Goal: Task Accomplishment & Management: Manage account settings

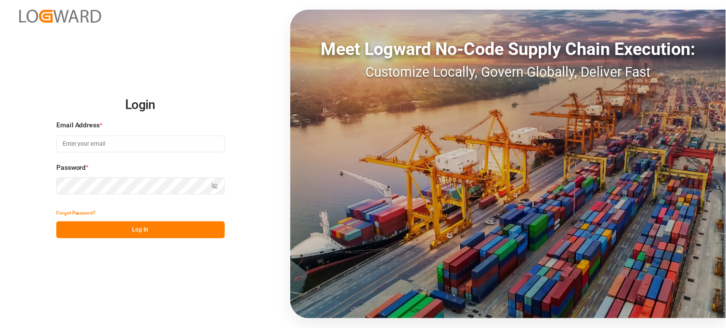
type input "[PERSON_NAME][EMAIL_ADDRESS][PERSON_NAME][DOMAIN_NAME]"
click at [155, 228] on button "Log In" at bounding box center [140, 229] width 169 height 17
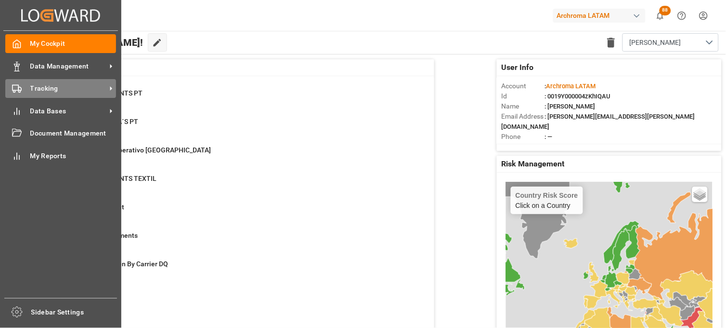
click at [21, 93] on div "Tracking Tracking" at bounding box center [60, 88] width 111 height 19
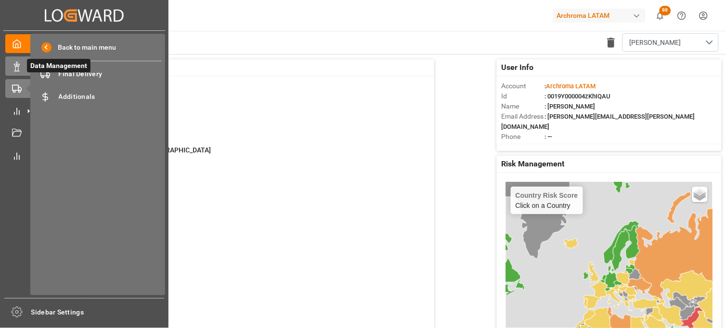
click at [19, 69] on icon at bounding box center [17, 67] width 10 height 10
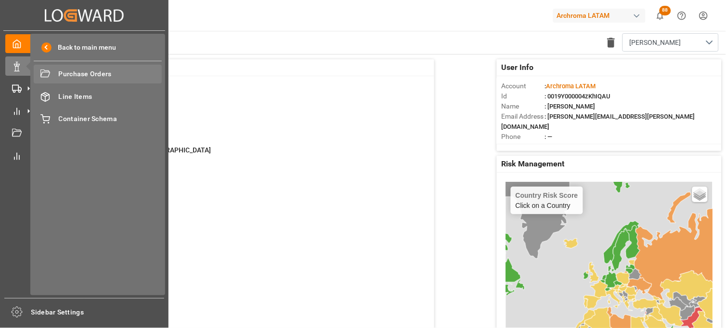
click at [80, 75] on span "Purchase Orders" at bounding box center [111, 74] width 104 height 10
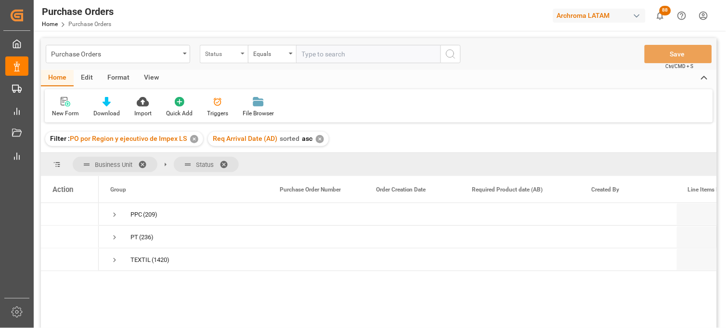
click at [237, 55] on div "Status" at bounding box center [221, 52] width 33 height 11
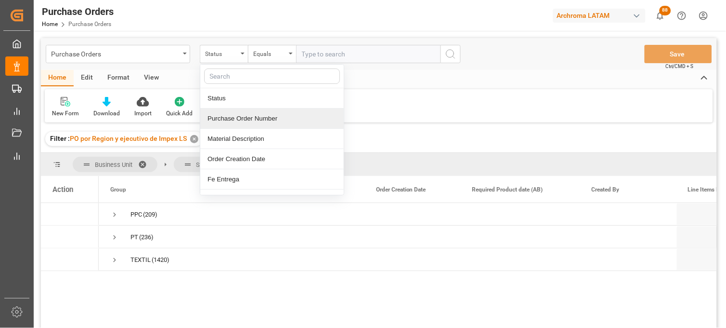
click at [245, 121] on div "Purchase Order Number" at bounding box center [272, 118] width 144 height 20
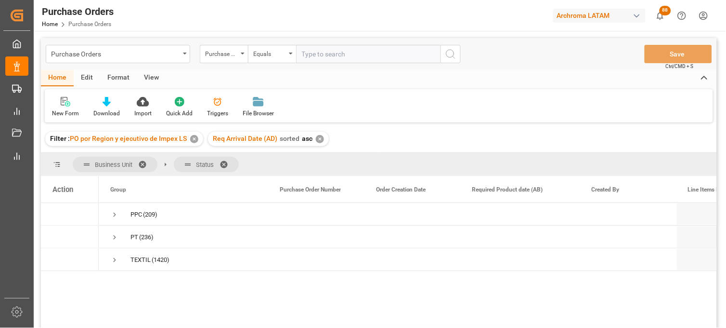
click at [330, 52] on input "text" at bounding box center [368, 54] width 144 height 18
paste input "4504665228"
type input "4504665228"
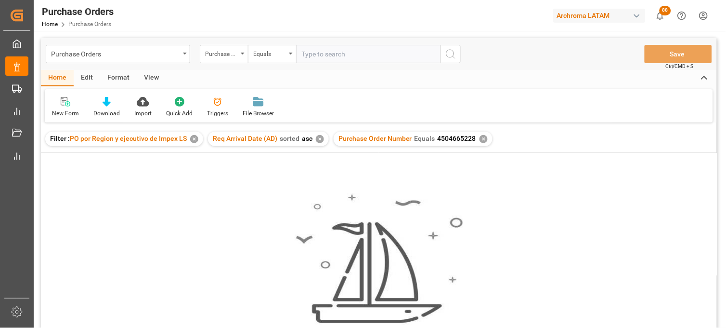
click at [193, 140] on div "✕" at bounding box center [194, 139] width 8 height 8
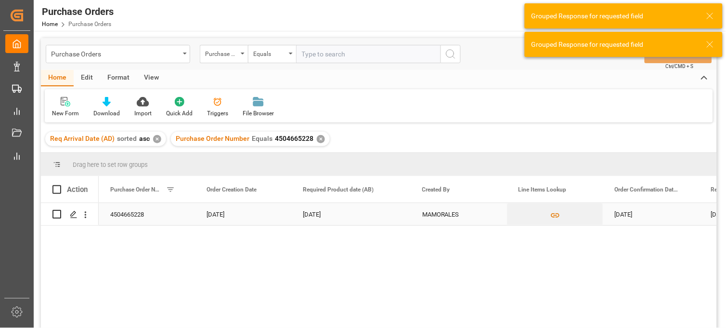
click at [308, 213] on div "27-10-2025" at bounding box center [350, 214] width 119 height 22
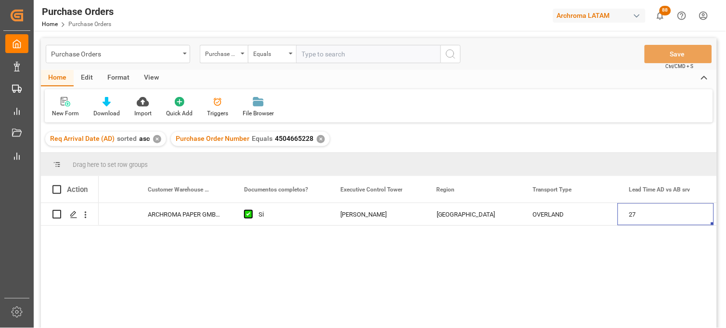
click at [157, 139] on div "✕" at bounding box center [157, 139] width 8 height 8
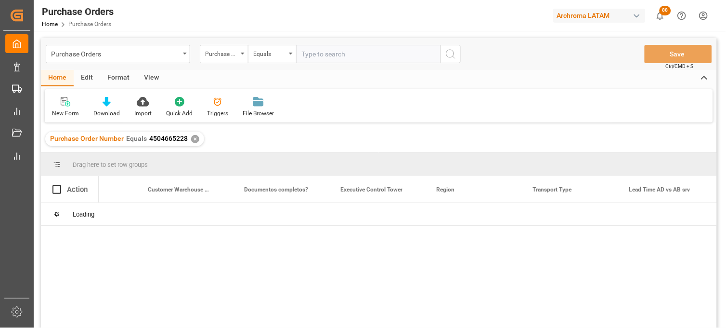
click at [194, 137] on div "✕" at bounding box center [195, 139] width 8 height 8
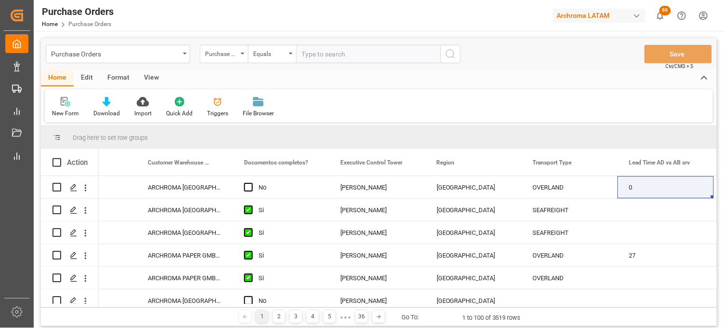
click at [311, 52] on input "text" at bounding box center [368, 54] width 144 height 18
paste input "4504658627"
type input "4504658627"
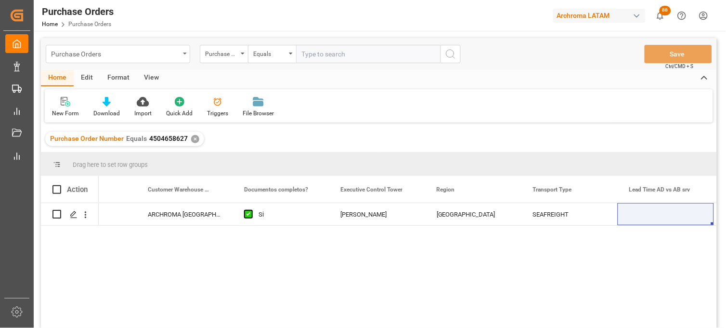
click at [92, 52] on div "Purchase Orders" at bounding box center [115, 53] width 129 height 12
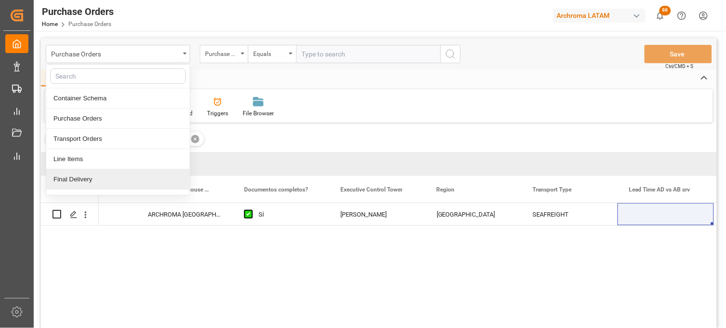
click at [88, 177] on div "Final Delivery" at bounding box center [118, 179] width 144 height 20
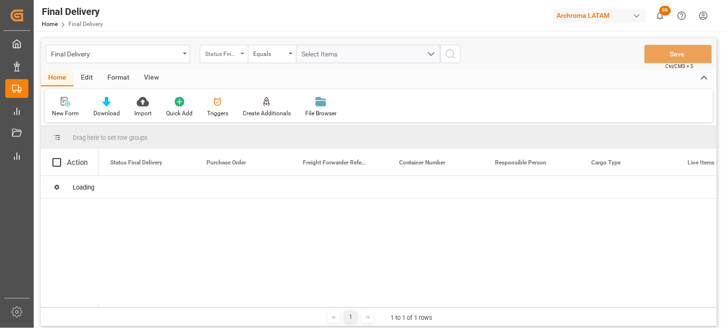
click at [233, 46] on div "Status Final Delivery" at bounding box center [224, 54] width 48 height 18
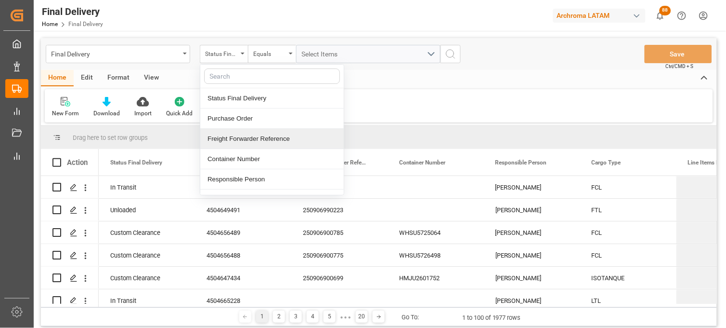
click at [255, 138] on div "Freight Forwarder Reference" at bounding box center [272, 139] width 144 height 20
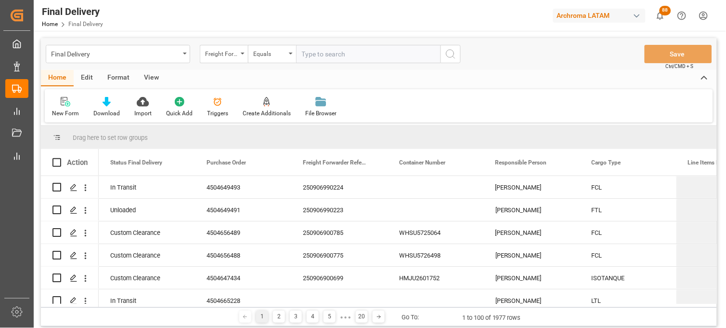
click at [313, 58] on input "text" at bounding box center [368, 54] width 144 height 18
paste input "250915080036"
type input "250915080036"
click at [455, 56] on icon "search button" at bounding box center [451, 54] width 12 height 12
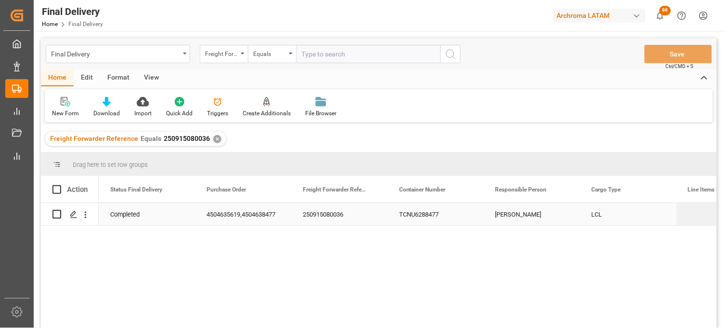
click at [422, 219] on div "TCNU6288477" at bounding box center [436, 214] width 96 height 22
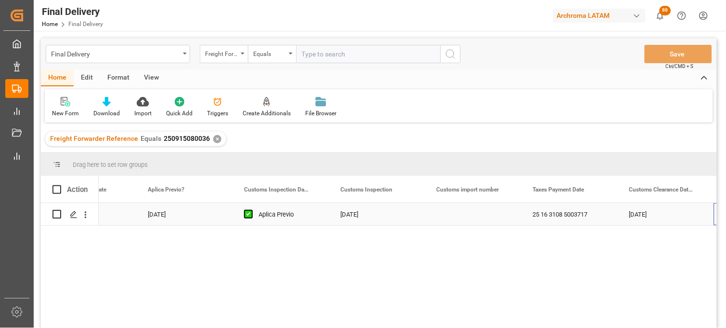
scroll to position [0, 829]
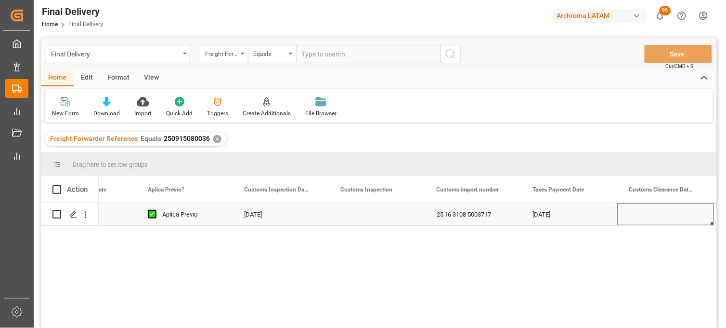
click at [368, 212] on div "Press SPACE to select this row." at bounding box center [377, 214] width 96 height 22
click at [369, 212] on div "Press SPACE to select this row." at bounding box center [377, 214] width 96 height 22
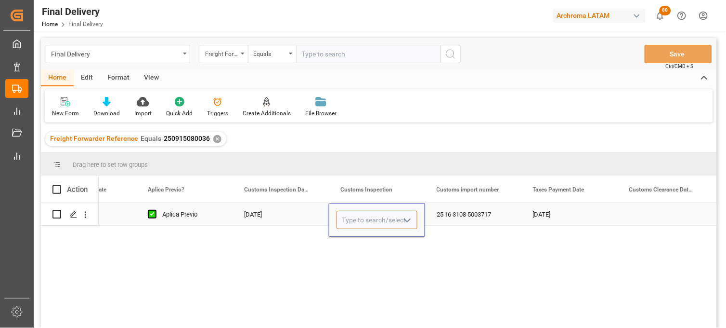
click at [367, 219] on input "Press SPACE to select this row." at bounding box center [377, 219] width 81 height 18
click at [358, 247] on div "VERDE" at bounding box center [377, 247] width 80 height 34
type input "VERDE"
click at [472, 206] on div "25 16 3108 5003717" at bounding box center [473, 214] width 96 height 22
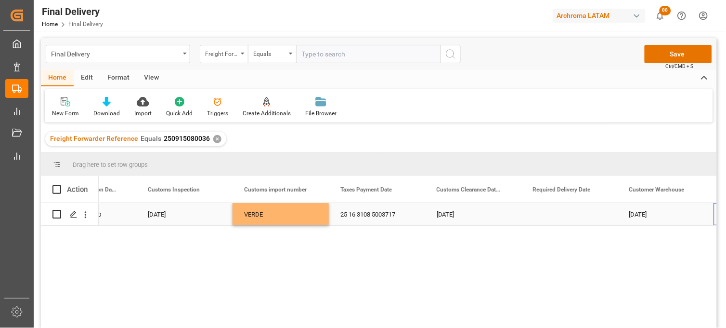
scroll to position [0, 1022]
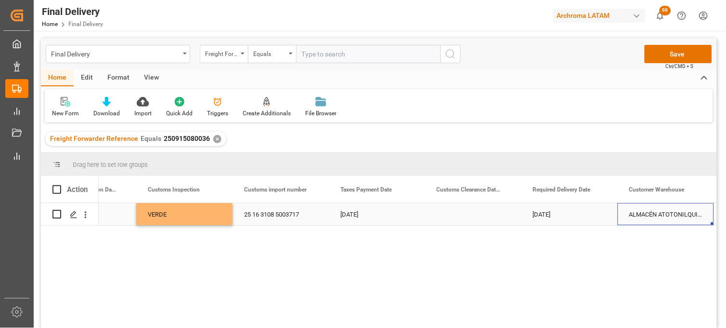
click at [470, 215] on div "Press SPACE to select this row." at bounding box center [473, 214] width 96 height 22
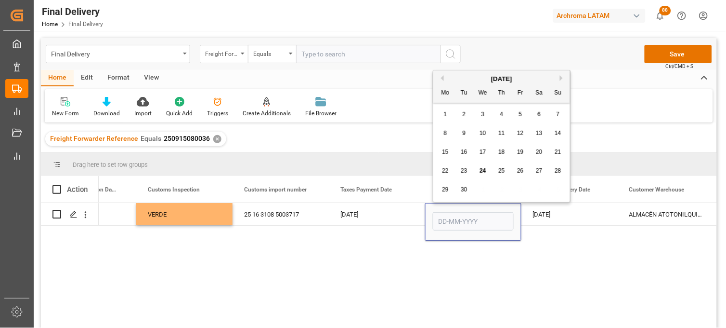
drag, startPoint x: 446, startPoint y: 171, endPoint x: 461, endPoint y: 178, distance: 17.5
click at [446, 171] on span "22" at bounding box center [445, 170] width 6 height 7
type input "22-09-2025"
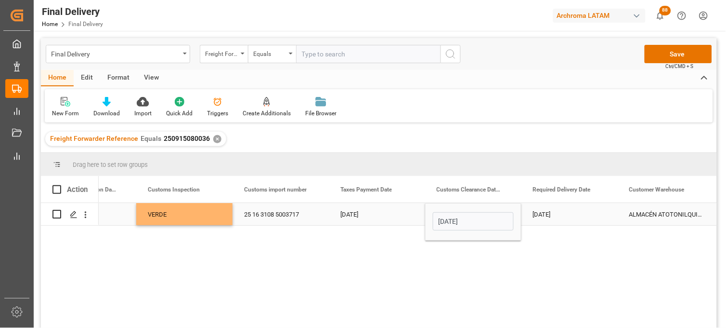
click at [543, 214] on div "22-09-2025" at bounding box center [570, 214] width 96 height 22
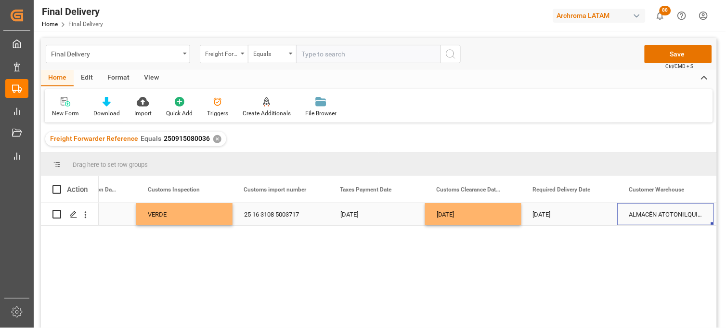
click at [564, 214] on div "22-09-2025" at bounding box center [570, 214] width 96 height 22
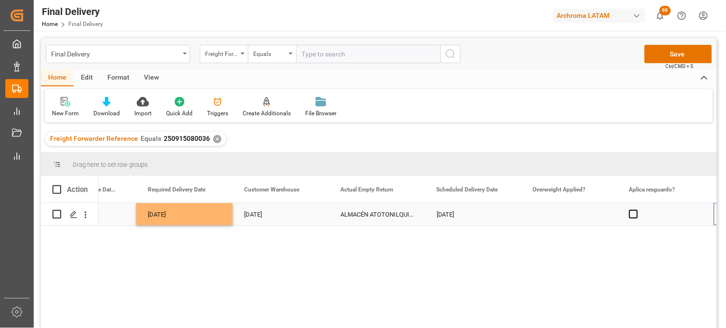
scroll to position [0, 1407]
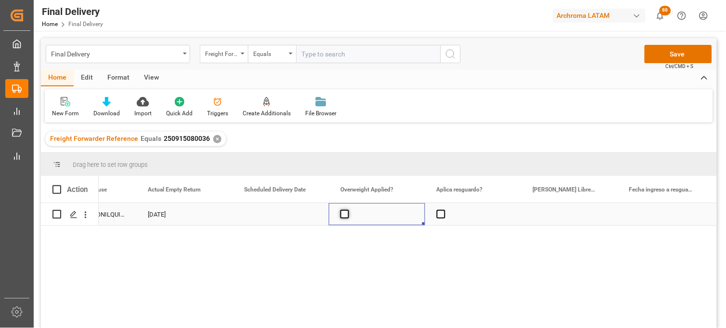
click at [344, 215] on span "Press SPACE to select this row." at bounding box center [345, 214] width 9 height 9
click at [348, 210] on input "Press SPACE to select this row." at bounding box center [348, 210] width 0 height 0
click at [344, 215] on span "Press SPACE to select this row." at bounding box center [345, 214] width 9 height 9
click at [348, 210] on input "Press SPACE to select this row." at bounding box center [348, 210] width 0 height 0
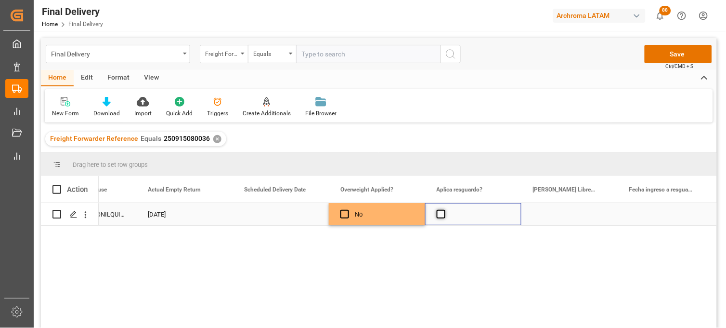
click at [441, 216] on span "Press SPACE to select this row." at bounding box center [441, 214] width 9 height 9
click at [444, 210] on input "Press SPACE to select this row." at bounding box center [444, 210] width 0 height 0
click at [441, 216] on span "Press SPACE to select this row." at bounding box center [441, 214] width 9 height 9
click at [444, 210] on input "Press SPACE to select this row." at bounding box center [444, 210] width 0 height 0
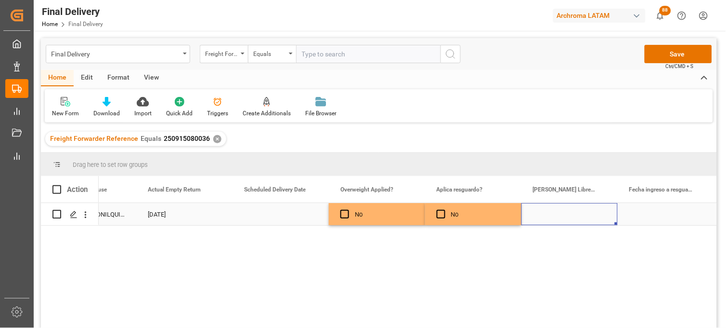
click at [550, 216] on div "Press SPACE to select this row." at bounding box center [570, 214] width 96 height 22
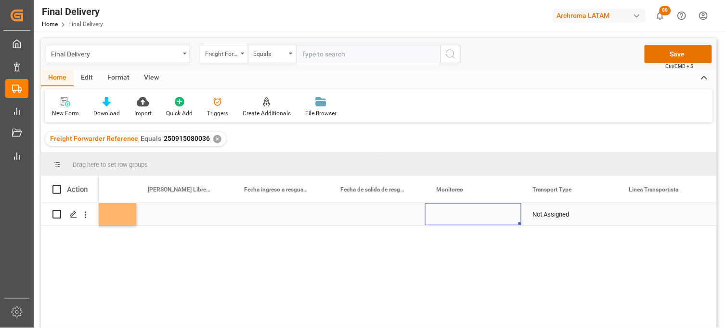
click at [453, 215] on div "Press SPACE to select this row." at bounding box center [473, 214] width 96 height 22
click at [453, 215] on input "Press SPACE to select this row." at bounding box center [473, 219] width 81 height 18
click at [454, 215] on input "Press SPACE to select this row." at bounding box center [473, 219] width 81 height 18
type input "ad"
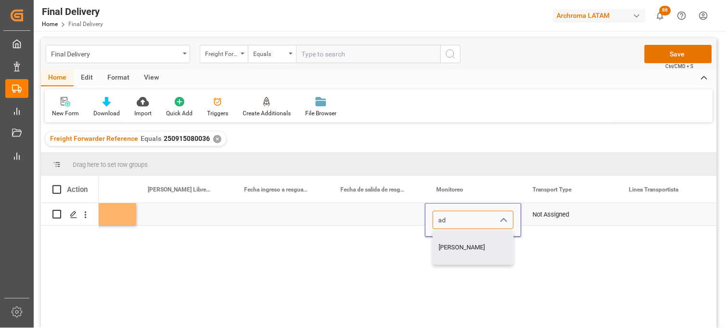
drag, startPoint x: 454, startPoint y: 218, endPoint x: 425, endPoint y: 218, distance: 28.9
click at [426, 218] on div "ad Adrian Monroy" at bounding box center [473, 219] width 95 height 18
click at [551, 215] on div "Not Assigned" at bounding box center [569, 214] width 73 height 22
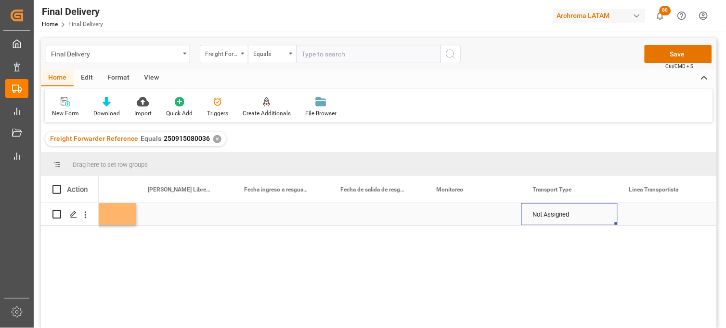
click at [551, 215] on div "Not Assigned" at bounding box center [569, 214] width 73 height 22
click at [551, 215] on input "Not Assigned" at bounding box center [569, 219] width 81 height 18
drag, startPoint x: 573, startPoint y: 296, endPoint x: 567, endPoint y: 295, distance: 6.3
click at [573, 296] on div "No No Not Assigned" at bounding box center [408, 268] width 618 height 131
click at [603, 219] on icon "open menu" at bounding box center [600, 220] width 12 height 12
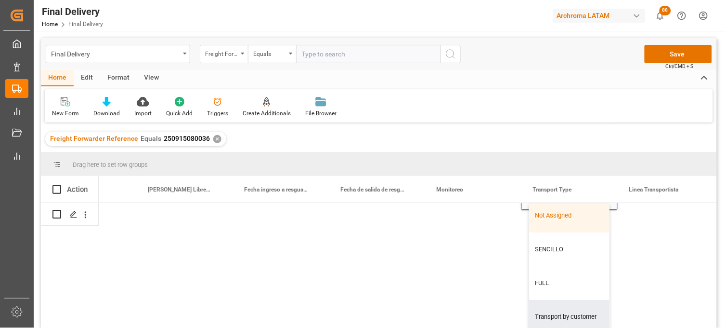
click at [568, 303] on div "Transport by customer" at bounding box center [570, 317] width 80 height 34
type input "Transport by customer"
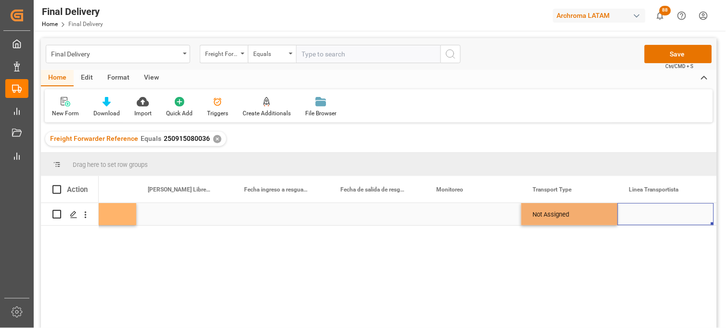
click at [647, 213] on div "Press SPACE to select this row." at bounding box center [666, 214] width 96 height 22
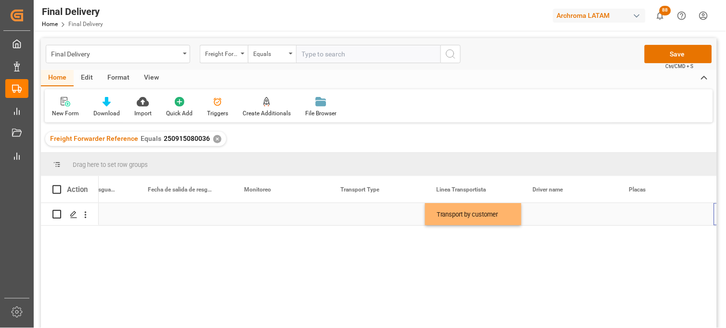
scroll to position [0, 2178]
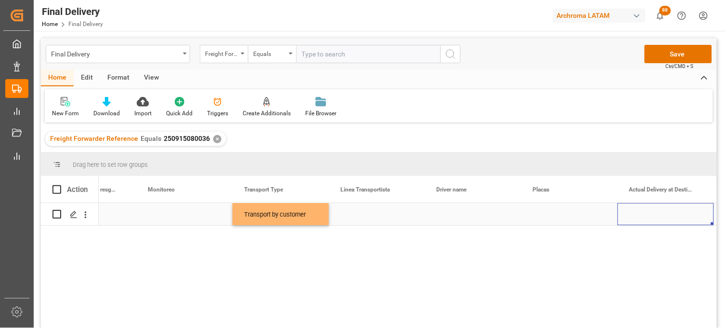
click at [361, 216] on div "Press SPACE to select this row." at bounding box center [377, 214] width 96 height 22
click at [358, 217] on div "Press SPACE to select this row." at bounding box center [377, 214] width 96 height 22
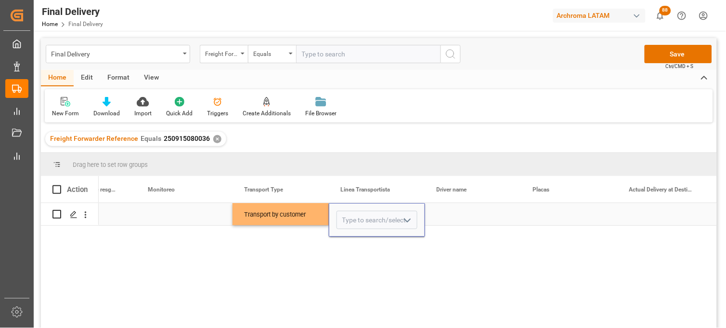
click at [358, 217] on input "Press SPACE to select this row." at bounding box center [377, 219] width 81 height 18
click at [367, 241] on div "TRANSPORTES AKIRA" at bounding box center [377, 247] width 80 height 34
type input "TRANSPORTES AKIRA"
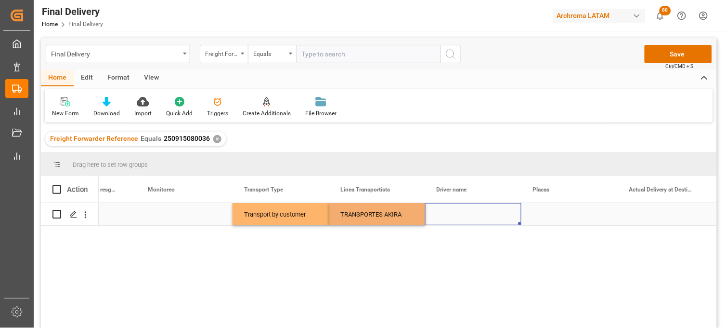
click at [454, 215] on div "Press SPACE to select this row." at bounding box center [473, 214] width 96 height 22
click at [454, 213] on div "Press SPACE to select this row." at bounding box center [473, 214] width 96 height 22
type input "RAUL SALOMON"
click at [541, 213] on div "Press SPACE to select this row." at bounding box center [570, 214] width 96 height 22
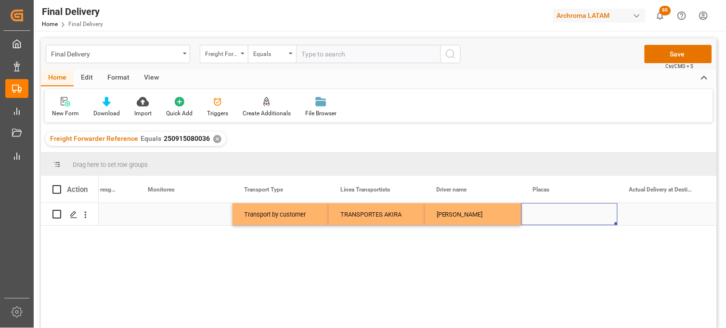
click at [546, 215] on div "Press SPACE to select this row." at bounding box center [570, 214] width 96 height 22
click at [546, 215] on input "Press SPACE to select this row." at bounding box center [569, 219] width 81 height 18
type input "29AT4G"
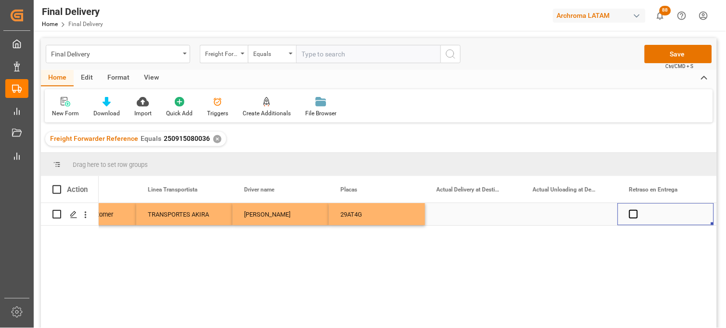
scroll to position [0, 2563]
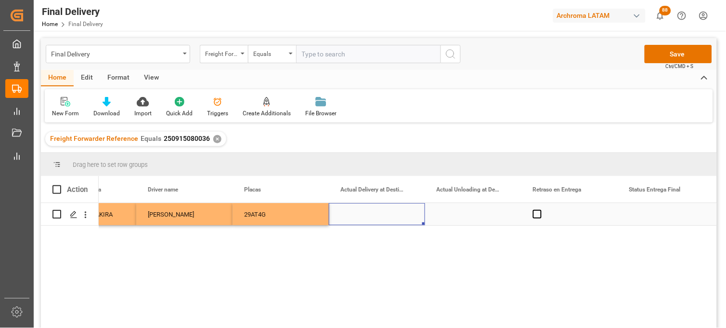
click at [360, 215] on div "Press SPACE to select this row." at bounding box center [377, 214] width 96 height 22
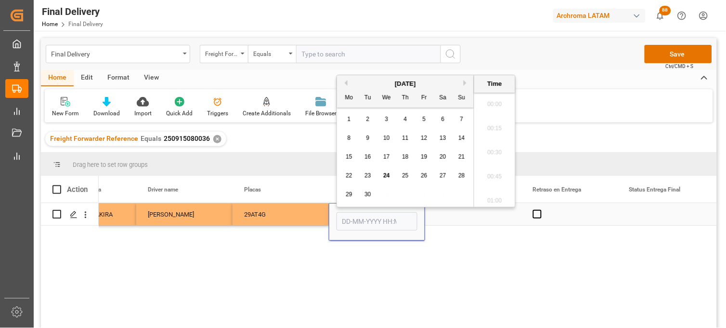
scroll to position [1327, 0]
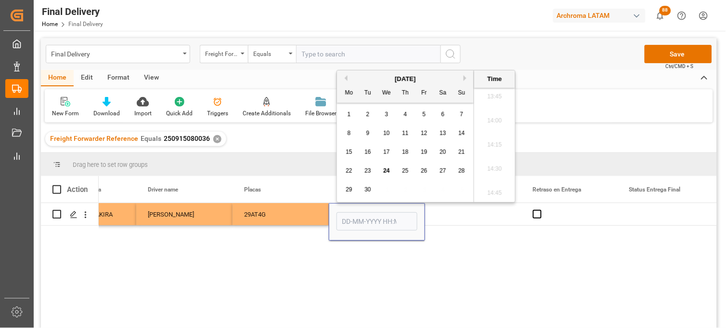
click at [369, 170] on span "23" at bounding box center [368, 170] width 6 height 7
click at [497, 121] on li "09:30" at bounding box center [494, 116] width 41 height 24
type input "23-09-2025 09:30"
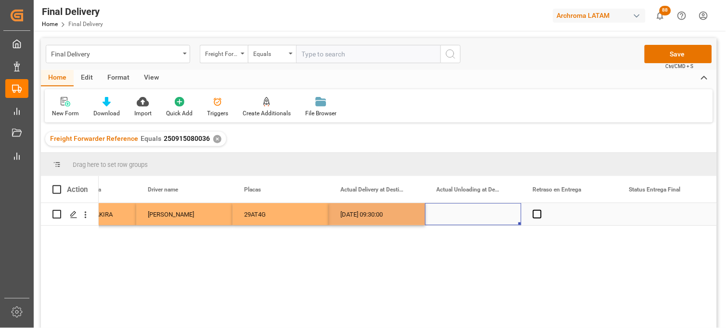
click at [456, 213] on div "Press SPACE to select this row." at bounding box center [473, 214] width 96 height 22
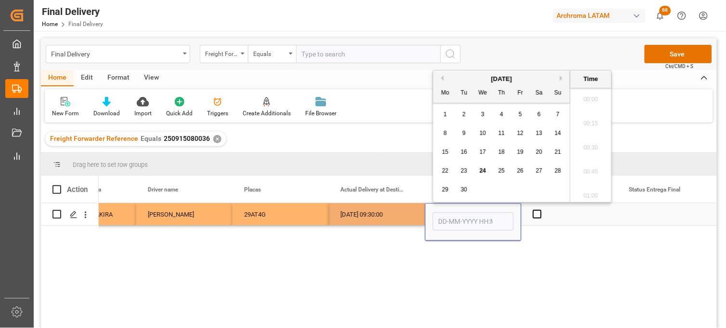
scroll to position [1327, 0]
click at [465, 173] on span "23" at bounding box center [464, 170] width 6 height 7
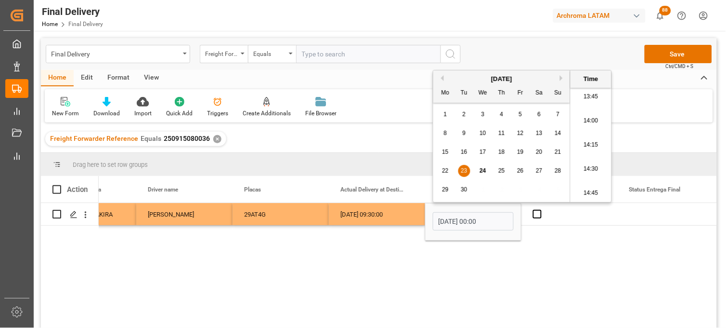
click at [591, 128] on li "14:00" at bounding box center [591, 121] width 41 height 24
type input "23-09-2025 14:00"
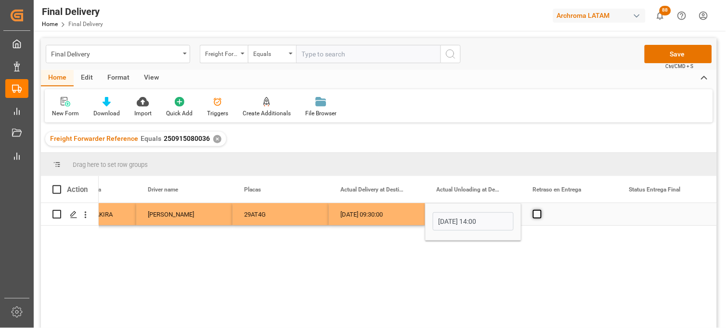
click at [536, 215] on span "Press SPACE to select this row." at bounding box center [537, 214] width 9 height 9
click at [540, 210] on input "Press SPACE to select this row." at bounding box center [540, 210] width 0 height 0
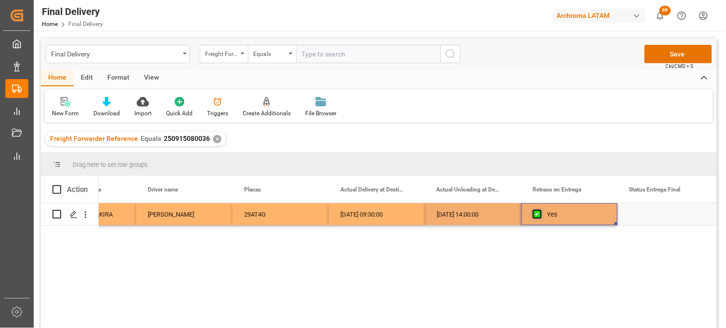
click at [536, 215] on span "Press SPACE to select this row." at bounding box center [537, 214] width 9 height 9
click at [540, 210] on input "Press SPACE to select this row." at bounding box center [540, 210] width 0 height 0
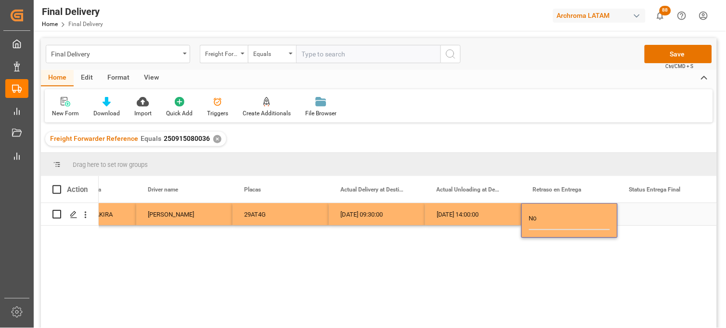
click at [661, 215] on div "Press SPACE to select this row." at bounding box center [666, 214] width 96 height 22
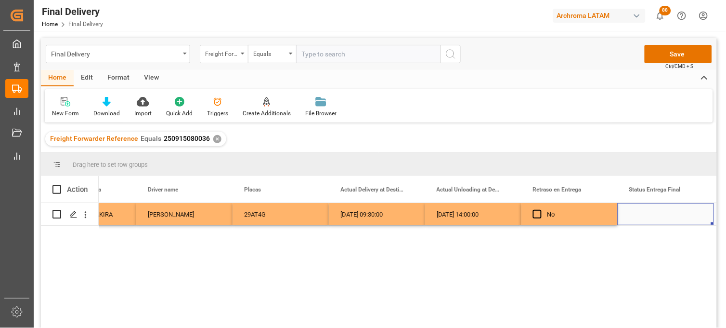
click at [661, 215] on div "Press SPACE to select this row." at bounding box center [666, 214] width 96 height 22
click at [661, 215] on input "Press SPACE to select this row." at bounding box center [666, 219] width 81 height 18
click at [662, 215] on input "Press SPACE to select this row." at bounding box center [666, 219] width 81 height 18
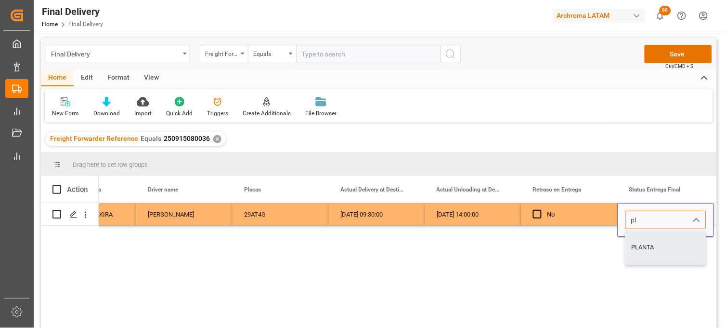
click at [652, 236] on div "PLANTA" at bounding box center [666, 247] width 80 height 34
type input "PLANTA"
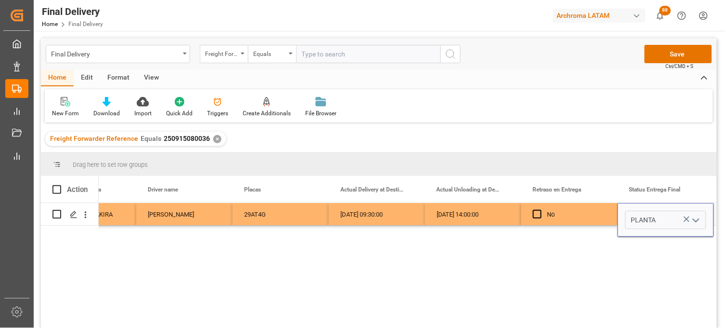
click at [574, 217] on div "No" at bounding box center [577, 214] width 59 height 22
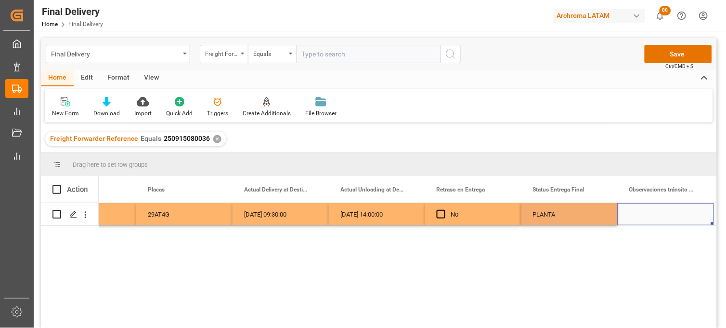
scroll to position [0, 2756]
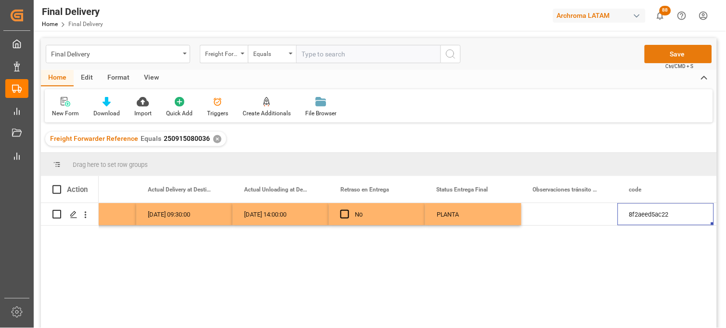
click at [661, 58] on button "Save" at bounding box center [678, 54] width 67 height 18
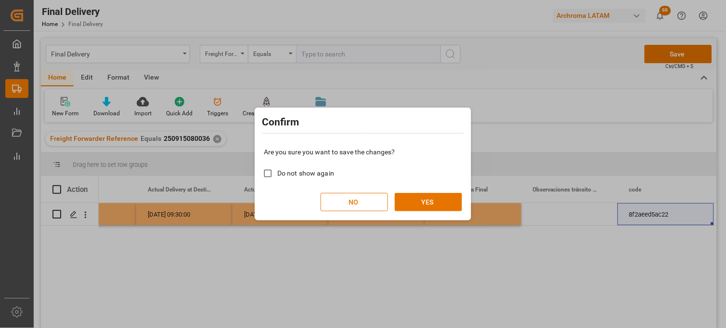
click at [319, 172] on span "Do not show again" at bounding box center [305, 173] width 57 height 8
drag, startPoint x: 319, startPoint y: 172, endPoint x: 270, endPoint y: 174, distance: 49.2
click at [270, 174] on input "Do not show again" at bounding box center [268, 173] width 19 height 19
checkbox input "true"
click at [422, 200] on button "YES" at bounding box center [428, 202] width 67 height 18
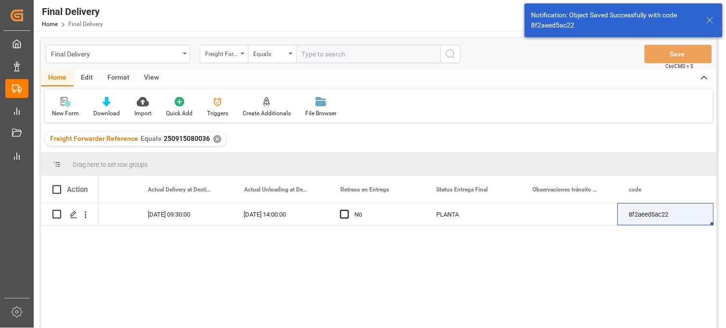
click at [58, 189] on span at bounding box center [56, 189] width 9 height 9
click at [60, 185] on input "checkbox" at bounding box center [60, 185] width 0 height 0
checkbox input "true"
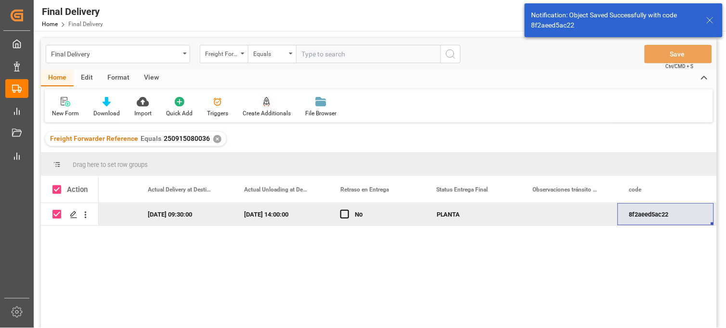
click at [262, 110] on div "Create Additionals" at bounding box center [267, 113] width 48 height 9
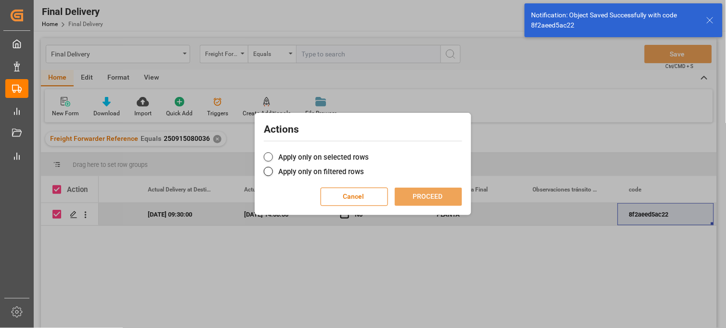
click at [272, 155] on span at bounding box center [268, 156] width 9 height 9
click at [369, 152] on input "Apply only on selected rows" at bounding box center [369, 152] width 0 height 0
click at [410, 191] on button "PROCEED" at bounding box center [428, 196] width 67 height 18
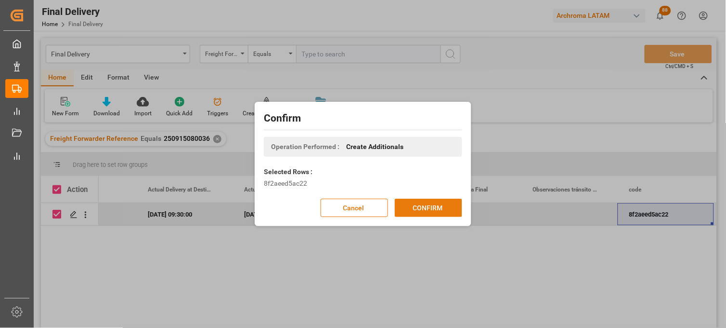
click at [417, 204] on button "CONFIRM" at bounding box center [428, 207] width 67 height 18
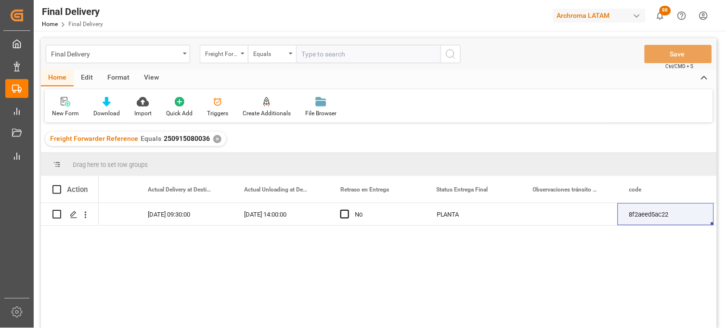
click at [213, 137] on div "✕" at bounding box center [217, 139] width 8 height 8
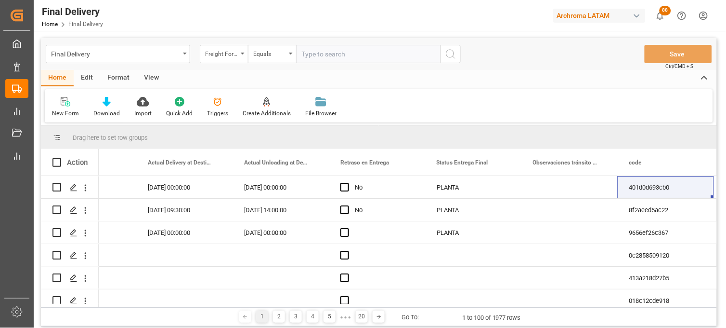
click at [312, 54] on input "text" at bounding box center [368, 54] width 144 height 18
paste input "250806900760"
type input "250806900760"
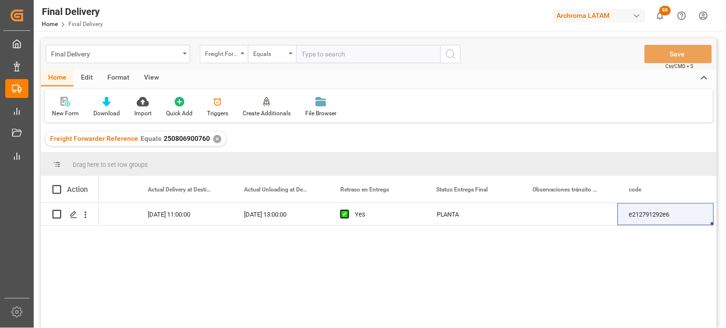
drag, startPoint x: 55, startPoint y: 190, endPoint x: 113, endPoint y: 164, distance: 62.7
click at [56, 190] on span at bounding box center [56, 189] width 9 height 9
click at [60, 185] on input "checkbox" at bounding box center [60, 185] width 0 height 0
checkbox input "true"
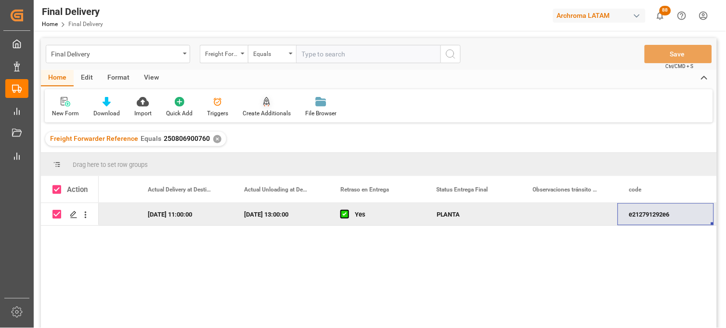
click at [263, 106] on icon at bounding box center [266, 102] width 7 height 10
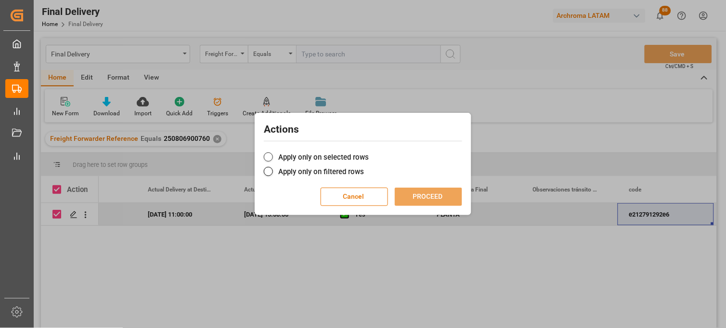
click at [293, 157] on label "Apply only on selected rows" at bounding box center [363, 157] width 198 height 12
click at [369, 152] on input "Apply only on selected rows" at bounding box center [369, 152] width 0 height 0
click at [414, 195] on button "PROCEED" at bounding box center [428, 196] width 67 height 18
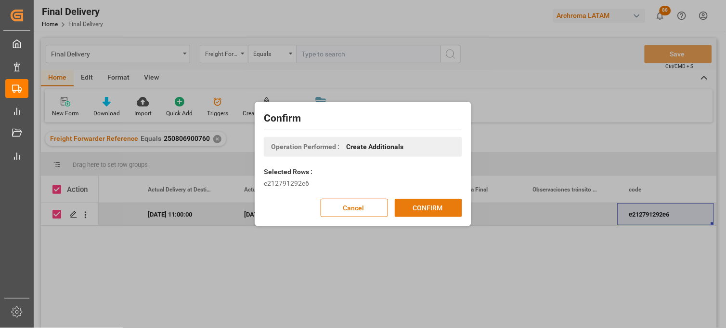
click at [417, 203] on button "CONFIRM" at bounding box center [428, 207] width 67 height 18
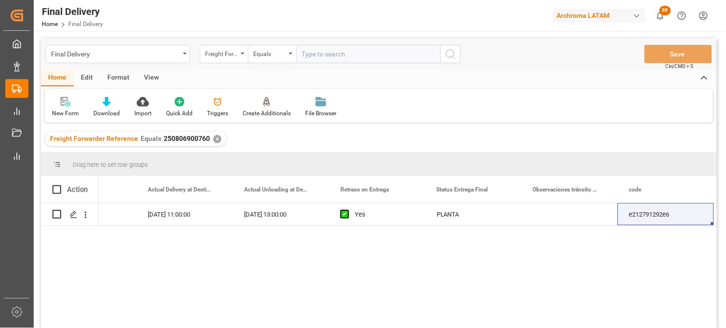
click at [214, 140] on div "✕" at bounding box center [217, 139] width 8 height 8
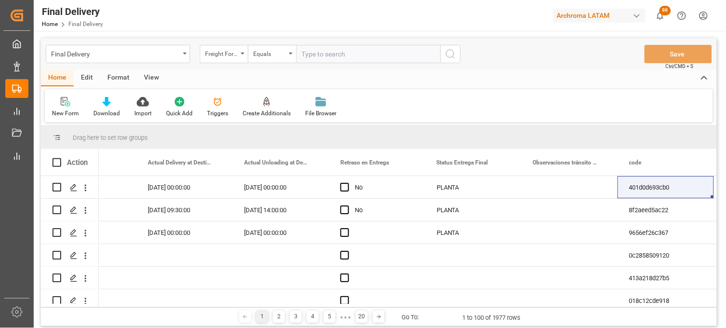
click at [328, 58] on input "text" at bounding box center [368, 54] width 144 height 18
paste input "250915080077"
type input "250915080077"
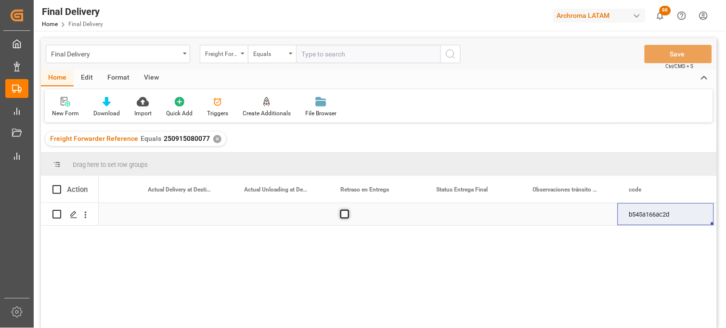
click at [345, 214] on span "Press SPACE to select this row." at bounding box center [345, 214] width 9 height 9
click at [348, 210] on input "Press SPACE to select this row." at bounding box center [348, 210] width 0 height 0
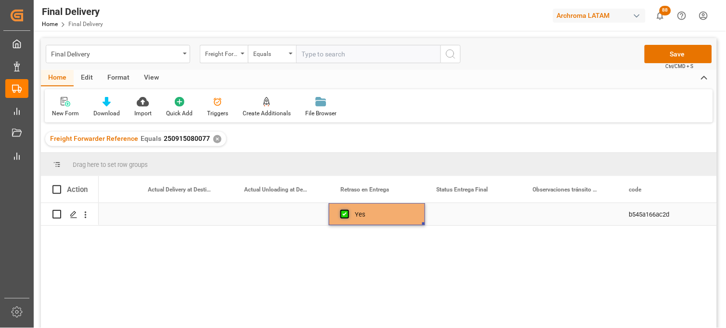
click at [345, 214] on span "Press SPACE to select this row." at bounding box center [345, 214] width 9 height 9
click at [348, 210] on input "Press SPACE to select this row." at bounding box center [348, 210] width 0 height 0
click at [451, 212] on div "Press SPACE to select this row." at bounding box center [473, 214] width 96 height 22
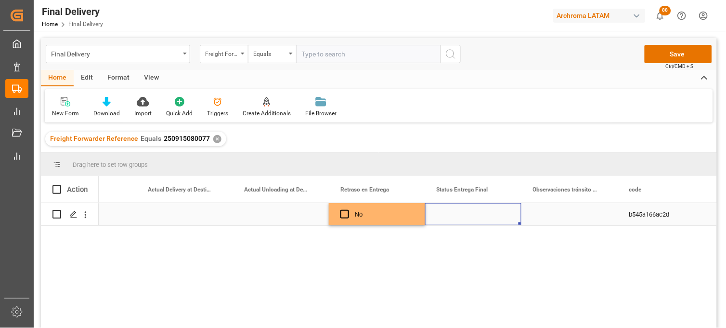
click at [451, 212] on div "Press SPACE to select this row." at bounding box center [473, 214] width 96 height 22
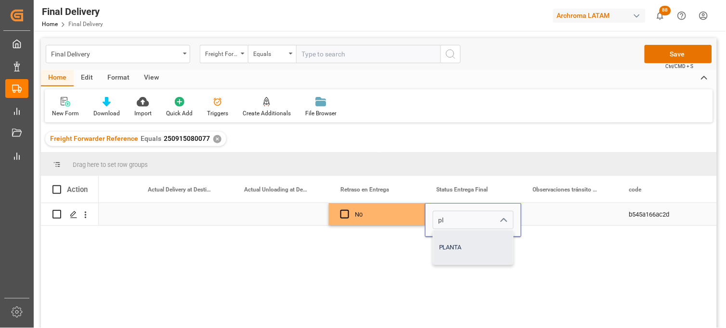
click at [451, 243] on div "PLANTA" at bounding box center [473, 247] width 80 height 34
type input "PLANTA"
click at [551, 217] on div "Press SPACE to select this row." at bounding box center [570, 214] width 96 height 22
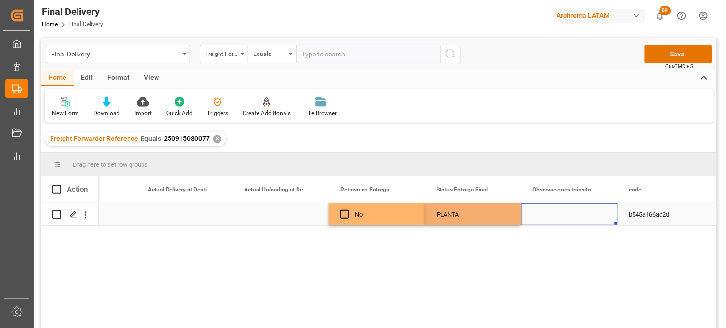
click at [287, 217] on div "Press SPACE to select this row." at bounding box center [281, 214] width 96 height 22
click at [184, 214] on div "Press SPACE to select this row." at bounding box center [184, 214] width 96 height 22
click at [171, 214] on div "Press SPACE to select this row." at bounding box center [184, 214] width 96 height 22
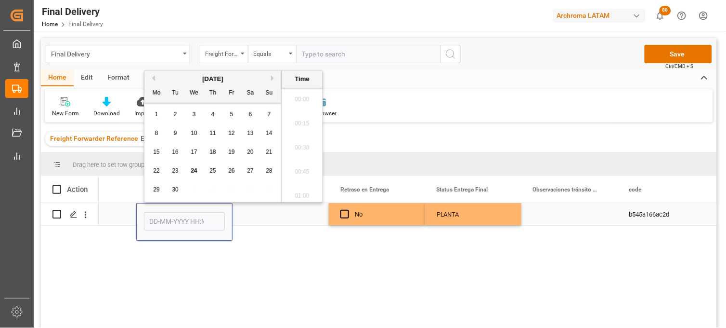
scroll to position [1327, 0]
click at [192, 172] on span "24" at bounding box center [194, 170] width 6 height 7
click at [305, 176] on li "11:15" at bounding box center [302, 177] width 41 height 24
type input "24-09-2025 11:15"
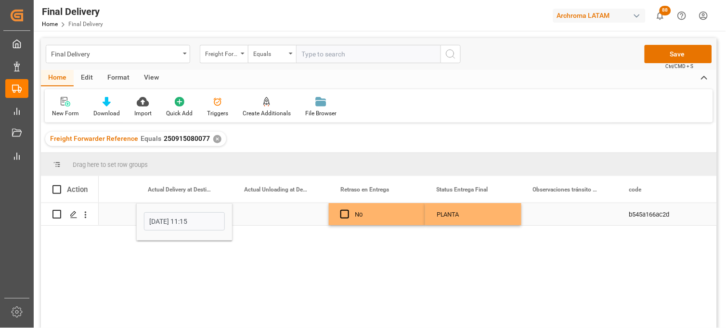
click at [273, 213] on div "Press SPACE to select this row." at bounding box center [281, 214] width 96 height 22
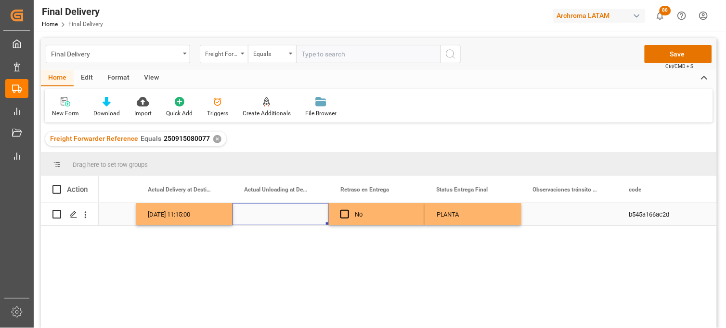
click at [270, 214] on div "Press SPACE to select this row." at bounding box center [281, 214] width 96 height 22
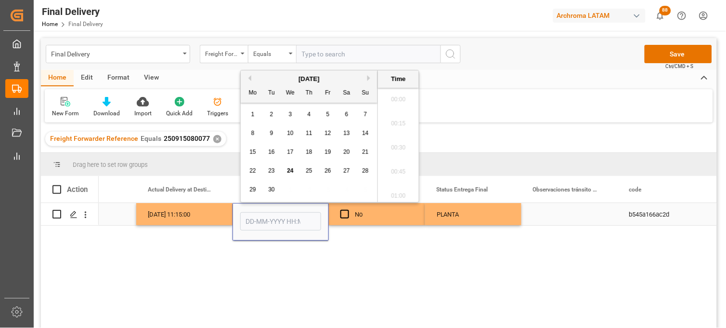
scroll to position [1327, 0]
click at [288, 170] on span "24" at bounding box center [290, 170] width 6 height 7
click at [393, 159] on li "13:15" at bounding box center [398, 156] width 41 height 24
type input "24-09-2025 13:15"
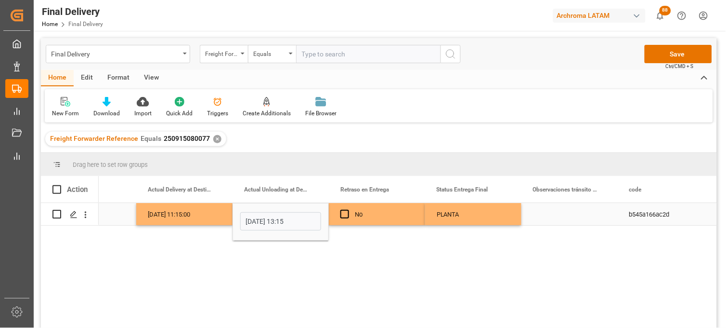
click at [157, 213] on div "24-09-2025 11:15:00" at bounding box center [184, 214] width 96 height 22
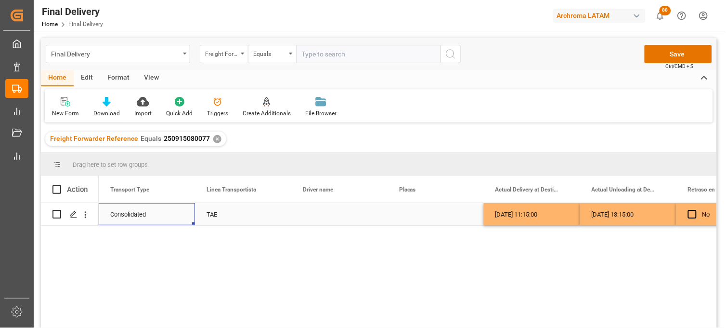
scroll to position [0, 2312]
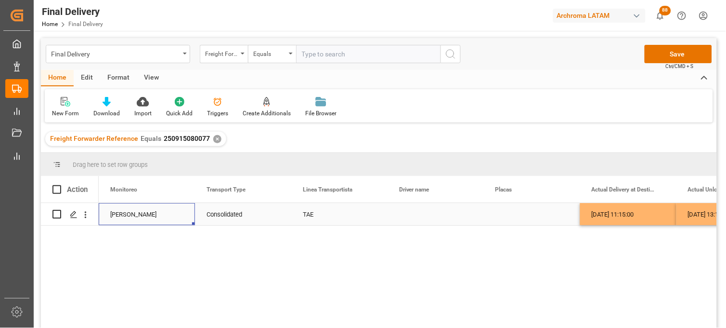
click at [419, 213] on div "Press SPACE to select this row." at bounding box center [436, 214] width 96 height 22
click at [418, 213] on input "Press SPACE to select this row." at bounding box center [435, 219] width 81 height 18
type input "CRUZ MANUEL GOMEZ CAMPOS"
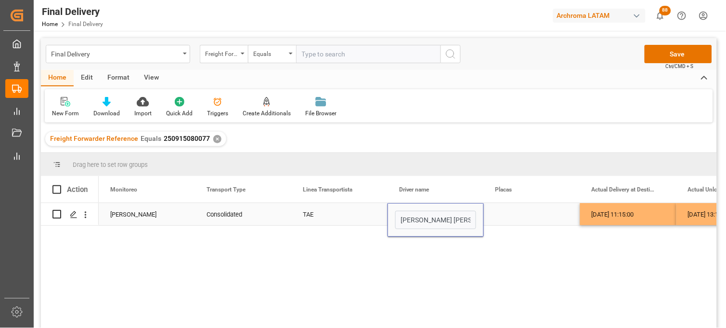
scroll to position [0, 29]
click at [508, 219] on div "Press SPACE to select this row." at bounding box center [532, 214] width 96 height 22
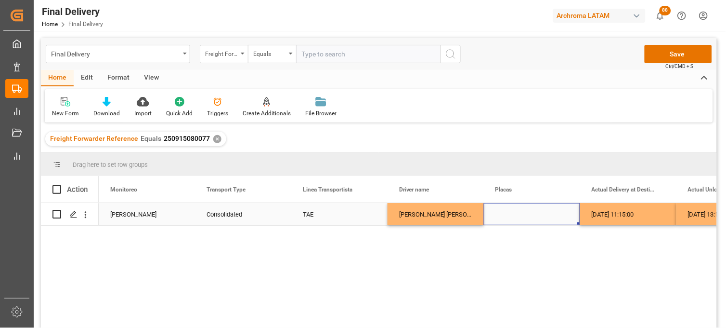
click at [511, 216] on div "Press SPACE to select this row." at bounding box center [532, 214] width 96 height 22
click at [511, 216] on input "Press SPACE to select this row." at bounding box center [532, 219] width 81 height 18
paste input "11 AN 5Y"
type input "11 AN 5Y"
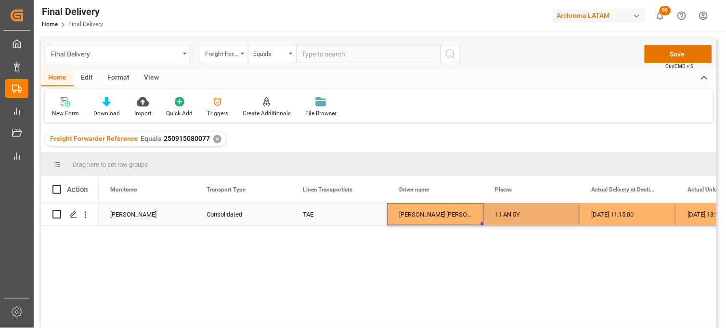
click at [444, 216] on div "CRUZ MANUEL GOMEZ CAMPOS" at bounding box center [436, 214] width 96 height 22
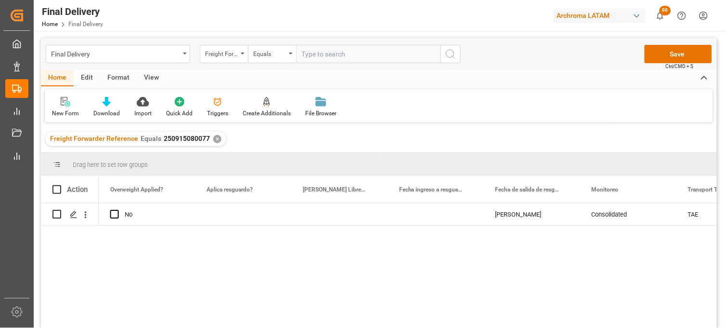
scroll to position [0, 1830]
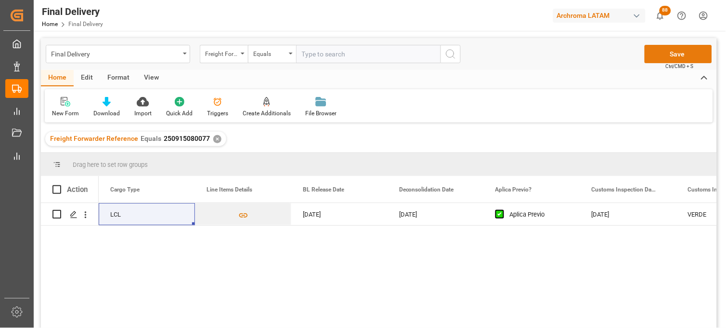
click at [656, 56] on button "Save" at bounding box center [678, 54] width 67 height 18
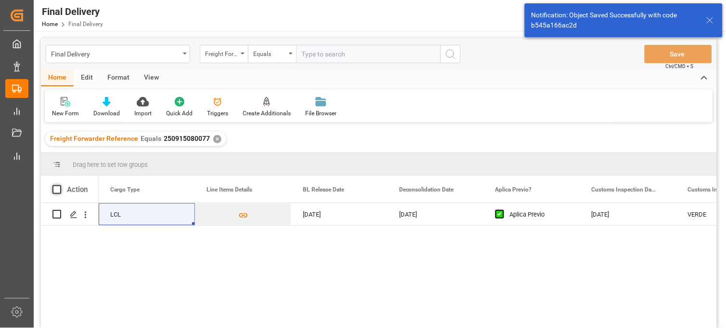
click at [56, 189] on span at bounding box center [56, 189] width 9 height 9
click at [60, 185] on input "checkbox" at bounding box center [60, 185] width 0 height 0
checkbox input "true"
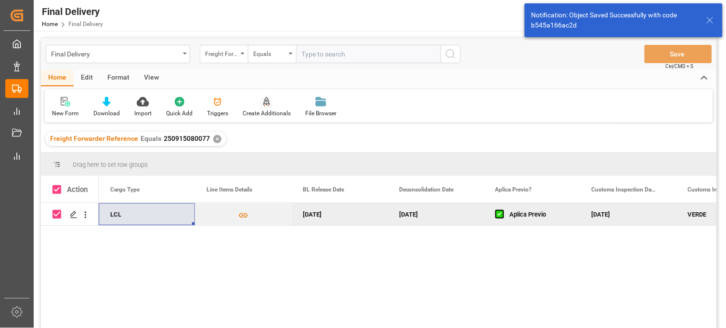
click at [268, 106] on div "Create Additionals" at bounding box center [267, 106] width 63 height 21
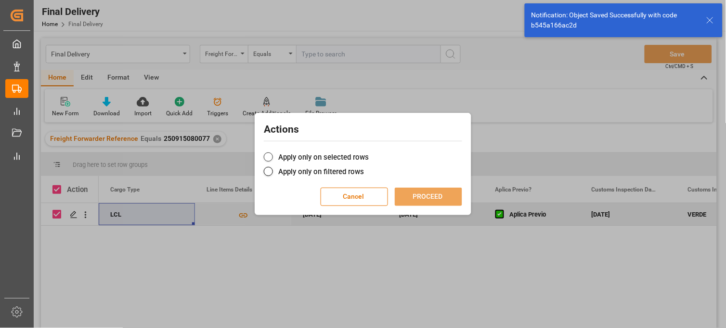
click at [290, 155] on label "Apply only on selected rows" at bounding box center [363, 157] width 198 height 12
click at [369, 152] on input "Apply only on selected rows" at bounding box center [369, 152] width 0 height 0
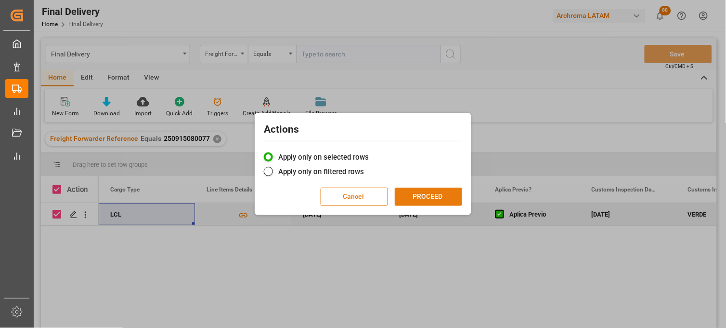
click at [414, 195] on button "PROCEED" at bounding box center [428, 196] width 67 height 18
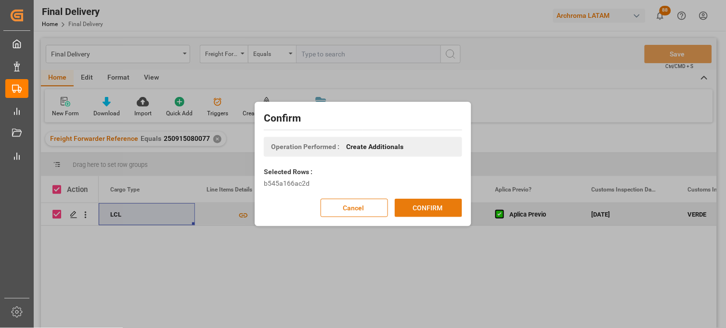
click at [417, 206] on button "CONFIRM" at bounding box center [428, 207] width 67 height 18
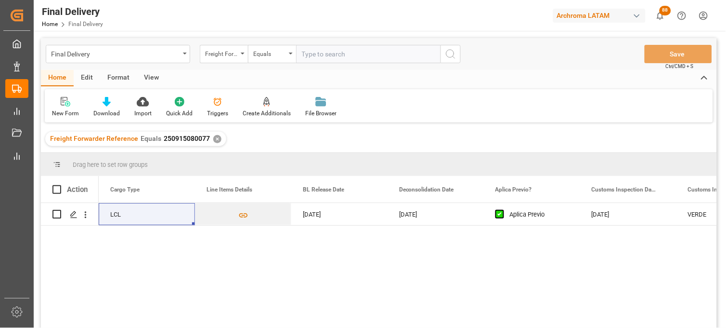
click at [214, 137] on div "✕" at bounding box center [217, 139] width 8 height 8
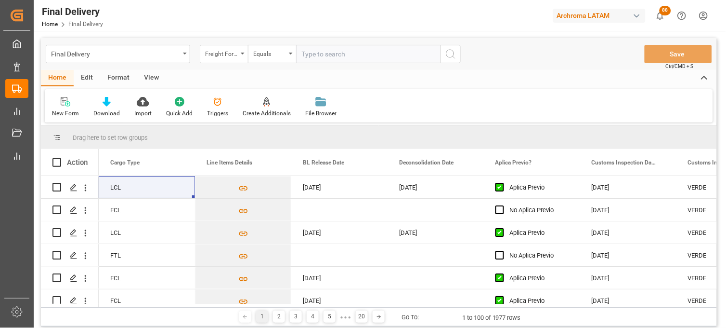
click at [316, 55] on input "text" at bounding box center [368, 54] width 144 height 18
paste input "250915080075"
type input "250915080075"
click at [453, 51] on circle "search button" at bounding box center [450, 54] width 8 height 8
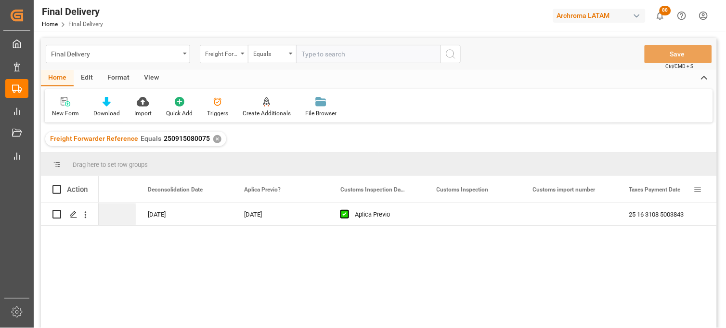
scroll to position [0, 733]
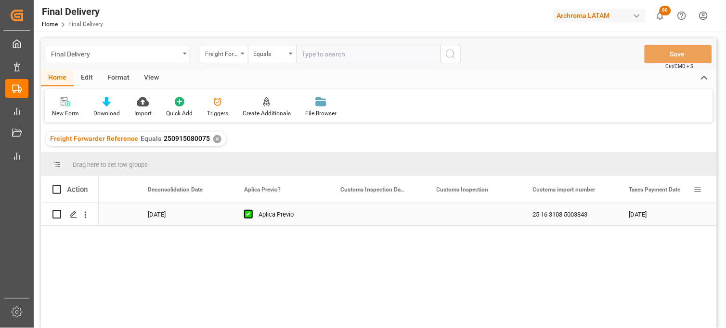
click at [365, 215] on div "Press SPACE to select this row." at bounding box center [377, 214] width 96 height 22
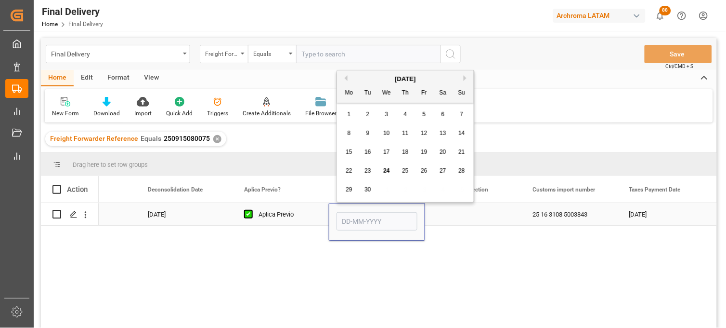
click at [365, 215] on input "Press SPACE to select this row." at bounding box center [377, 221] width 81 height 18
type input "v"
drag, startPoint x: 350, startPoint y: 218, endPoint x: 341, endPoint y: 218, distance: 9.2
click at [341, 218] on input "v" at bounding box center [377, 221] width 81 height 18
click at [455, 220] on div "Press SPACE to select this row." at bounding box center [473, 214] width 96 height 22
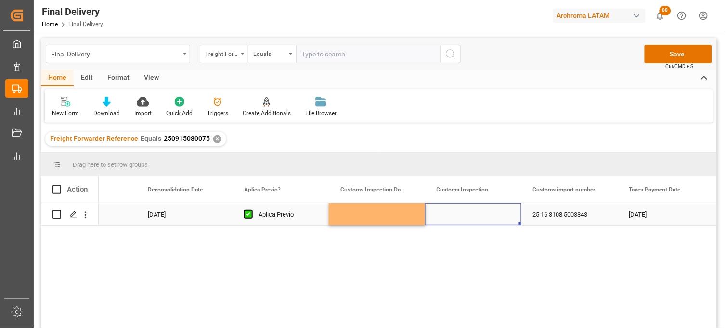
click at [355, 216] on div "Press SPACE to select this row." at bounding box center [377, 214] width 96 height 22
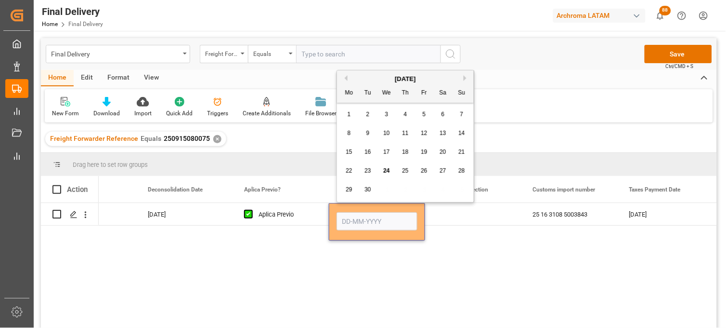
click at [425, 152] on span "19" at bounding box center [424, 151] width 6 height 7
type input "[DATE]"
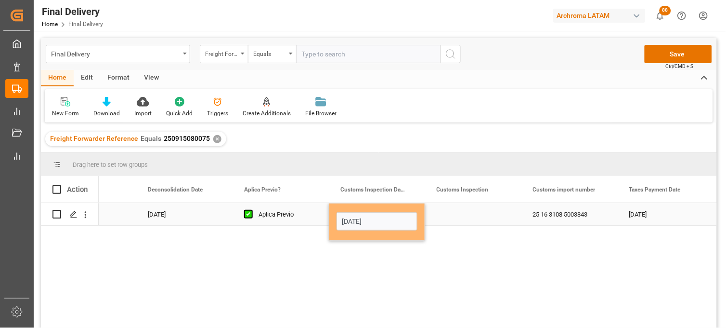
click at [455, 217] on div "Press SPACE to select this row." at bounding box center [473, 214] width 96 height 22
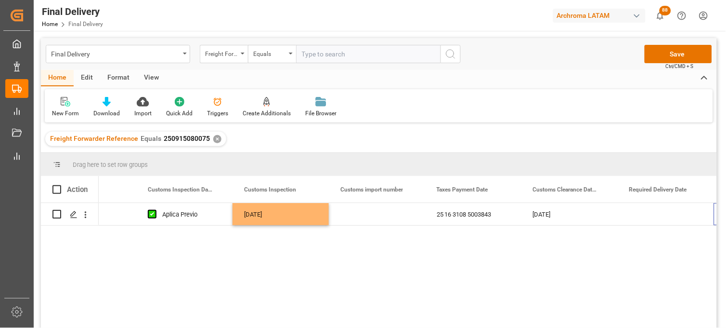
scroll to position [0, 926]
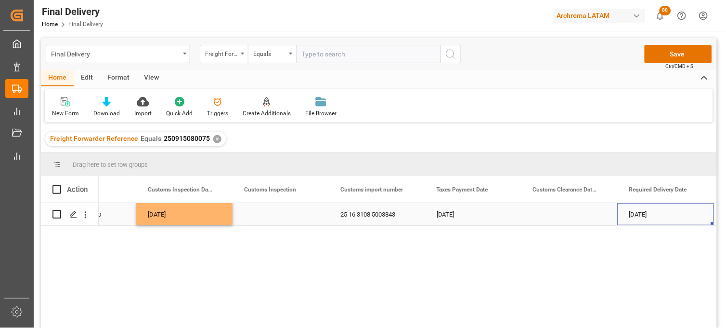
click at [262, 213] on div "Press SPACE to select this row." at bounding box center [281, 214] width 96 height 22
click at [263, 213] on div "Press SPACE to select this row." at bounding box center [281, 214] width 96 height 22
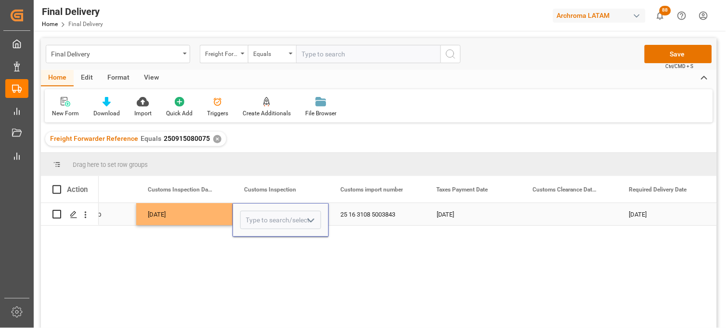
click at [263, 213] on input "Press SPACE to select this row." at bounding box center [280, 219] width 81 height 18
click at [267, 239] on div "VERDE" at bounding box center [281, 247] width 80 height 34
type input "VERDE"
drag, startPoint x: 368, startPoint y: 215, endPoint x: 352, endPoint y: 216, distance: 16.9
click at [367, 215] on div "25 16 3108 5003843" at bounding box center [377, 214] width 96 height 22
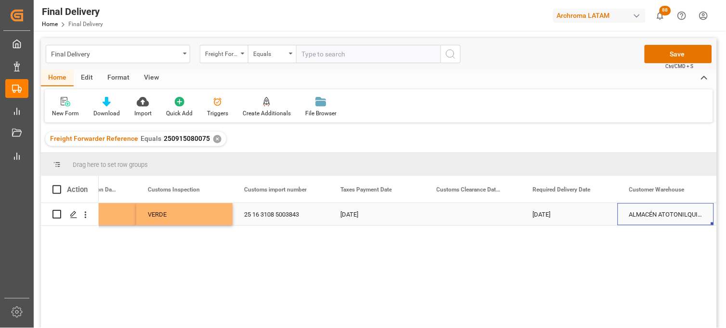
scroll to position [0, 1118]
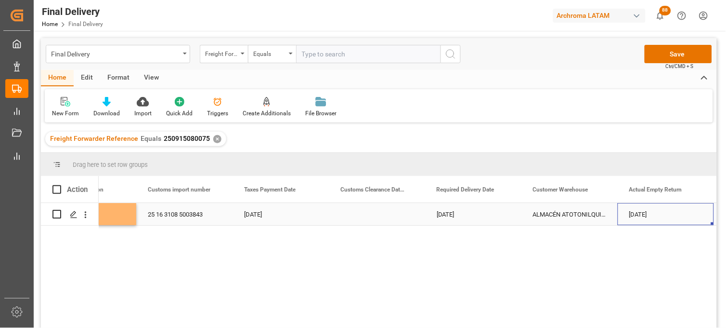
click at [369, 215] on div "Press SPACE to select this row." at bounding box center [377, 214] width 96 height 22
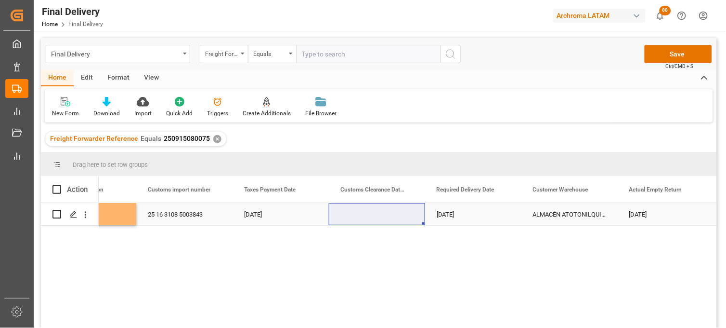
click at [371, 217] on div "Press SPACE to select this row." at bounding box center [377, 214] width 96 height 22
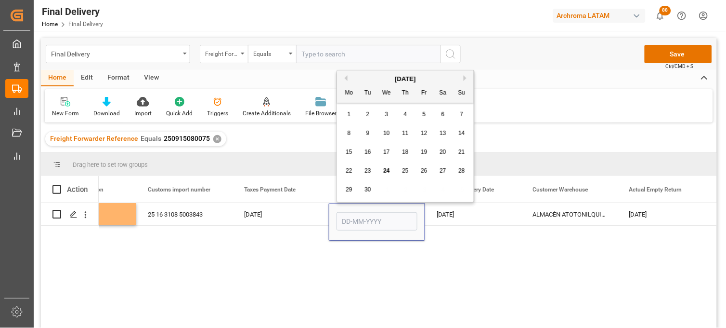
click at [355, 199] on div "29 30 1 2 3 4 5" at bounding box center [405, 189] width 131 height 19
click at [371, 170] on span "23" at bounding box center [368, 170] width 6 height 7
type input "[DATE]"
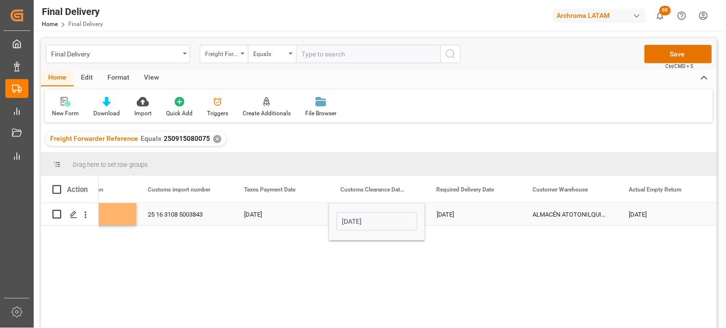
click at [451, 218] on div "[DATE]" at bounding box center [473, 214] width 96 height 22
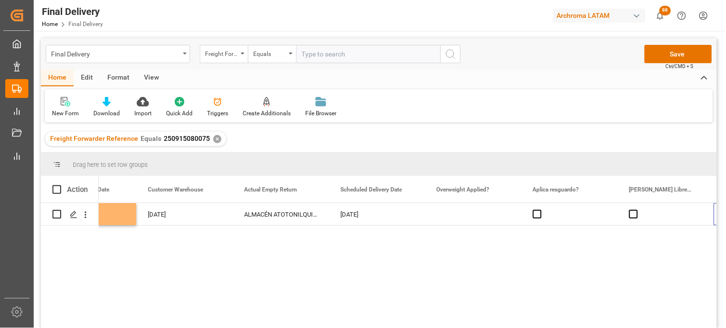
scroll to position [0, 1504]
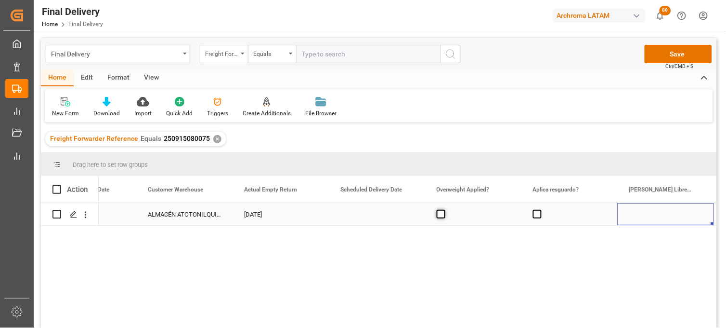
click at [442, 215] on span "Press SPACE to select this row." at bounding box center [441, 214] width 9 height 9
click at [444, 210] on input "Press SPACE to select this row." at bounding box center [444, 210] width 0 height 0
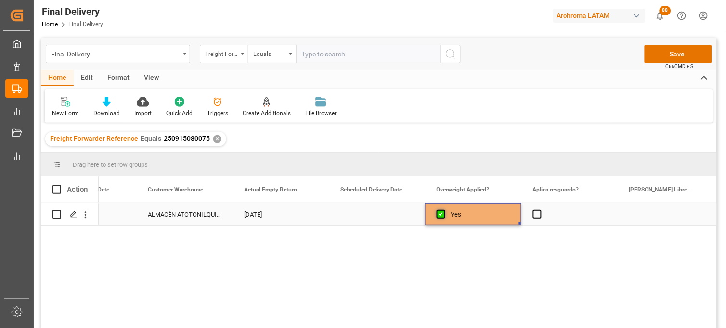
click at [442, 215] on span "Press SPACE to select this row." at bounding box center [441, 214] width 9 height 9
click at [444, 210] on input "Press SPACE to select this row." at bounding box center [444, 210] width 0 height 0
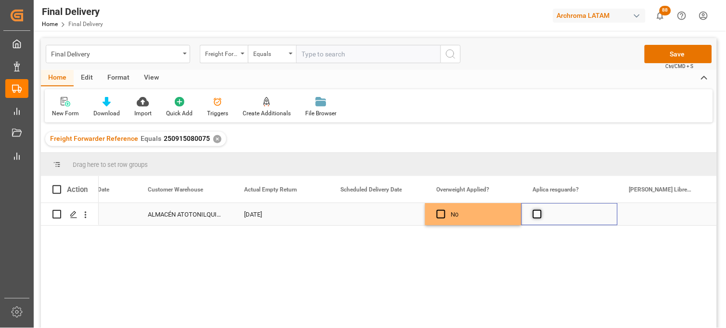
click at [539, 215] on span "Press SPACE to select this row." at bounding box center [537, 214] width 9 height 9
click at [540, 210] on input "Press SPACE to select this row." at bounding box center [540, 210] width 0 height 0
click at [539, 215] on span "Press SPACE to select this row." at bounding box center [537, 214] width 9 height 9
click at [540, 210] on input "Press SPACE to select this row." at bounding box center [540, 210] width 0 height 0
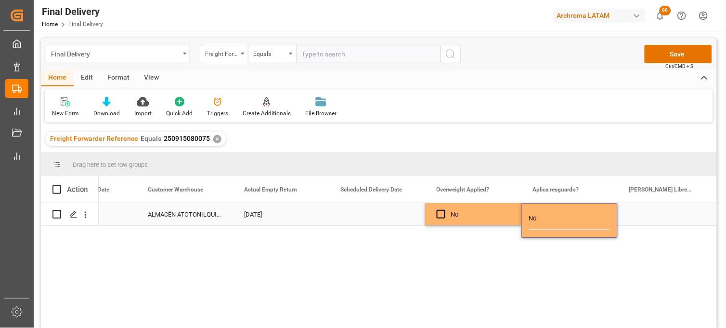
click at [646, 216] on div "Press SPACE to select this row." at bounding box center [666, 214] width 96 height 22
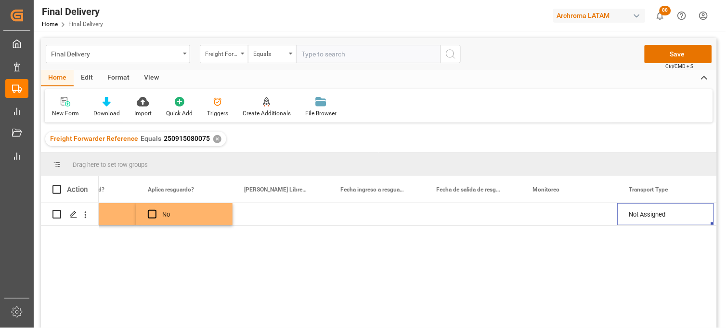
scroll to position [0, 1985]
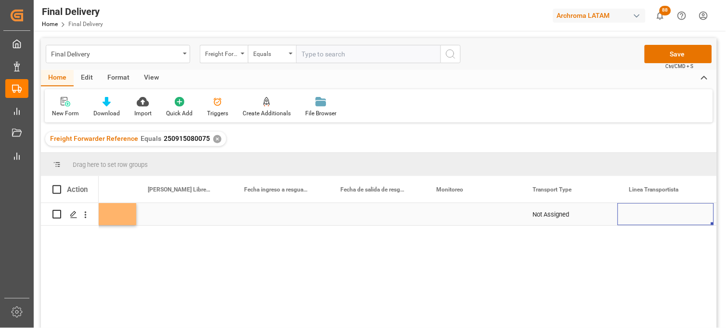
click at [457, 217] on div "Press SPACE to select this row." at bounding box center [473, 214] width 96 height 22
click at [543, 211] on div "Not Assigned" at bounding box center [569, 214] width 73 height 22
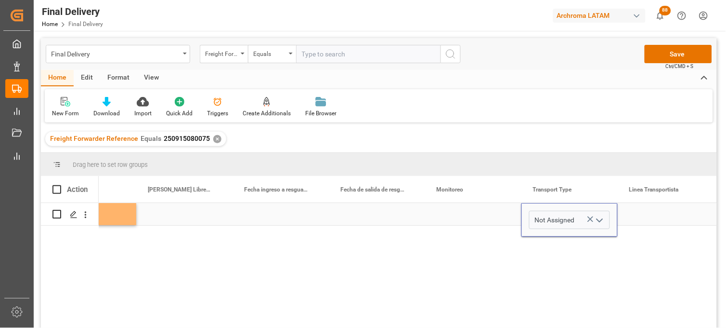
click at [588, 218] on icon "Press SPACE to select this row." at bounding box center [591, 219] width 10 height 10
click at [596, 218] on icon "open menu" at bounding box center [600, 220] width 12 height 12
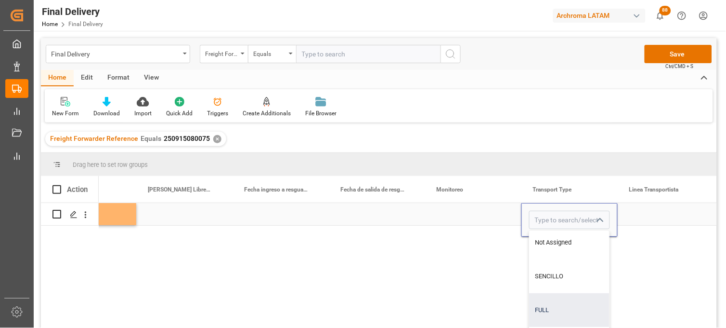
scroll to position [33, 1985]
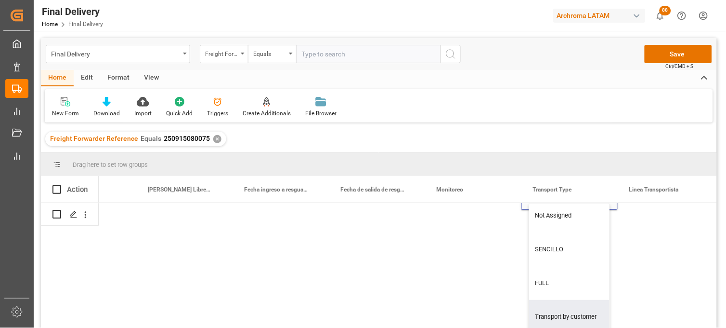
click at [548, 300] on div "Transport by customer" at bounding box center [570, 317] width 80 height 34
type input "Transport by customer"
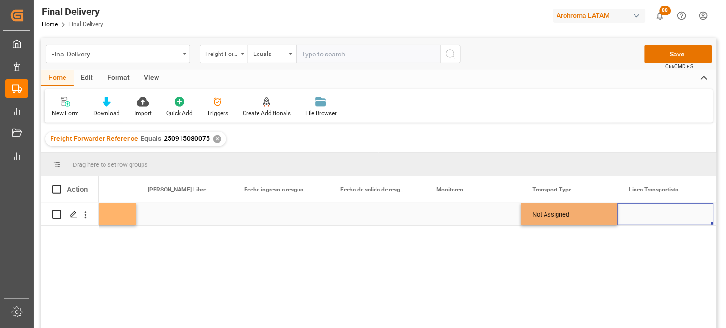
click at [643, 214] on div "Press SPACE to select this row." at bounding box center [666, 214] width 96 height 22
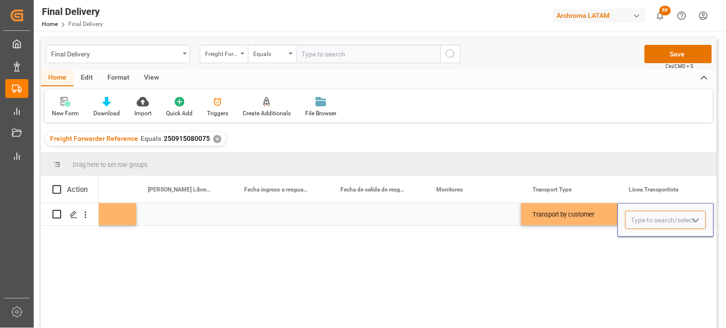
click at [643, 214] on input "Press SPACE to select this row." at bounding box center [666, 219] width 81 height 18
click at [655, 245] on div "TRANSPORTES AKIRA" at bounding box center [666, 247] width 80 height 34
type input "TRANSPORTES AKIRA"
click at [587, 219] on div "Transport by customer" at bounding box center [569, 214] width 73 height 22
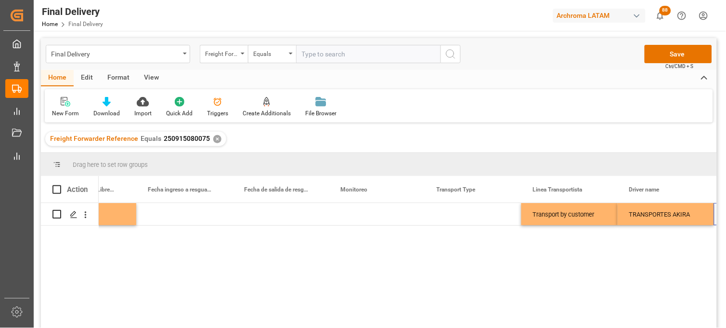
scroll to position [0, 2082]
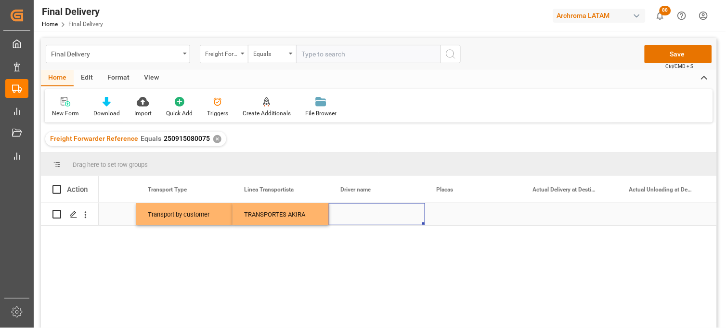
click at [355, 212] on div "Press SPACE to select this row." at bounding box center [377, 214] width 96 height 22
click at [355, 210] on div "Press SPACE to select this row." at bounding box center [377, 214] width 96 height 22
click at [355, 210] on input "Press SPACE to select this row." at bounding box center [377, 219] width 81 height 18
paste input "ENRIQUE CLAUSTRO"
type input "ENRIQUE CLAUSTRO"
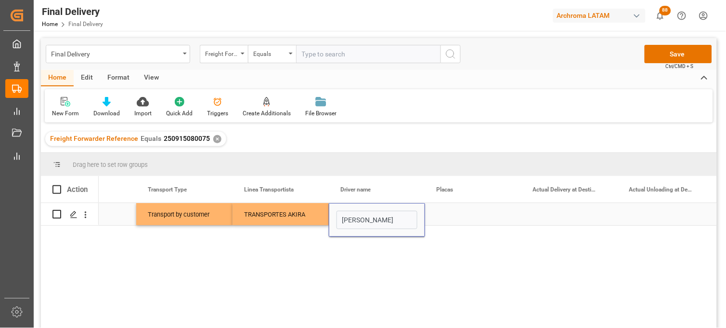
click at [455, 213] on div "Press SPACE to select this row." at bounding box center [473, 214] width 96 height 22
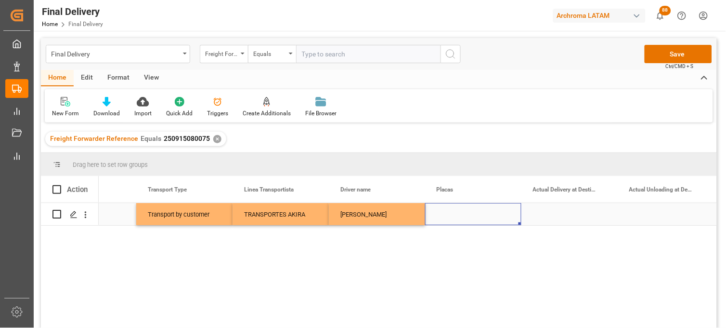
click at [455, 214] on div "Press SPACE to select this row." at bounding box center [473, 214] width 96 height 22
click at [456, 214] on div "Press SPACE to select this row." at bounding box center [473, 214] width 96 height 22
click at [456, 214] on input "Press SPACE to select this row." at bounding box center [473, 219] width 81 height 18
type input "DC0364F"
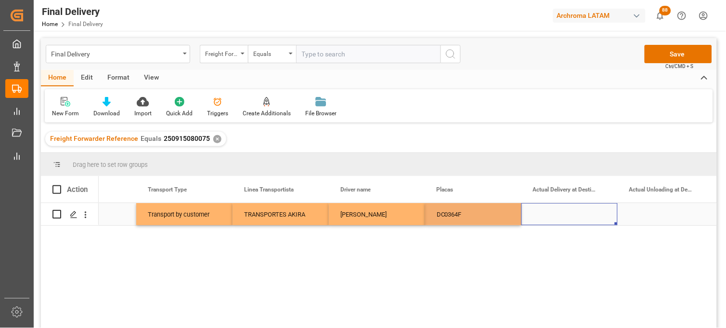
click at [553, 215] on div "Press SPACE to select this row." at bounding box center [570, 214] width 96 height 22
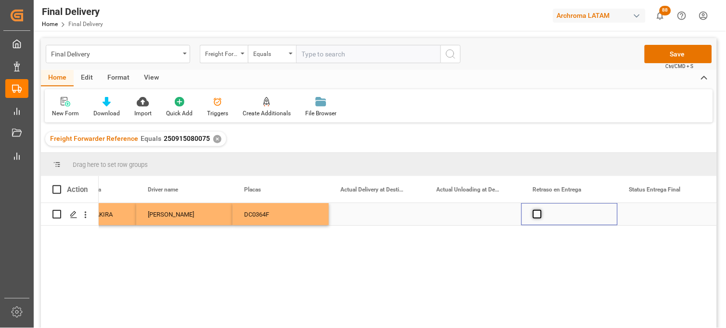
click at [540, 214] on span "Press SPACE to select this row." at bounding box center [537, 214] width 9 height 9
click at [540, 210] on input "Press SPACE to select this row." at bounding box center [540, 210] width 0 height 0
click at [539, 214] on span "Press SPACE to select this row." at bounding box center [537, 214] width 9 height 9
click at [540, 210] on input "Press SPACE to select this row." at bounding box center [540, 210] width 0 height 0
click at [661, 214] on div "Press SPACE to select this row." at bounding box center [666, 214] width 96 height 22
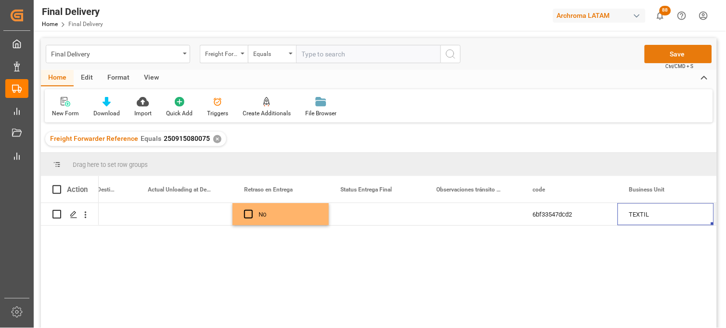
click at [651, 58] on button "Save" at bounding box center [678, 54] width 67 height 18
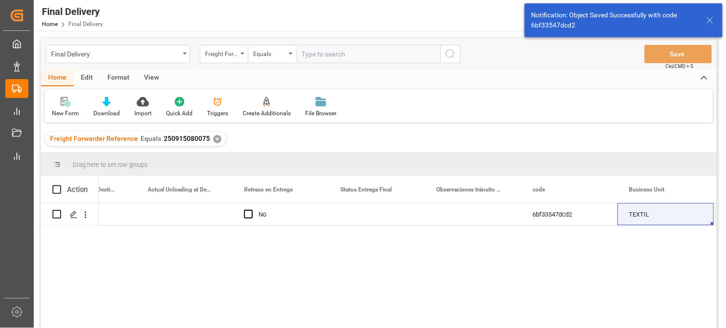
click at [57, 190] on span at bounding box center [56, 189] width 9 height 9
click at [60, 185] on input "checkbox" at bounding box center [60, 185] width 0 height 0
checkbox input "true"
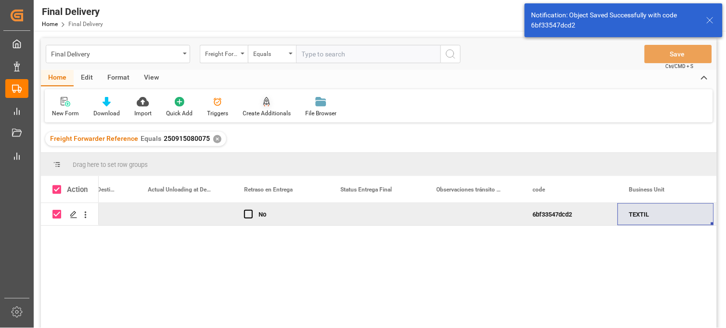
click at [260, 114] on div "Create Additionals" at bounding box center [267, 113] width 48 height 9
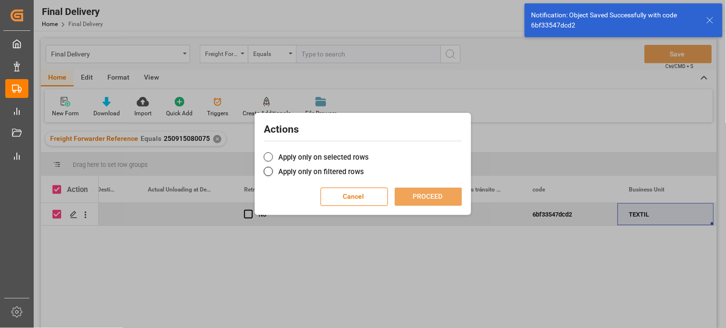
click at [273, 158] on span at bounding box center [268, 156] width 9 height 9
click at [369, 152] on input "Apply only on selected rows" at bounding box center [369, 152] width 0 height 0
click at [424, 193] on button "PROCEED" at bounding box center [428, 196] width 67 height 18
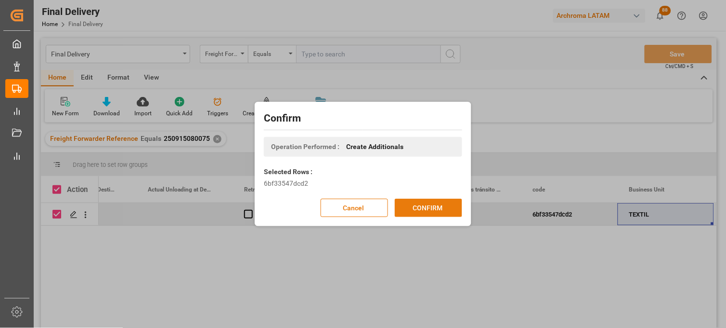
click at [422, 209] on button "CONFIRM" at bounding box center [428, 207] width 67 height 18
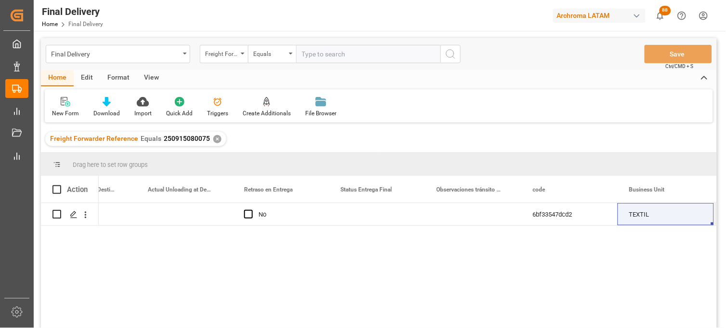
click at [213, 137] on div "✕" at bounding box center [217, 139] width 8 height 8
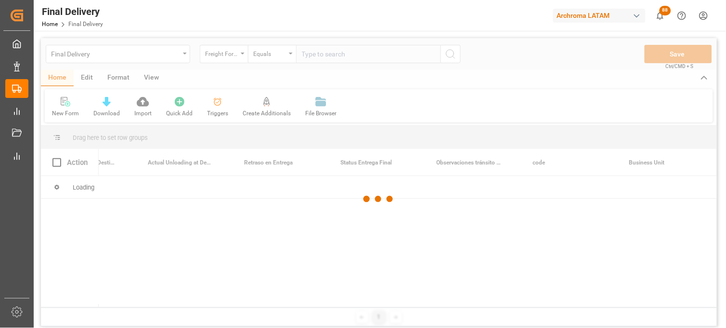
click at [316, 56] on div at bounding box center [379, 199] width 676 height 322
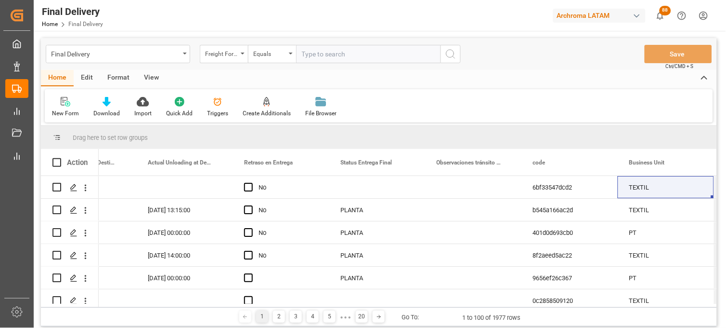
click at [313, 53] on input "text" at bounding box center [368, 54] width 144 height 18
click at [317, 55] on input "text" at bounding box center [368, 54] width 144 height 18
paste input "250915080084"
type input "250915080084"
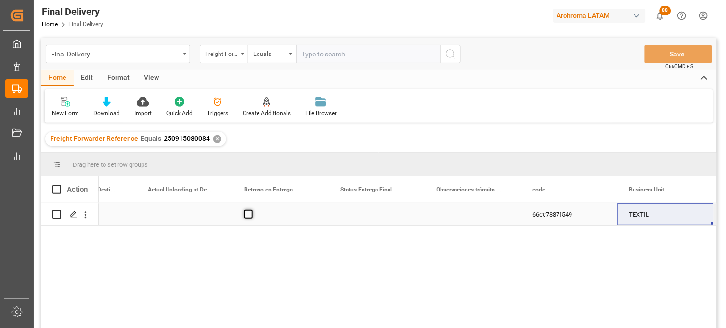
click at [249, 215] on span "Press SPACE to select this row." at bounding box center [248, 214] width 9 height 9
click at [251, 210] on input "Press SPACE to select this row." at bounding box center [251, 210] width 0 height 0
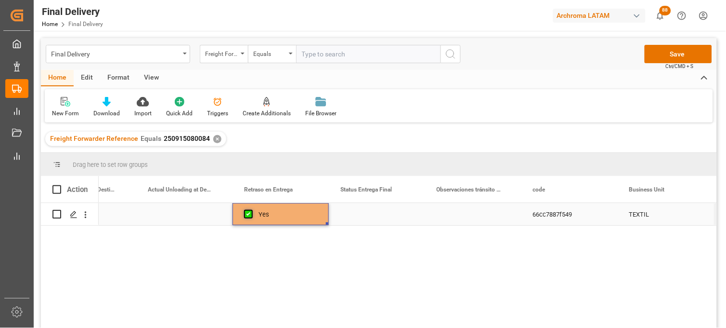
click at [249, 215] on span "Press SPACE to select this row." at bounding box center [248, 214] width 9 height 9
click at [251, 210] on input "Press SPACE to select this row." at bounding box center [251, 210] width 0 height 0
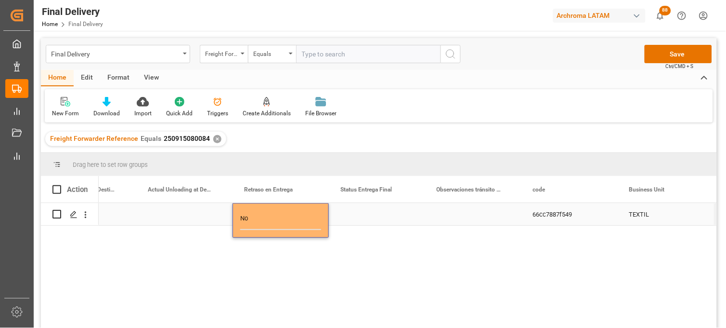
click at [364, 214] on div "Press SPACE to select this row." at bounding box center [377, 214] width 96 height 22
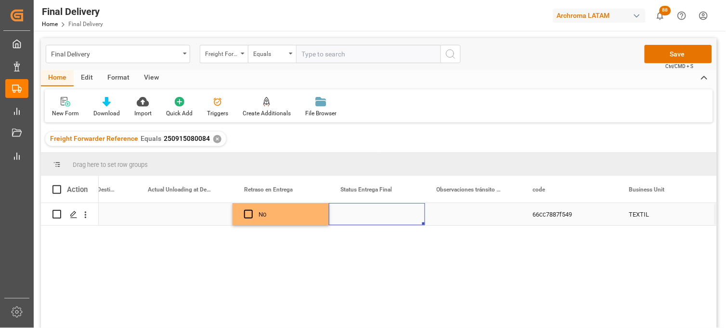
click at [364, 214] on div "Press SPACE to select this row." at bounding box center [377, 214] width 96 height 22
click at [364, 214] on input "Press SPACE to select this row." at bounding box center [377, 219] width 81 height 18
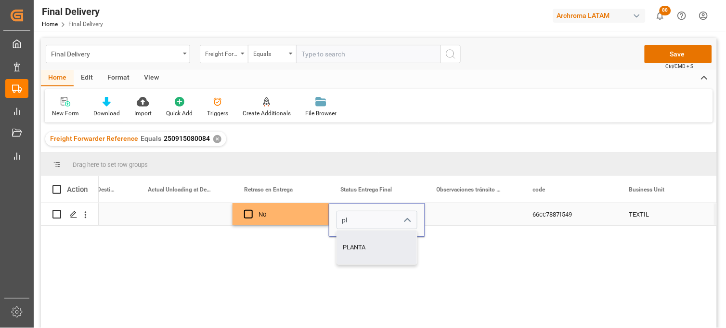
drag, startPoint x: 354, startPoint y: 238, endPoint x: 298, endPoint y: 226, distance: 57.5
click at [354, 238] on div "PLANTA" at bounding box center [377, 247] width 80 height 34
type input "PLANTA"
click at [185, 214] on div "Press SPACE to select this row." at bounding box center [184, 214] width 96 height 22
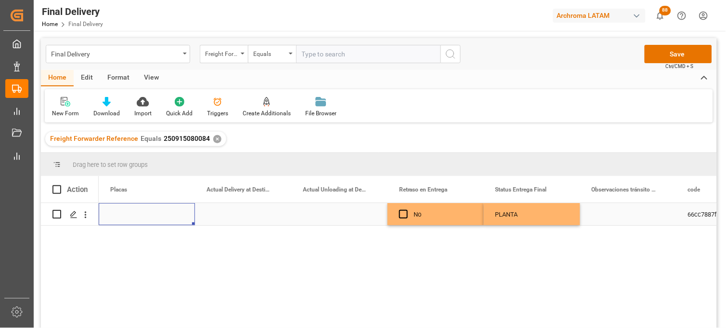
scroll to position [0, 2601]
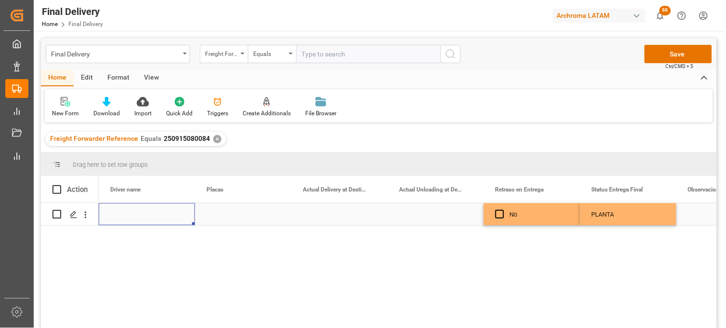
click at [330, 219] on div "Press SPACE to select this row." at bounding box center [339, 214] width 96 height 22
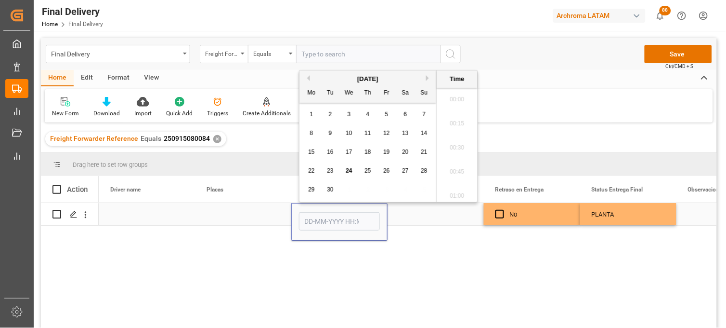
scroll to position [1351, 0]
click at [349, 170] on span "24" at bounding box center [349, 170] width 6 height 7
click at [455, 102] on li "11:15" at bounding box center [457, 99] width 41 height 24
type input "24-09-2025 11:15"
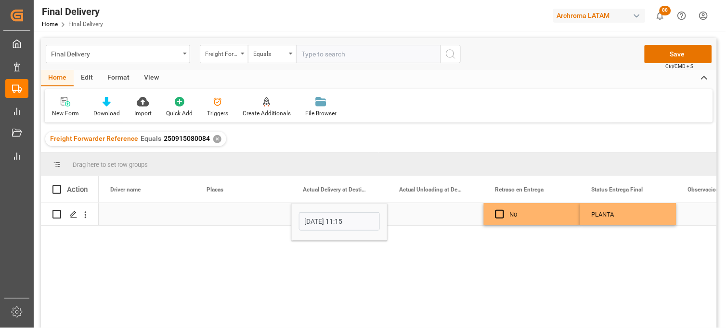
click at [424, 214] on div "Press SPACE to select this row." at bounding box center [436, 214] width 96 height 22
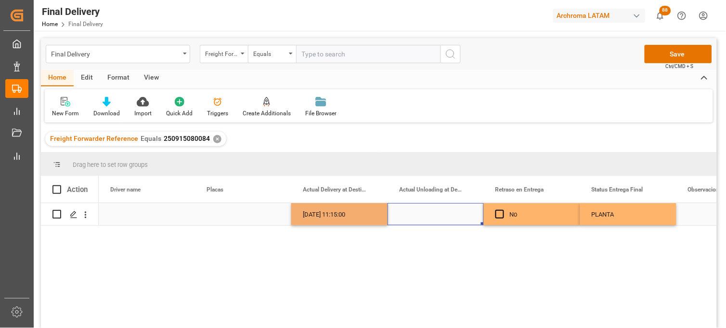
click at [424, 214] on div "Press SPACE to select this row." at bounding box center [436, 214] width 96 height 22
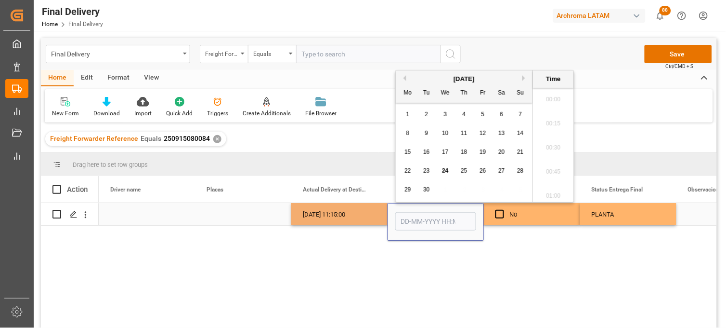
scroll to position [1351, 0]
click at [446, 170] on span "24" at bounding box center [445, 170] width 6 height 7
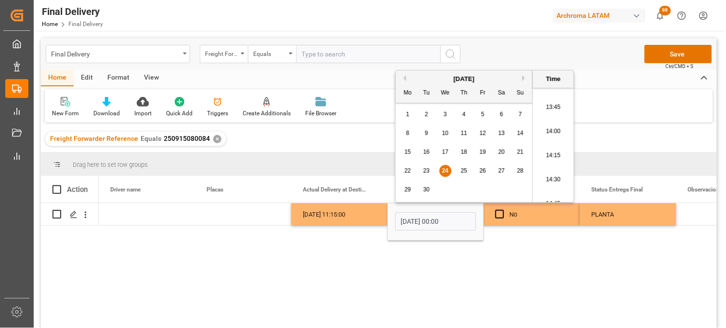
scroll to position [1298, 0]
click at [552, 123] on li "13:45" at bounding box center [553, 126] width 41 height 24
type input "24-09-2025 13:45"
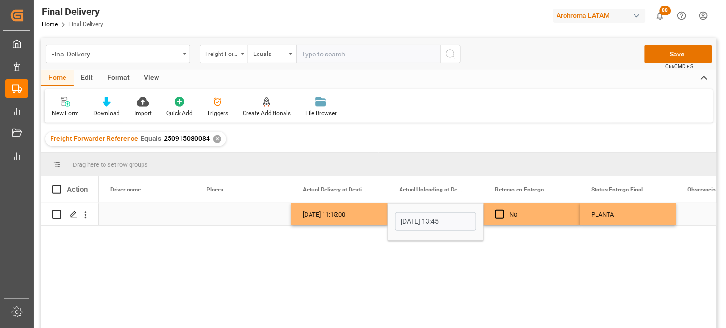
click at [304, 213] on div "24-09-2025 11:15:00" at bounding box center [339, 214] width 96 height 22
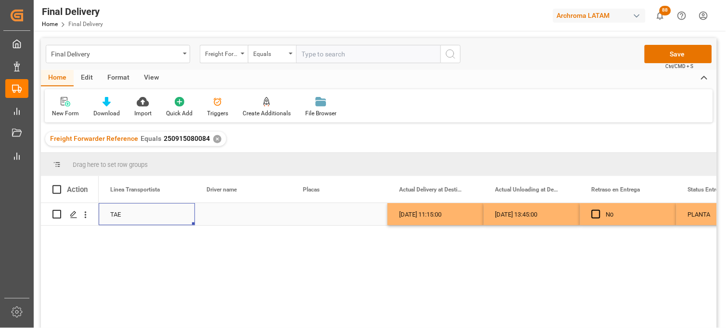
scroll to position [0, 2408]
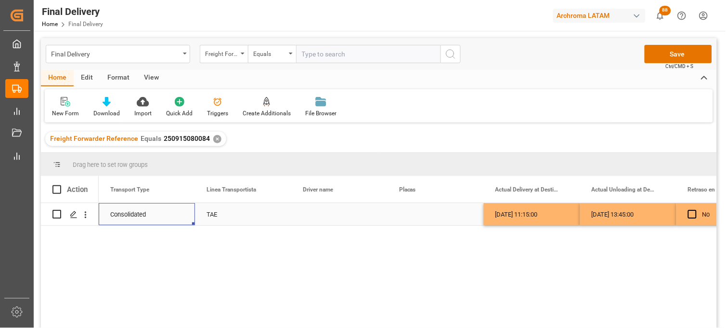
click at [306, 211] on div "Press SPACE to select this row." at bounding box center [339, 214] width 96 height 22
click at [315, 214] on div "Press SPACE to select this row." at bounding box center [339, 214] width 96 height 22
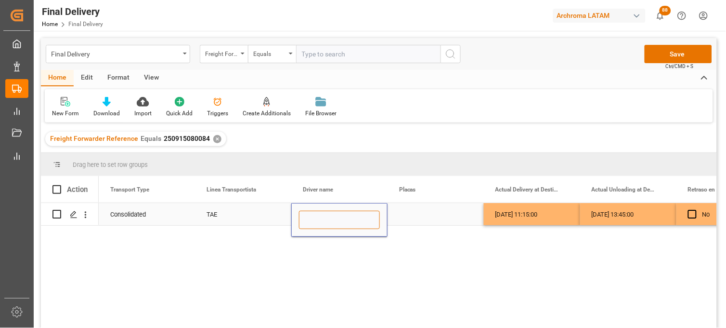
click at [315, 214] on input "Press SPACE to select this row." at bounding box center [339, 219] width 81 height 18
paste input "CRUZ MANUEL GOMEZ CAMPOS"
type input "CRUZ MANUEL GOMEZ CAMPOS"
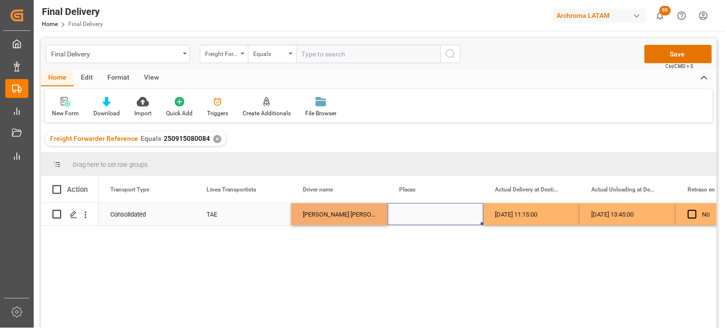
click at [423, 213] on div "Press SPACE to select this row." at bounding box center [436, 214] width 96 height 22
click at [427, 213] on div "Press SPACE to select this row." at bounding box center [436, 214] width 96 height 22
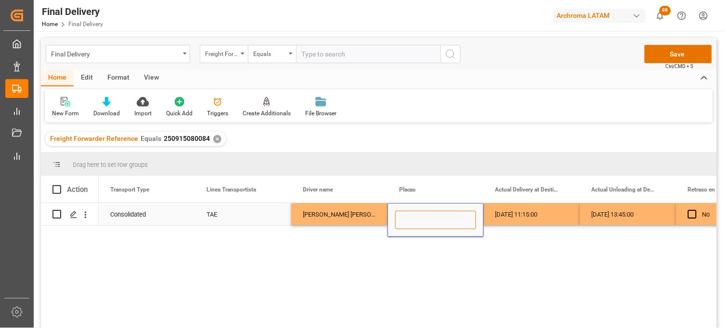
click at [427, 213] on input "Press SPACE to select this row." at bounding box center [435, 219] width 81 height 18
paste input "11 AN 5Y"
type input "11 AN 5Y"
click at [507, 212] on div "24-09-2025 11:15:00" at bounding box center [532, 214] width 96 height 22
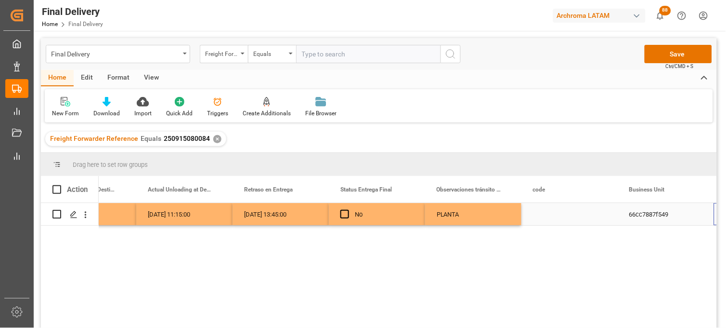
scroll to position [0, 2852]
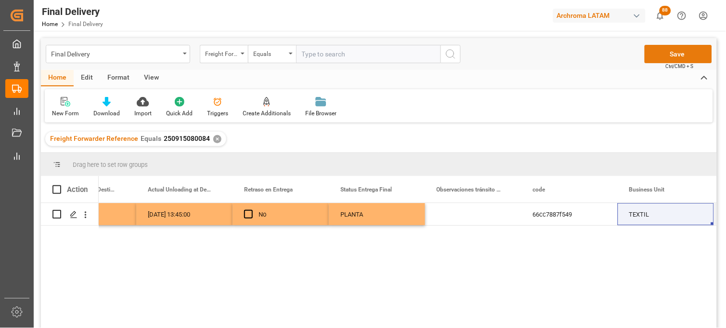
click at [656, 55] on button "Save" at bounding box center [678, 54] width 67 height 18
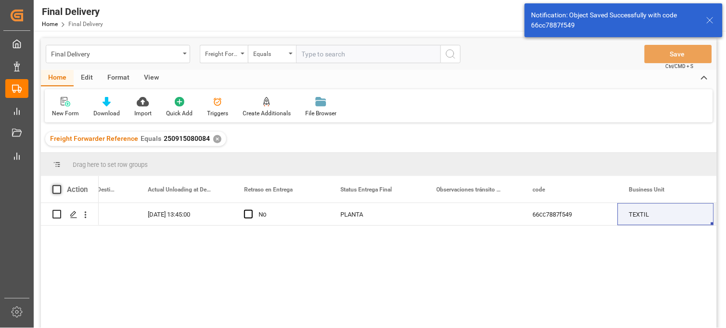
click at [57, 189] on span at bounding box center [56, 189] width 9 height 9
click at [60, 185] on input "checkbox" at bounding box center [60, 185] width 0 height 0
checkbox input "true"
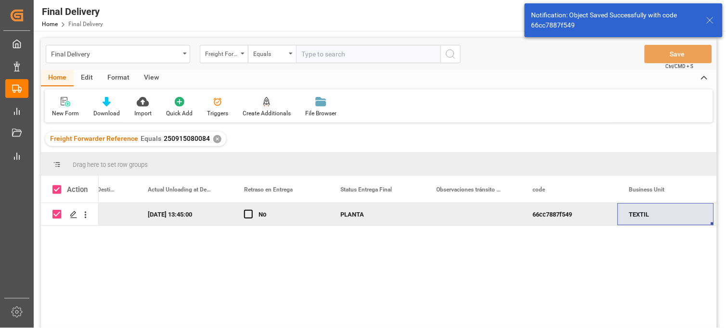
click at [265, 103] on icon at bounding box center [266, 102] width 7 height 10
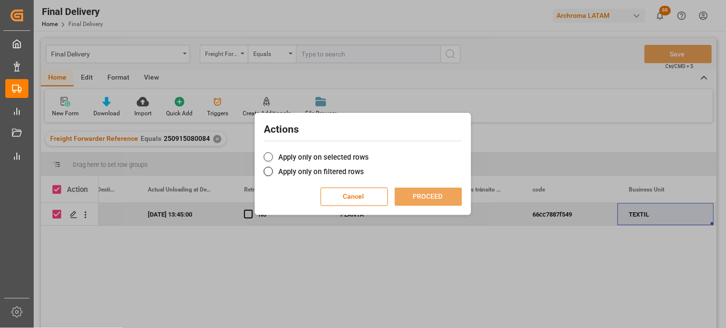
click at [271, 155] on span at bounding box center [268, 156] width 9 height 9
click at [369, 152] on input "Apply only on selected rows" at bounding box center [369, 152] width 0 height 0
click at [407, 198] on button "PROCEED" at bounding box center [428, 196] width 67 height 18
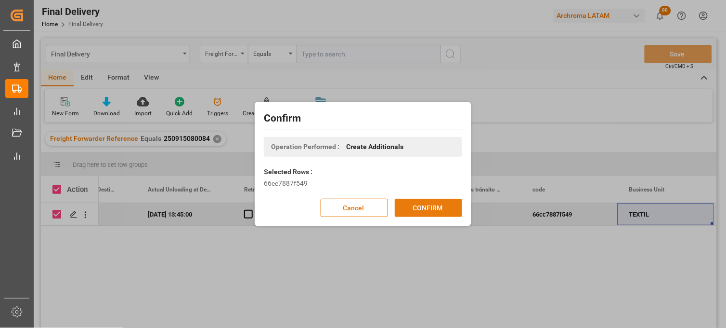
click at [422, 210] on button "CONFIRM" at bounding box center [428, 207] width 67 height 18
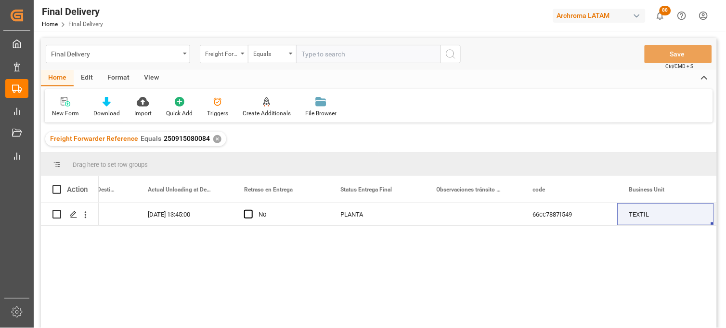
click at [215, 140] on div "✕" at bounding box center [217, 139] width 8 height 8
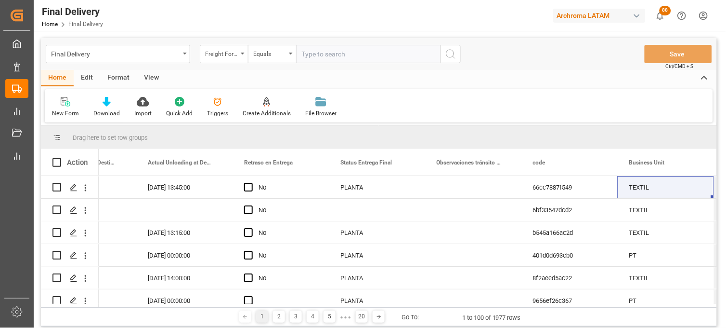
click at [326, 58] on input "text" at bounding box center [368, 54] width 144 height 18
paste input "250906900483"
type input "250906900483"
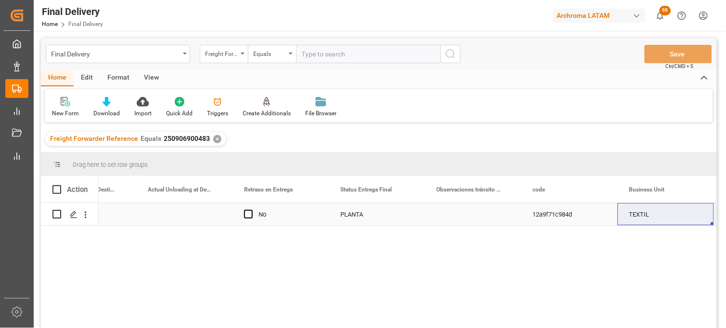
click at [193, 215] on div "Press SPACE to select this row." at bounding box center [184, 214] width 96 height 22
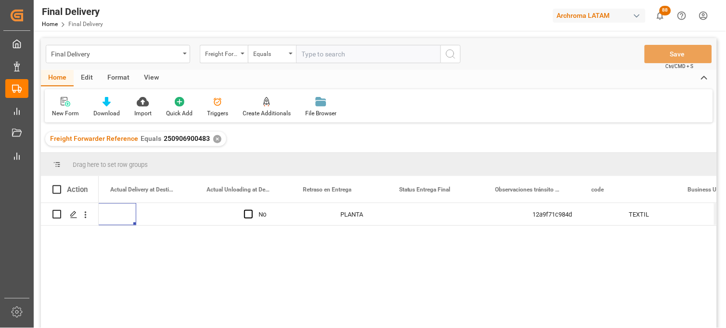
scroll to position [0, 2793]
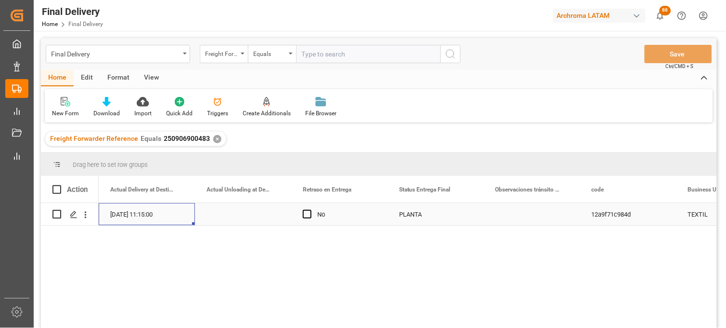
click at [239, 217] on div "Press SPACE to select this row." at bounding box center [243, 214] width 96 height 22
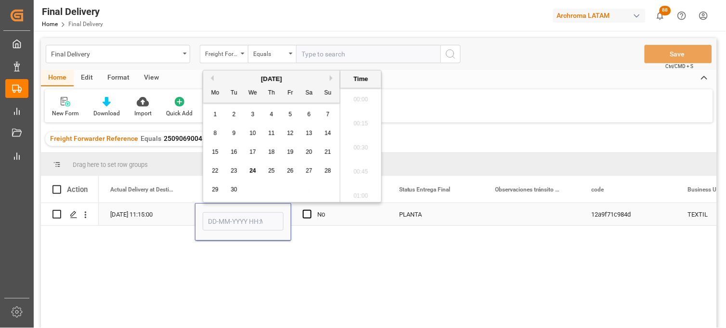
scroll to position [1351, 0]
click at [294, 152] on div "19" at bounding box center [291, 152] width 12 height 12
click at [364, 127] on li "14:15" at bounding box center [361, 121] width 41 height 24
type input "19-09-2025 14:15"
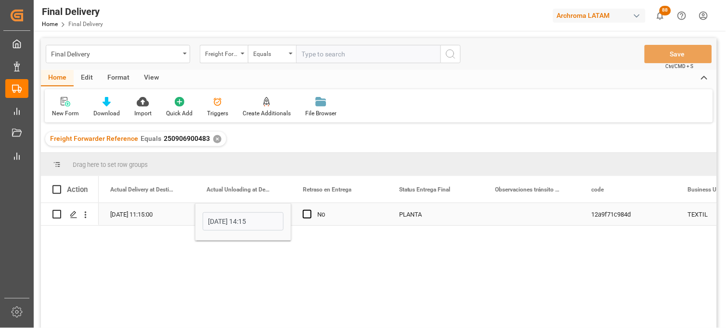
click at [413, 210] on div "PLANTA" at bounding box center [435, 214] width 73 height 22
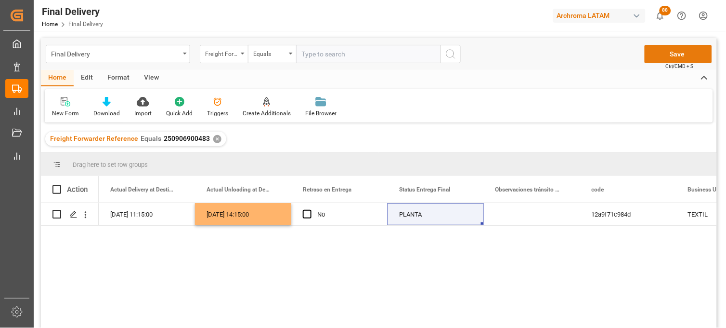
click at [653, 59] on button "Save" at bounding box center [678, 54] width 67 height 18
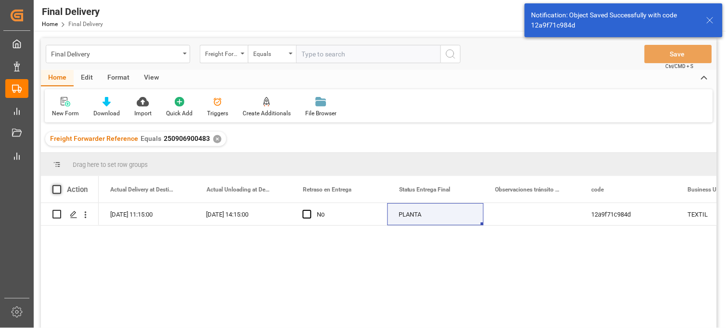
click at [56, 186] on span at bounding box center [56, 189] width 9 height 9
click at [60, 185] on input "checkbox" at bounding box center [60, 185] width 0 height 0
checkbox input "true"
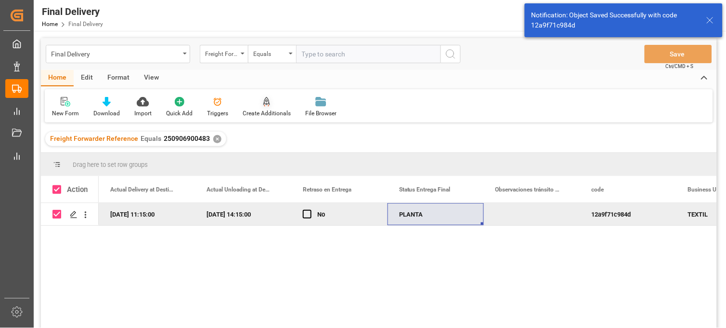
click at [269, 103] on div at bounding box center [267, 101] width 48 height 10
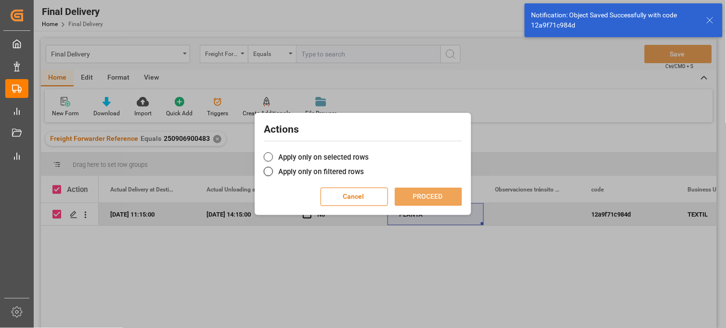
click at [281, 157] on label "Apply only on selected rows" at bounding box center [363, 157] width 198 height 12
click at [369, 152] on input "Apply only on selected rows" at bounding box center [369, 152] width 0 height 0
click at [422, 193] on button "PROCEED" at bounding box center [428, 196] width 67 height 18
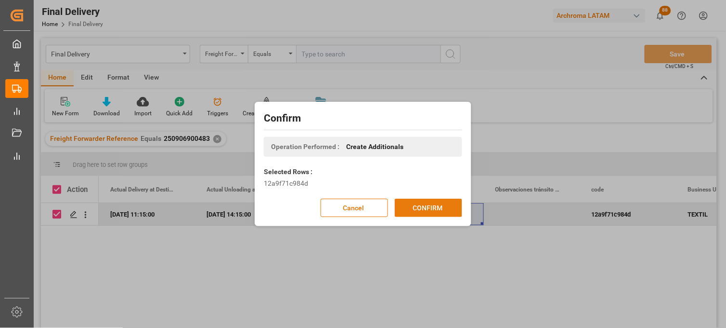
click at [423, 204] on button "CONFIRM" at bounding box center [428, 207] width 67 height 18
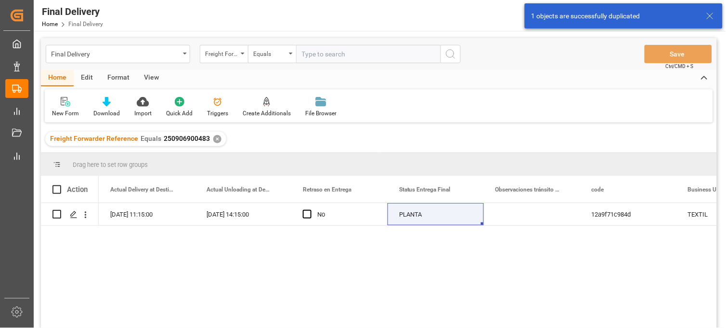
click at [213, 139] on div "✕" at bounding box center [217, 139] width 8 height 8
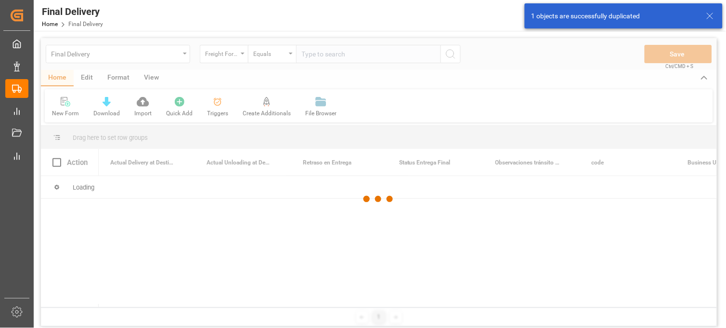
click at [312, 60] on div at bounding box center [379, 199] width 676 height 322
click at [315, 53] on div at bounding box center [379, 199] width 676 height 322
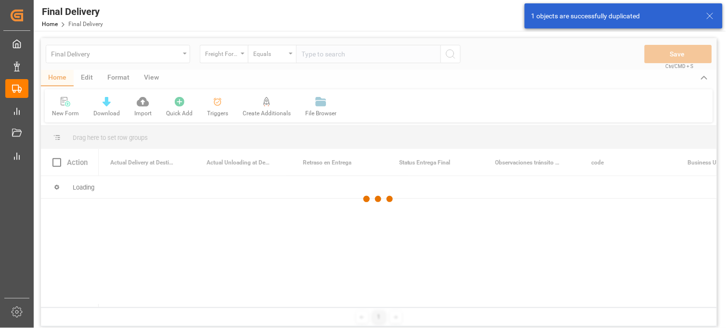
click at [315, 53] on div at bounding box center [379, 199] width 676 height 322
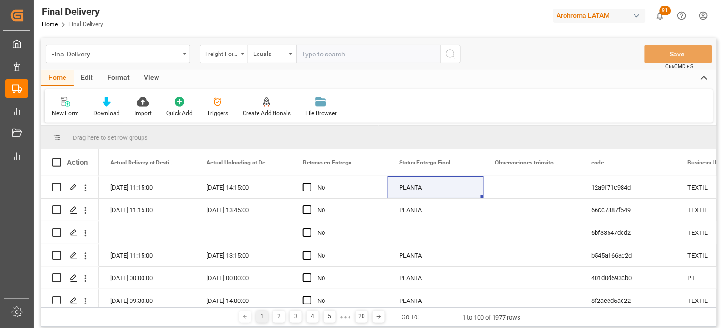
click at [317, 57] on input "text" at bounding box center [368, 54] width 144 height 18
paste input "250906900716"
type input "250906900716"
click at [446, 54] on circle "search button" at bounding box center [450, 54] width 8 height 8
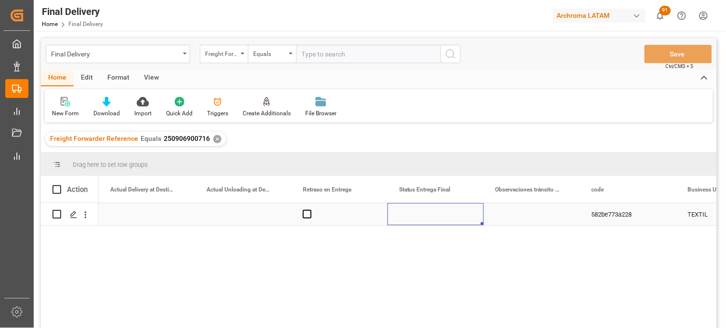
click at [406, 212] on div "Press SPACE to select this row." at bounding box center [436, 214] width 96 height 22
drag, startPoint x: 444, startPoint y: 222, endPoint x: 454, endPoint y: 222, distance: 9.6
click at [445, 222] on input "Press SPACE to select this row." at bounding box center [435, 219] width 81 height 18
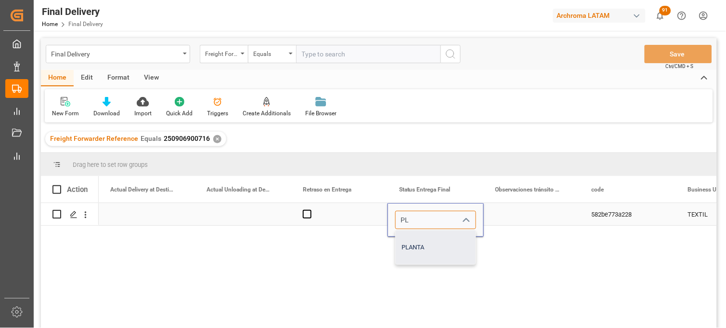
click at [426, 234] on div "PLANTA" at bounding box center [436, 247] width 80 height 34
type input "PLANTA"
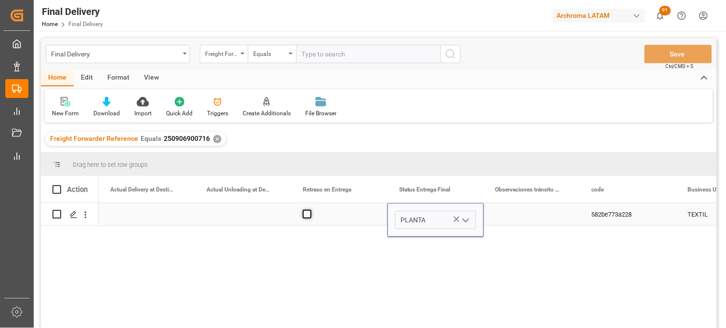
click at [309, 215] on span "Press SPACE to select this row." at bounding box center [307, 214] width 9 height 9
click at [310, 210] on input "Press SPACE to select this row." at bounding box center [310, 210] width 0 height 0
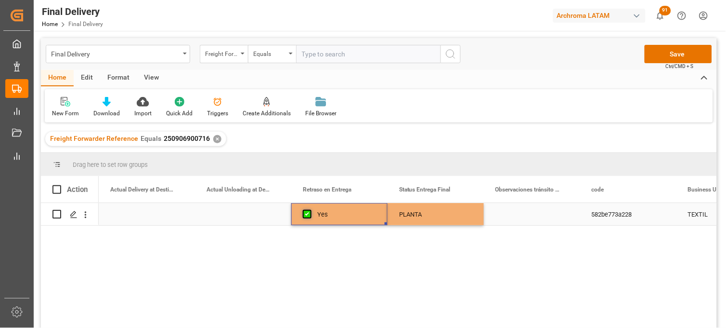
click at [309, 215] on span "Press SPACE to select this row." at bounding box center [307, 214] width 9 height 9
click at [310, 210] on input "Press SPACE to select this row." at bounding box center [310, 210] width 0 height 0
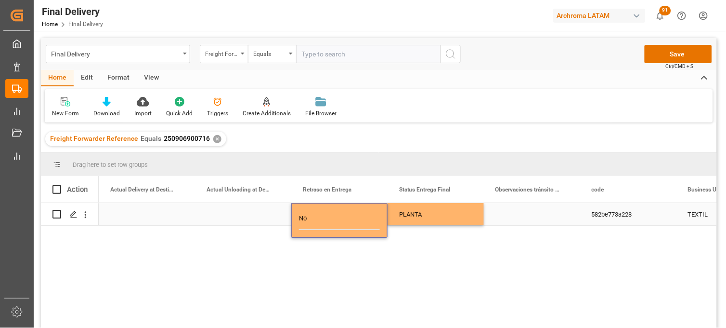
click at [238, 215] on div "Press SPACE to select this row." at bounding box center [243, 214] width 96 height 22
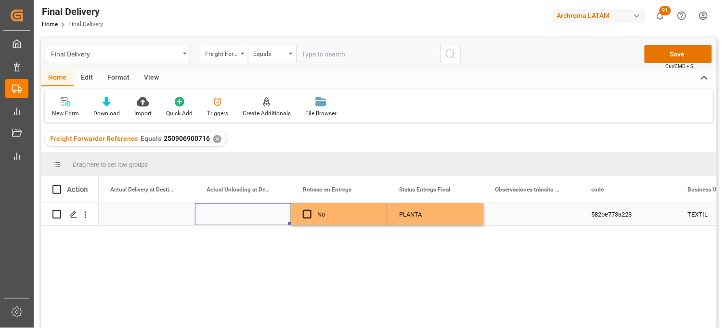
click at [238, 215] on div "Press SPACE to select this row." at bounding box center [243, 214] width 96 height 22
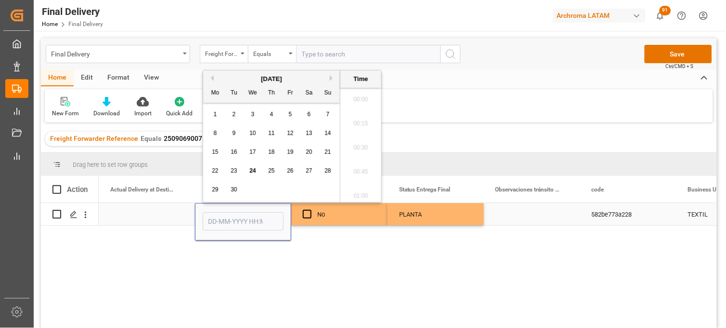
scroll to position [1351, 0]
click at [256, 171] on span "24" at bounding box center [252, 170] width 6 height 7
click at [362, 132] on li "13:15" at bounding box center [361, 131] width 41 height 24
type input "24-09-2025 13:15"
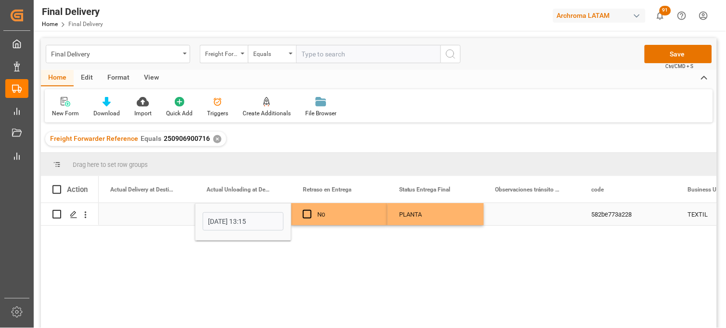
click at [128, 216] on div "Press SPACE to select this row." at bounding box center [147, 214] width 96 height 22
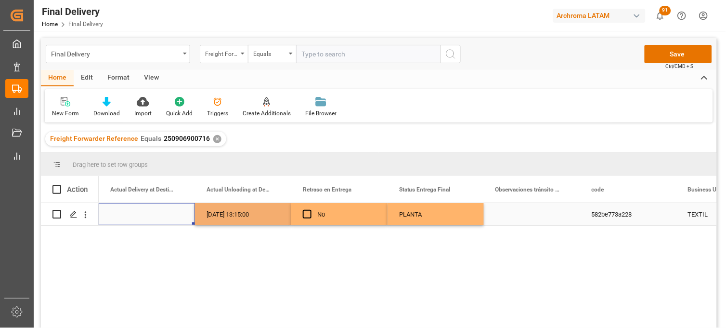
click at [128, 216] on div "Press SPACE to select this row." at bounding box center [147, 214] width 96 height 22
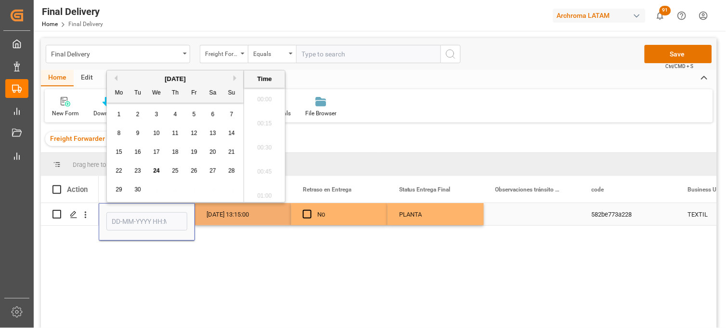
scroll to position [1351, 0]
click at [153, 171] on span "24" at bounding box center [156, 170] width 6 height 7
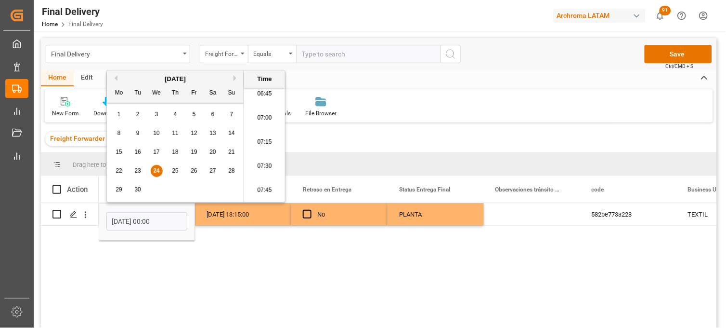
scroll to position [603, 0]
click at [267, 147] on li "06:45" at bounding box center [264, 147] width 41 height 24
type input "24-09-2025 06:45"
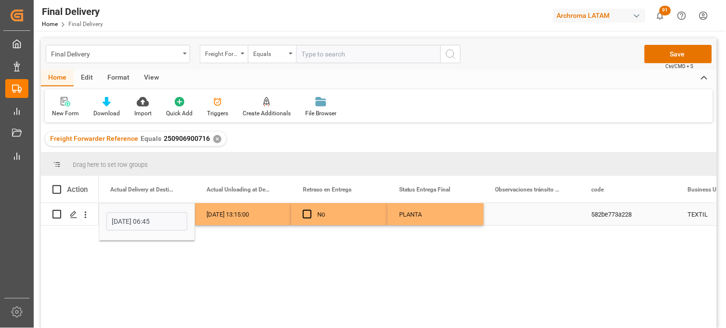
click at [242, 212] on div "24-09-2025 13:15:00" at bounding box center [243, 214] width 96 height 22
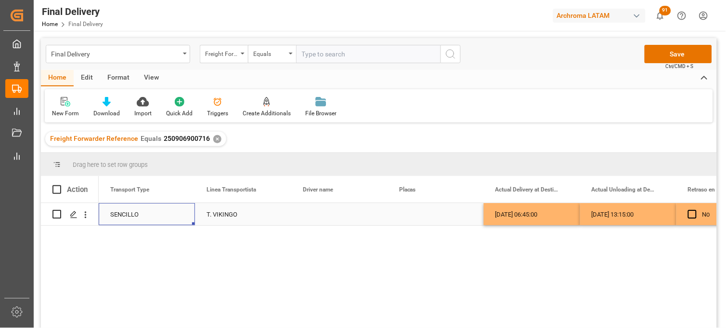
scroll to position [0, 2312]
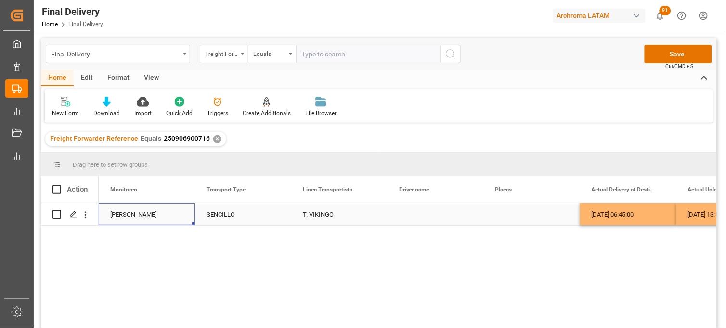
click at [421, 215] on div "Press SPACE to select this row." at bounding box center [436, 214] width 96 height 22
click at [413, 215] on div "Press SPACE to select this row." at bounding box center [436, 214] width 96 height 22
type input "JOSE ANTONIO ANDRADE MARTINEZ"
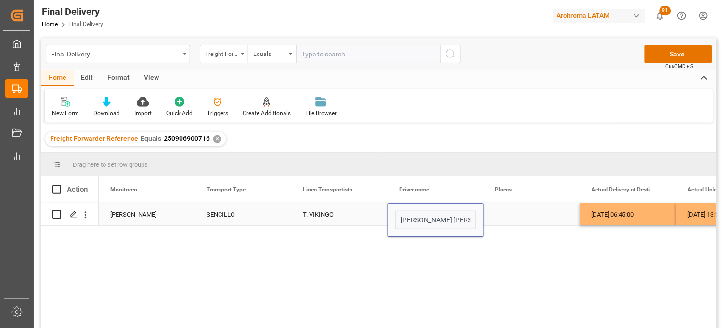
scroll to position [0, 52]
click at [502, 213] on div "Press SPACE to select this row." at bounding box center [532, 214] width 96 height 22
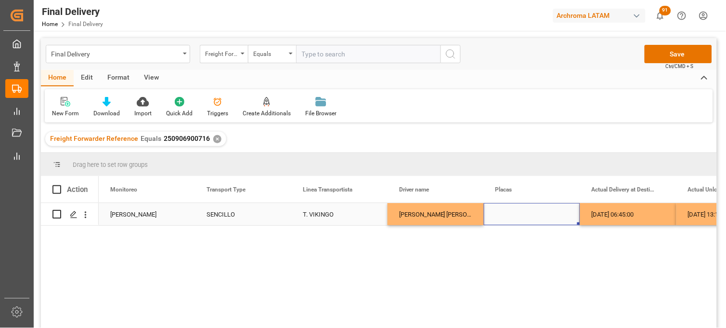
click at [506, 210] on div "Press SPACE to select this row." at bounding box center [532, 214] width 96 height 22
click at [506, 211] on div "Press SPACE to select this row." at bounding box center [532, 214] width 96 height 22
click at [506, 211] on input "Press SPACE to select this row." at bounding box center [532, 219] width 81 height 18
paste input "53BE7A"
type input "53BE7A"
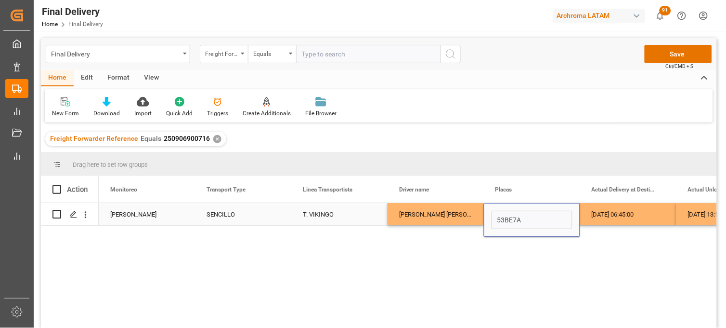
click at [417, 205] on div "JOSE ANTONIO ANDRADE MARTINEZ" at bounding box center [436, 214] width 96 height 22
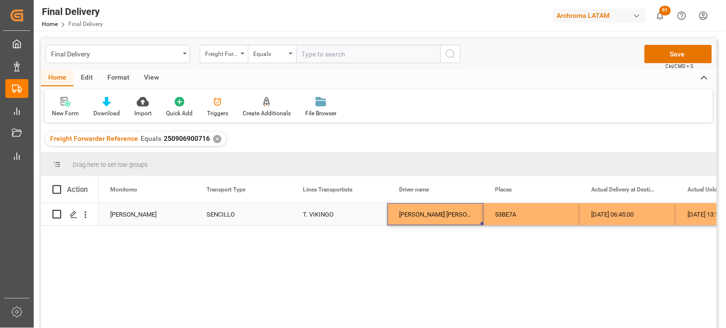
click at [331, 217] on div "T. VIKINGO" at bounding box center [339, 214] width 73 height 22
click at [525, 214] on div "53BE7A" at bounding box center [532, 214] width 96 height 22
click at [670, 60] on button "Save" at bounding box center [678, 54] width 67 height 18
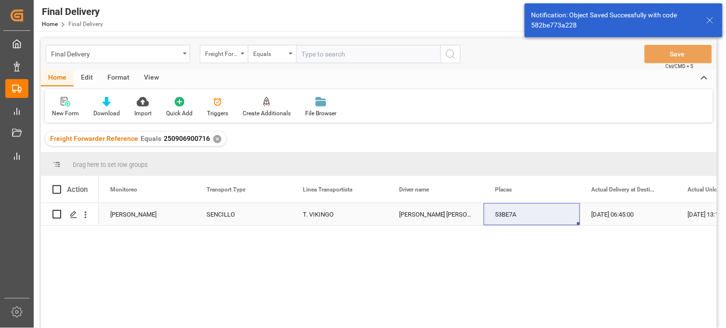
click at [324, 215] on div "T. VIKINGO" at bounding box center [339, 214] width 73 height 22
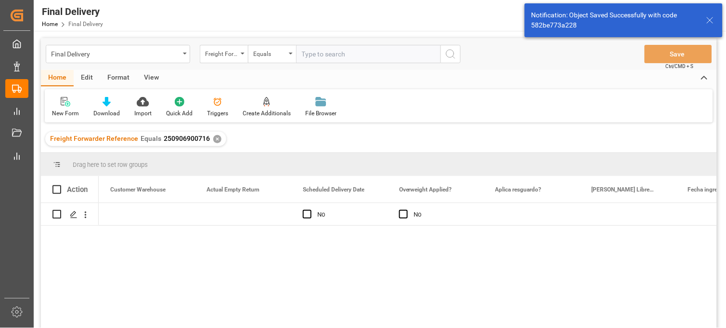
scroll to position [0, 1541]
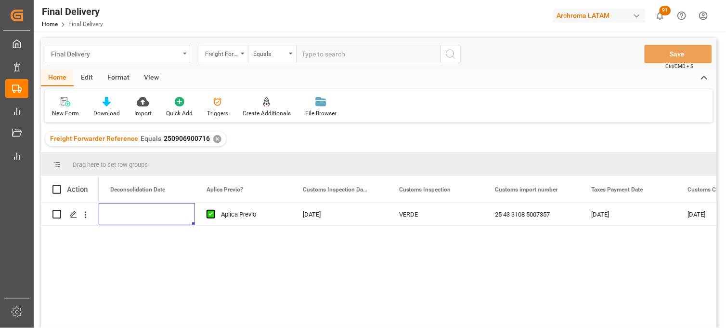
click at [151, 50] on div "Final Delivery" at bounding box center [115, 53] width 129 height 12
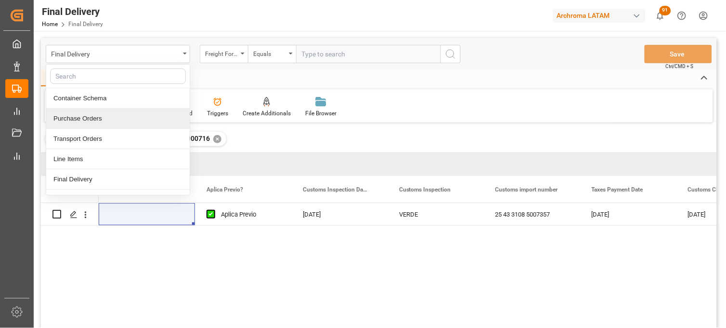
drag, startPoint x: 104, startPoint y: 123, endPoint x: 137, endPoint y: 109, distance: 36.0
click at [103, 123] on div "Purchase Orders" at bounding box center [118, 118] width 144 height 20
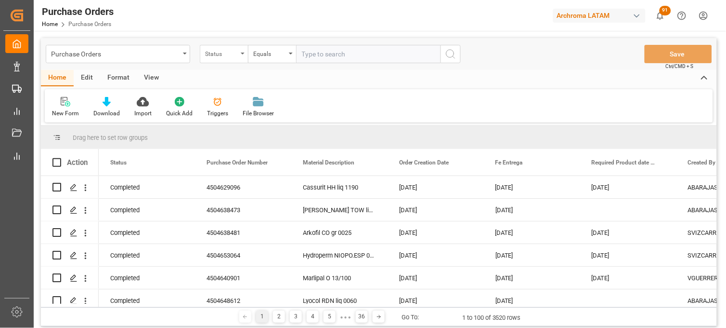
click at [214, 53] on div "Status" at bounding box center [221, 52] width 33 height 11
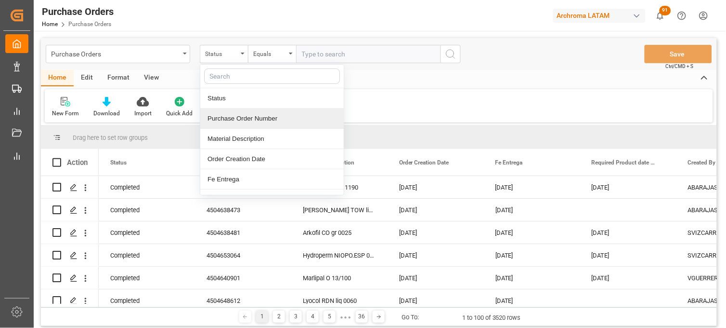
click at [249, 119] on div "Purchase Order Number" at bounding box center [272, 118] width 144 height 20
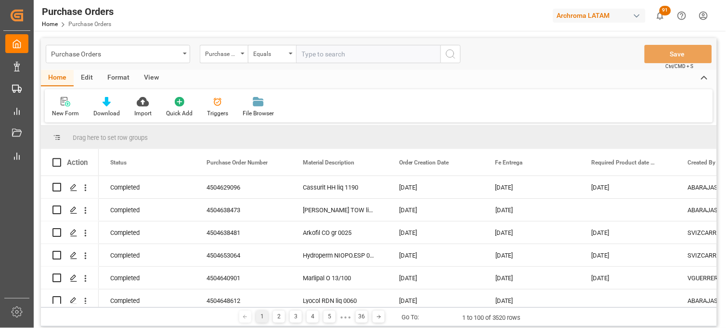
click at [324, 53] on input "text" at bounding box center [368, 54] width 144 height 18
paste input "4504633302"
type input "4504633302"
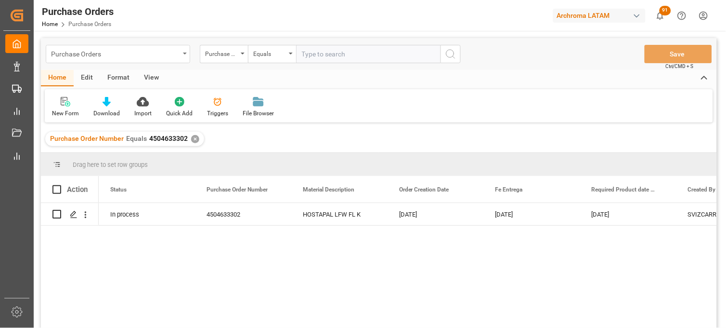
click at [181, 51] on div "Purchase Orders" at bounding box center [118, 54] width 144 height 18
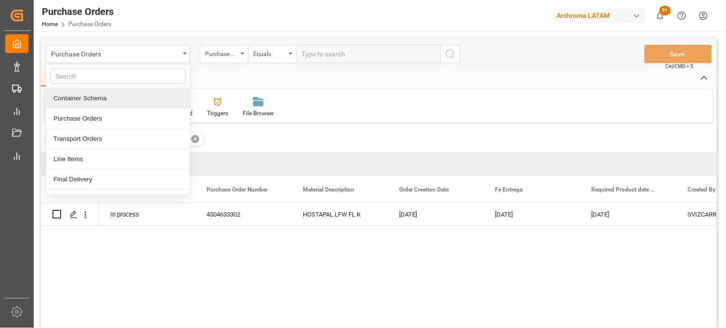
click at [161, 98] on div "Container Schema" at bounding box center [118, 98] width 144 height 20
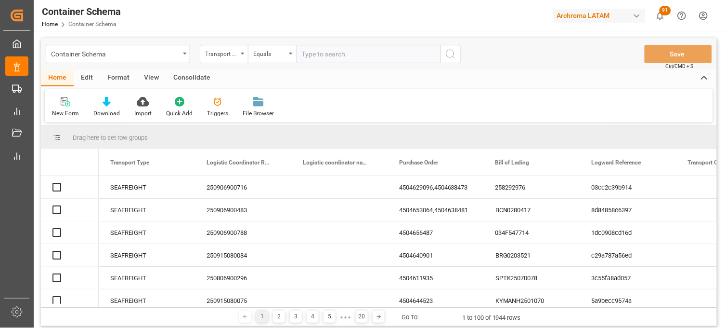
click at [242, 55] on div "Transport Type" at bounding box center [224, 54] width 48 height 18
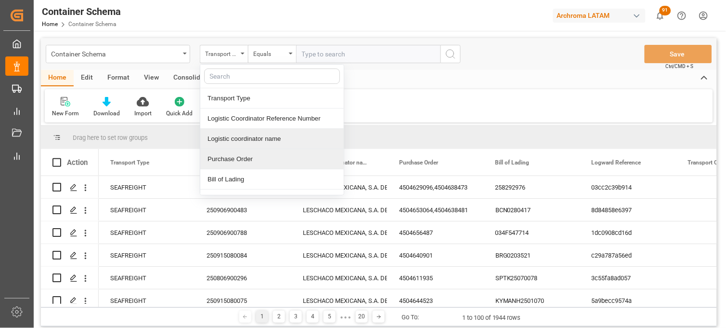
click at [229, 158] on div "Purchase Order" at bounding box center [272, 159] width 144 height 20
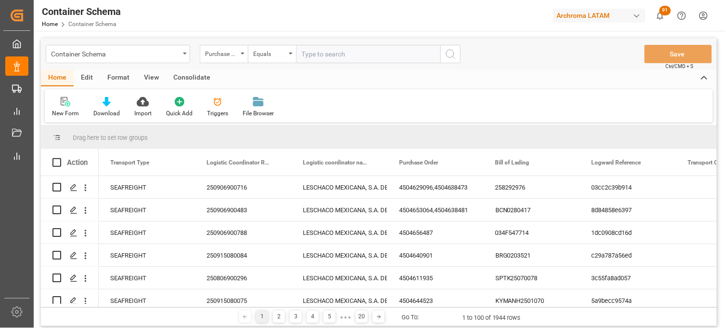
click at [316, 55] on input "text" at bounding box center [368, 54] width 144 height 18
paste input "4504633302"
type input "4504633302"
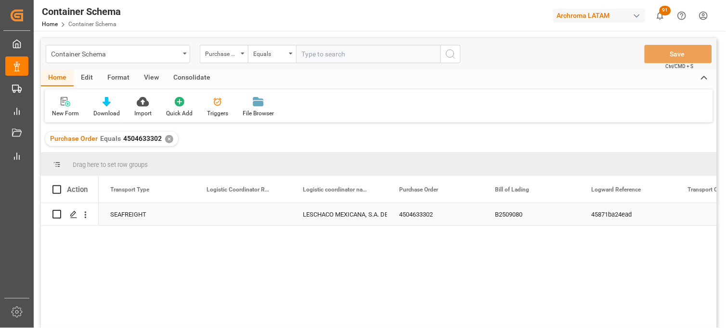
click at [231, 215] on div "Press SPACE to select this row." at bounding box center [243, 214] width 96 height 22
click at [231, 215] on input "Press SPACE to select this row." at bounding box center [243, 219] width 81 height 18
paste input "251015080081"
type input "251015080081"
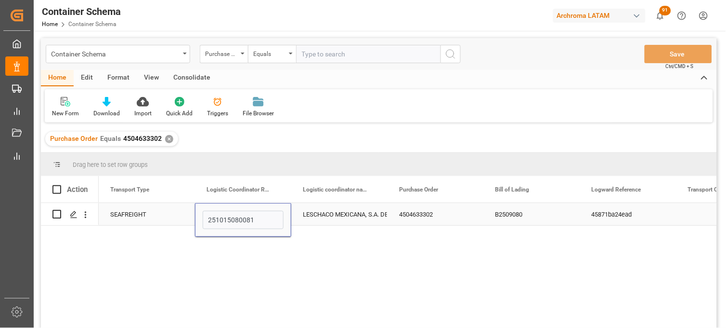
click at [336, 215] on div "LESCHACO MEXICANA, S.A. DE C.V." at bounding box center [339, 214] width 73 height 22
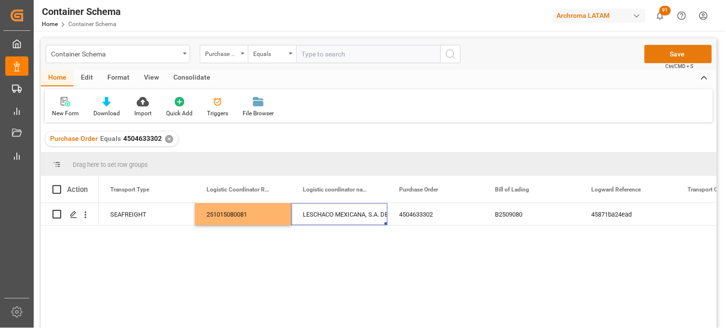
click at [658, 59] on button "Save" at bounding box center [678, 54] width 67 height 18
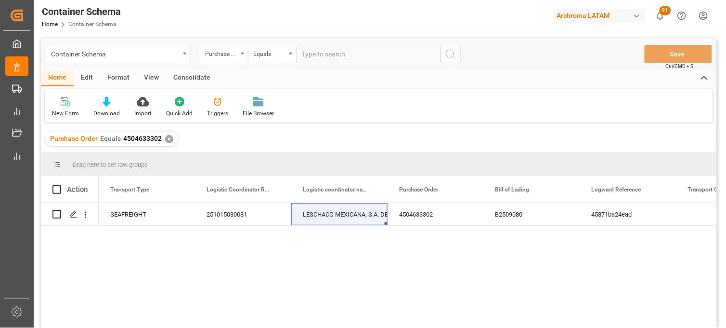
click at [166, 138] on div "✕" at bounding box center [169, 139] width 8 height 8
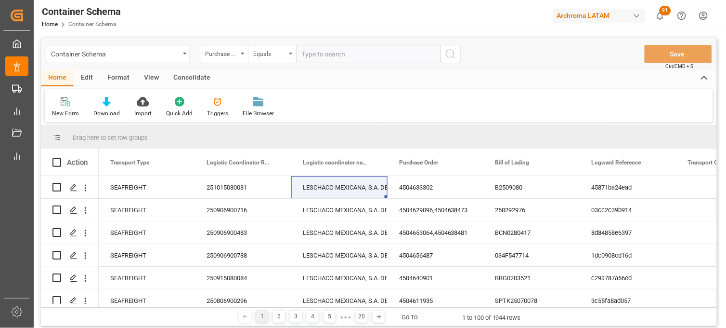
click at [290, 55] on div "Equals" at bounding box center [272, 54] width 48 height 18
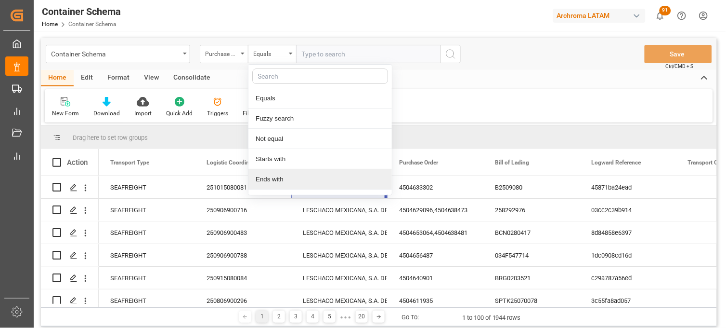
drag, startPoint x: 267, startPoint y: 178, endPoint x: 276, endPoint y: 136, distance: 43.4
click at [267, 178] on div "Ends with" at bounding box center [321, 179] width 144 height 20
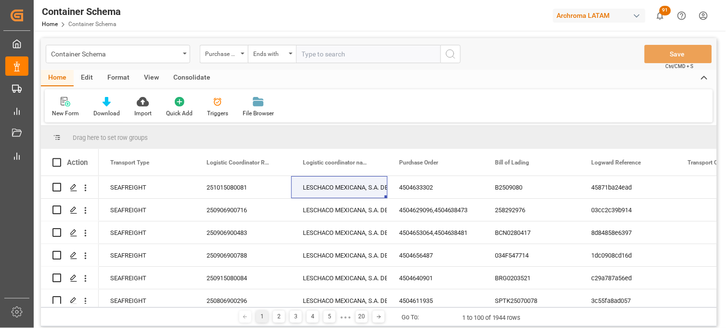
paste input "4504642850"
type input "4504642850"
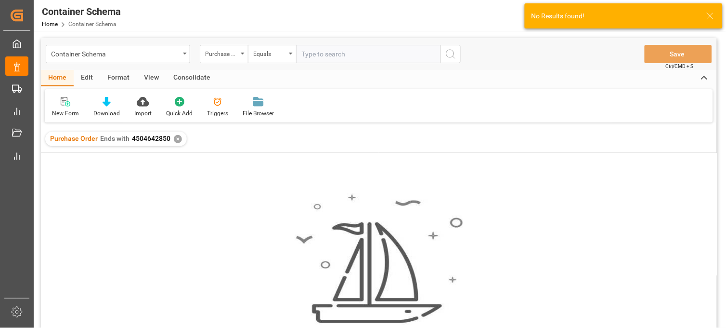
click at [175, 136] on div "✕" at bounding box center [178, 139] width 8 height 8
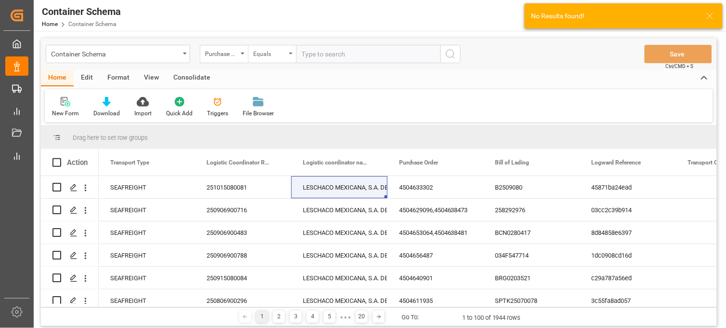
click at [288, 56] on div "Equals" at bounding box center [272, 54] width 48 height 18
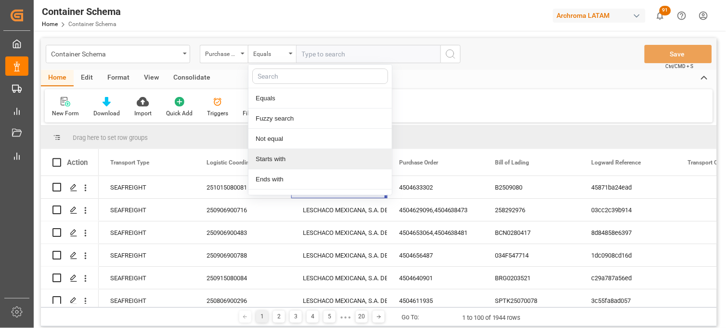
drag, startPoint x: 273, startPoint y: 160, endPoint x: 329, endPoint y: 82, distance: 96.2
click at [274, 159] on div "Starts with" at bounding box center [321, 159] width 144 height 20
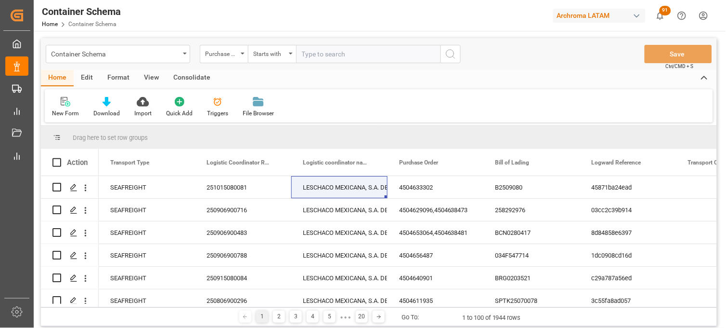
click at [326, 58] on input "text" at bounding box center [368, 54] width 144 height 18
paste input "4504642850"
type input "4504642850"
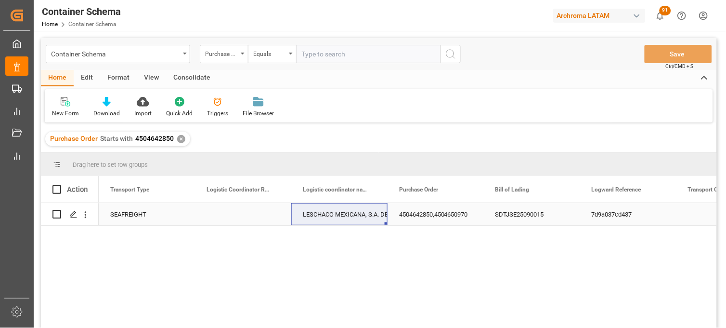
click at [234, 215] on div "Press SPACE to select this row." at bounding box center [243, 214] width 96 height 22
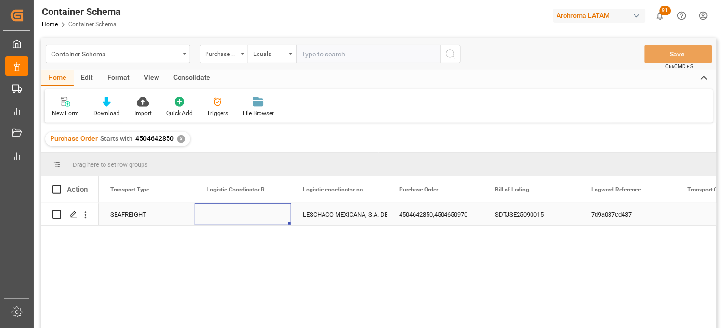
click at [234, 214] on div "Press SPACE to select this row." at bounding box center [243, 214] width 96 height 22
click at [235, 214] on div "Press SPACE to select this row." at bounding box center [243, 220] width 96 height 34
click at [235, 214] on input "Press SPACE to select this row." at bounding box center [243, 219] width 81 height 18
paste input "251015080077"
type input "251015080077"
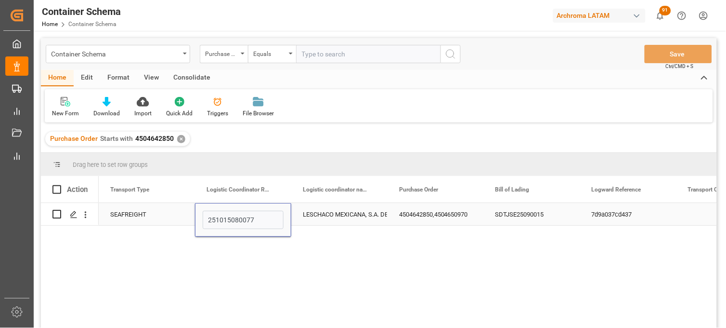
click at [336, 217] on div "LESCHACO MEXICANA, S.A. DE C.V." at bounding box center [339, 214] width 73 height 22
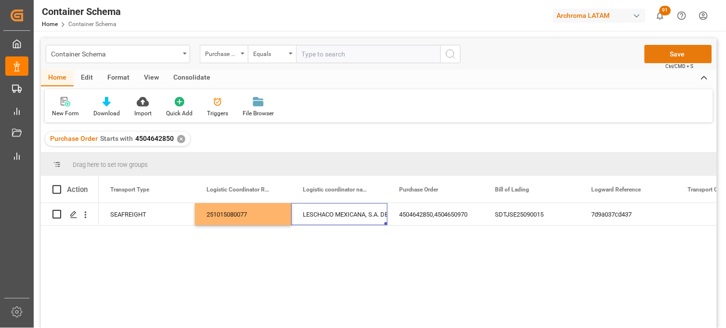
click at [658, 52] on button "Save" at bounding box center [678, 54] width 67 height 18
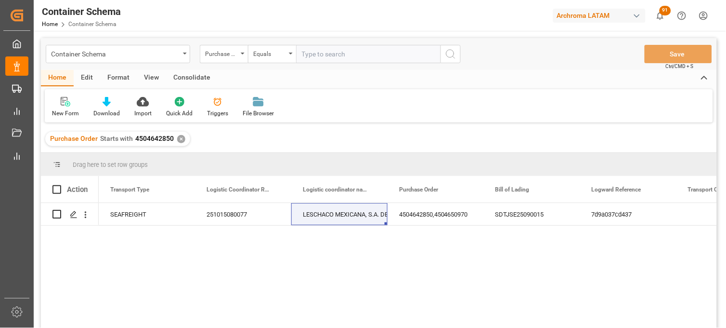
click at [179, 140] on div "✕" at bounding box center [181, 139] width 8 height 8
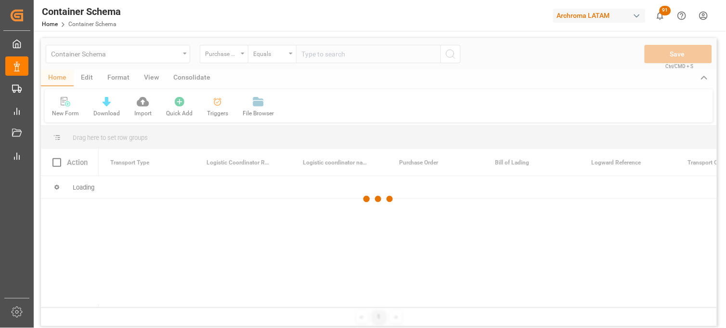
click at [309, 56] on div at bounding box center [379, 199] width 676 height 322
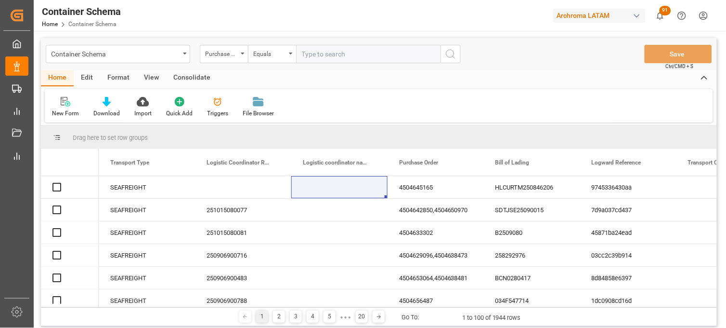
click at [309, 56] on input "text" at bounding box center [368, 54] width 144 height 18
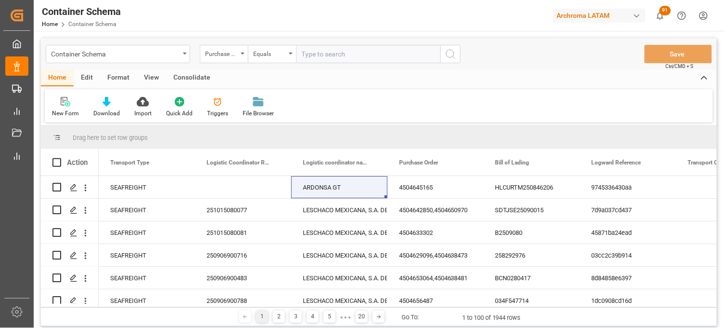
click at [307, 56] on input "text" at bounding box center [368, 54] width 144 height 18
paste input "4504657420"
type input "4504657420"
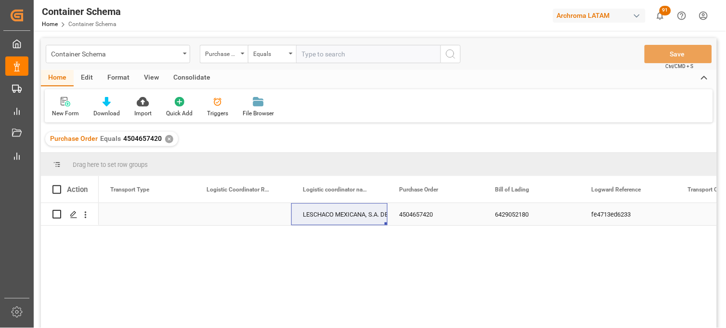
click at [138, 219] on div "Press SPACE to select this row." at bounding box center [147, 214] width 96 height 22
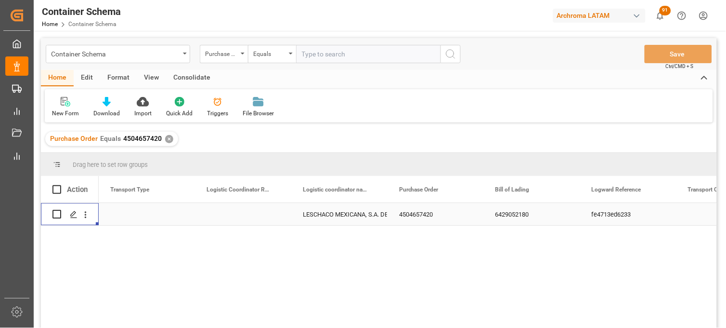
click at [415, 219] on div "4504657420" at bounding box center [436, 214] width 96 height 22
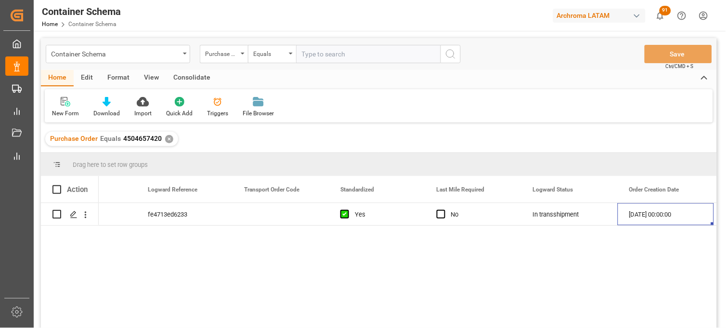
scroll to position [0, 540]
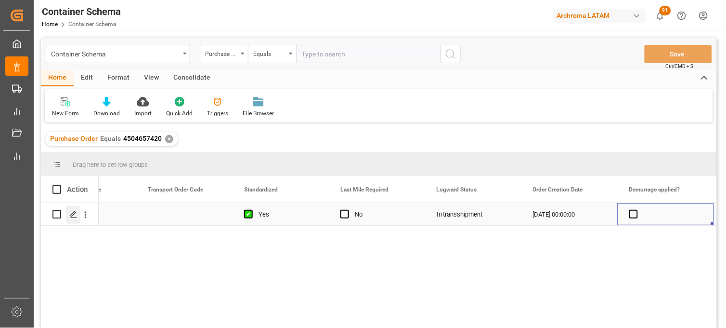
click at [76, 217] on icon "Press SPACE to select this row." at bounding box center [74, 214] width 8 height 8
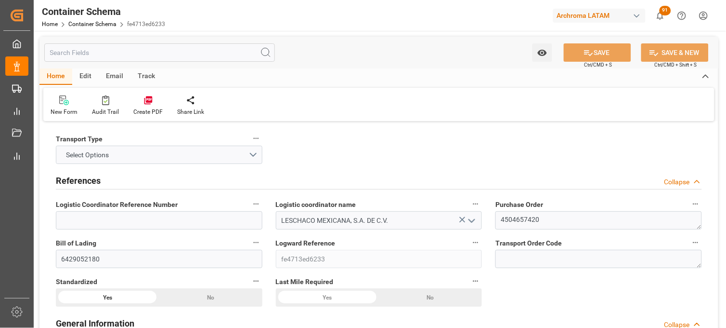
type input "0"
type input "1"
type input "400"
type input "10000"
type input "40480"
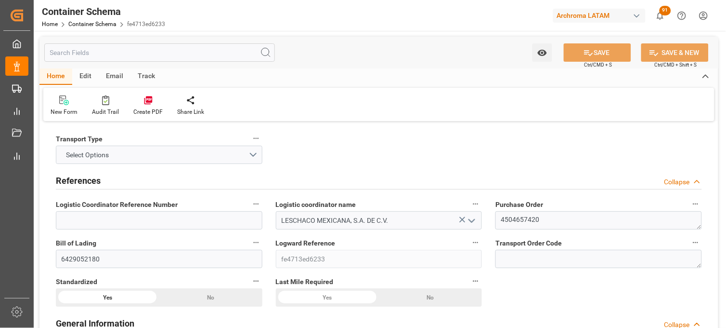
type input "Cosco"
type input "COSCO Shipping Co. Ltd."
type input "9472141"
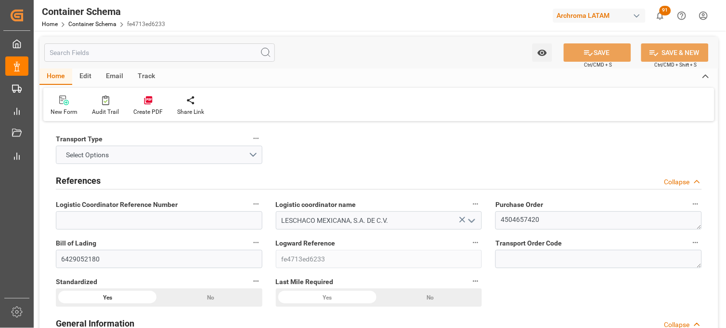
type input "23-09-2025 00:00"
type input "[DATE]"
type input "09-09-2025 09:16"
type input "13-09-2025 08:00"
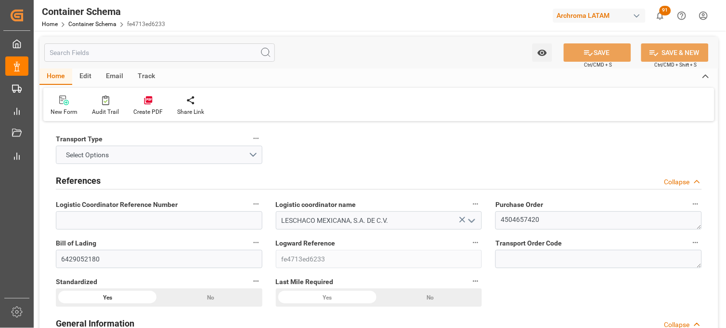
type input "13-09-2025 00:00"
type input "13-09-2025 09:02"
type input "15-10-2025 00:00"
type input "18-10-2025 00:00"
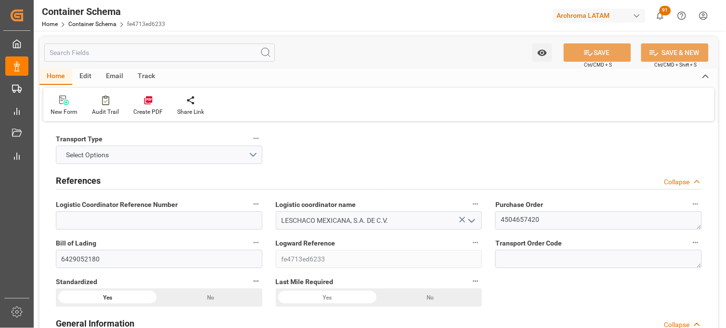
type input "18-10-2025 08:00"
drag, startPoint x: 51, startPoint y: 138, endPoint x: 106, endPoint y: 140, distance: 55.9
click at [106, 140] on div "Transport Type Select Options" at bounding box center [159, 148] width 220 height 39
copy span "Transport Type"
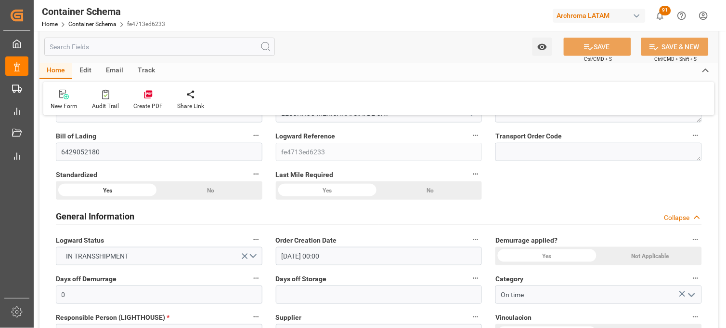
scroll to position [160, 0]
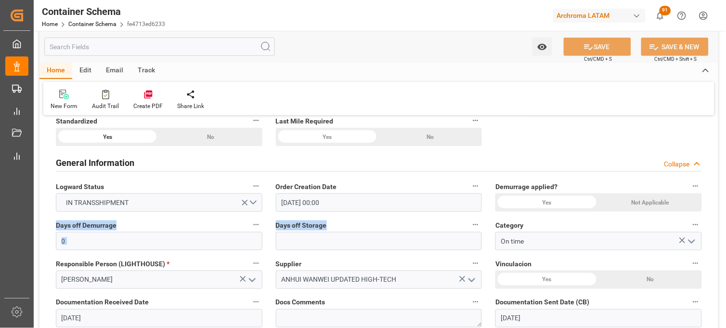
drag, startPoint x: 53, startPoint y: 223, endPoint x: 334, endPoint y: 225, distance: 281.3
copy div "Days off Demurrage Days off Storage"
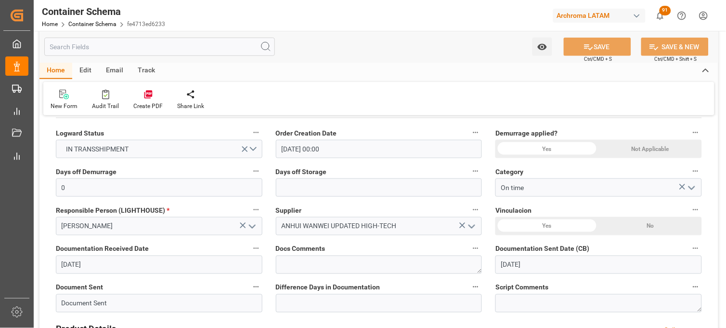
click at [433, 243] on label "Docs Comments" at bounding box center [379, 248] width 207 height 13
click at [470, 243] on button "Docs Comments" at bounding box center [476, 248] width 13 height 13
click at [687, 126] on div at bounding box center [363, 164] width 726 height 328
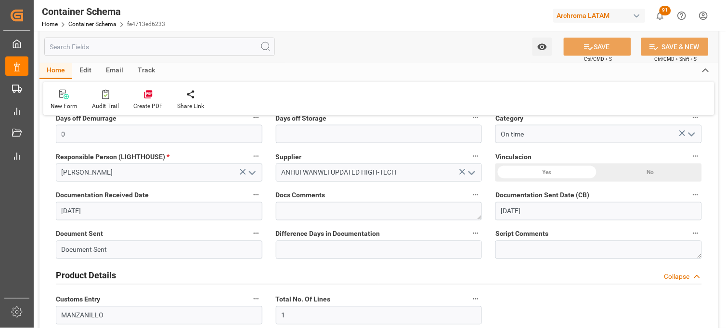
click at [639, 170] on div "No" at bounding box center [650, 172] width 103 height 18
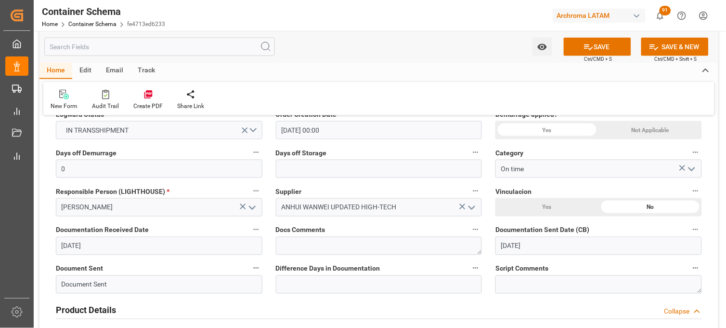
scroll to position [214, 0]
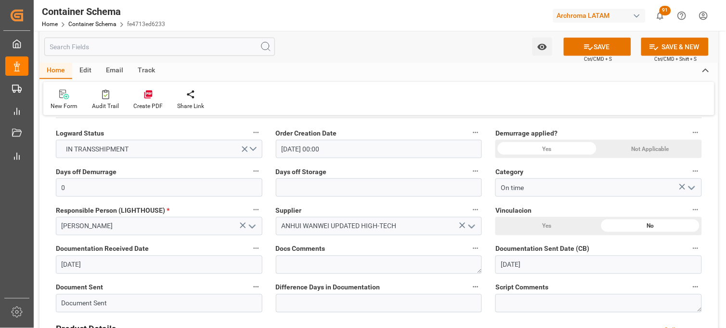
click at [580, 153] on div "Yes" at bounding box center [547, 149] width 103 height 18
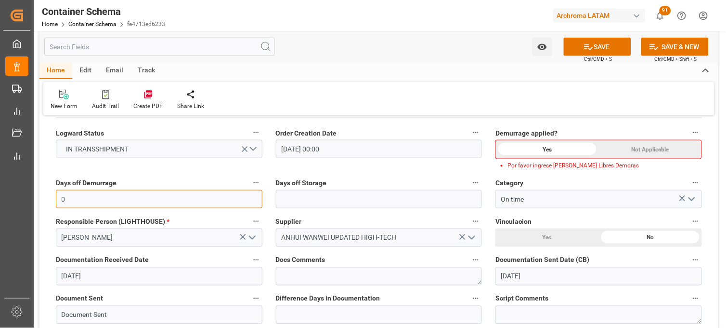
click at [206, 200] on input "0" at bounding box center [159, 199] width 207 height 18
type input "14"
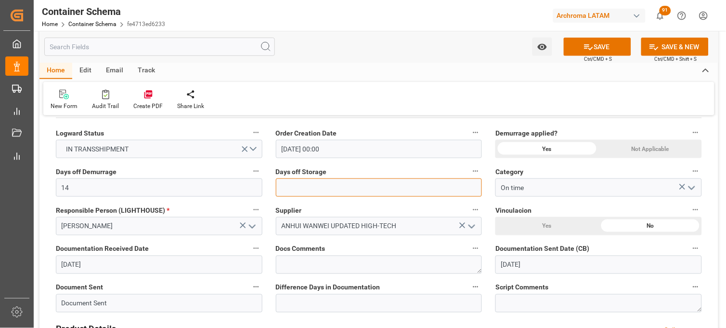
click at [350, 190] on input "text" at bounding box center [379, 187] width 207 height 18
type input "7"
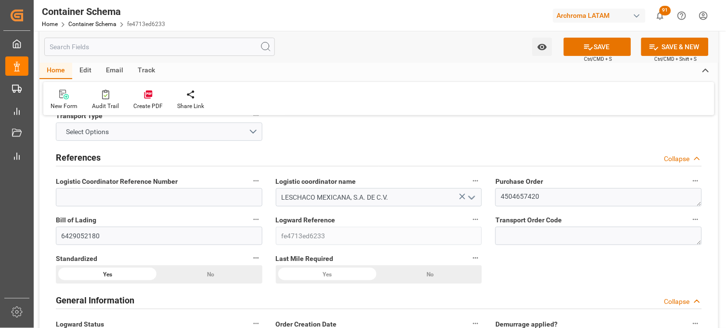
scroll to position [0, 0]
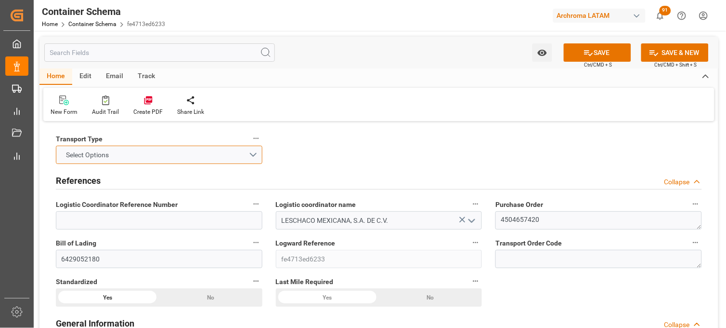
click at [134, 161] on button "Select Options" at bounding box center [159, 154] width 207 height 18
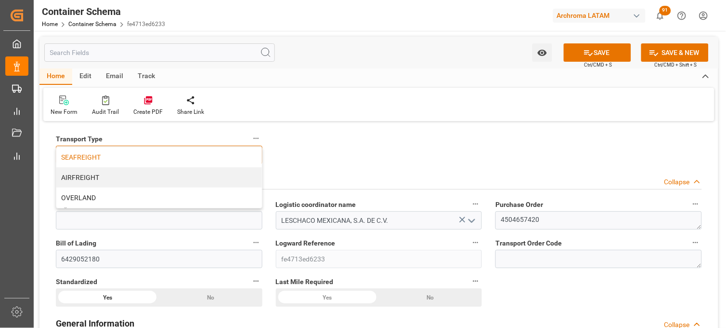
click at [103, 158] on div "SEAFREIGHT" at bounding box center [159, 157] width 206 height 20
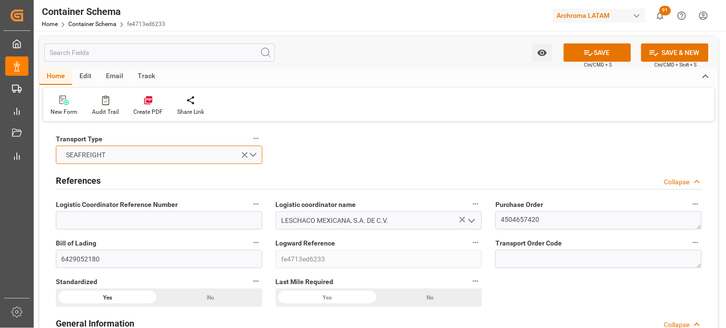
scroll to position [53, 0]
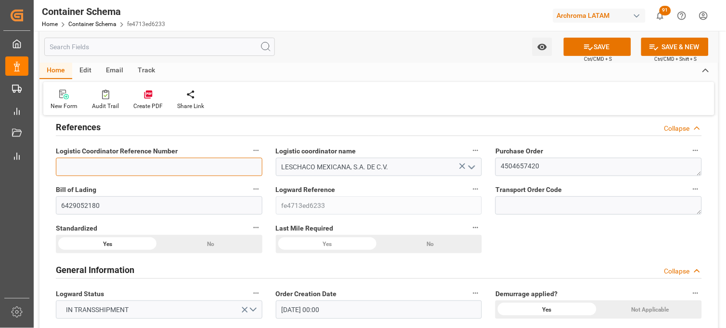
click at [153, 171] on input at bounding box center [159, 166] width 207 height 18
click at [104, 166] on input at bounding box center [159, 166] width 207 height 18
paste input "251006900320"
type input "251006900320"
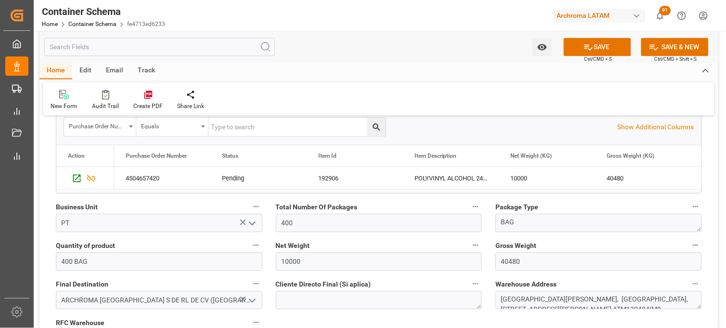
scroll to position [535, 0]
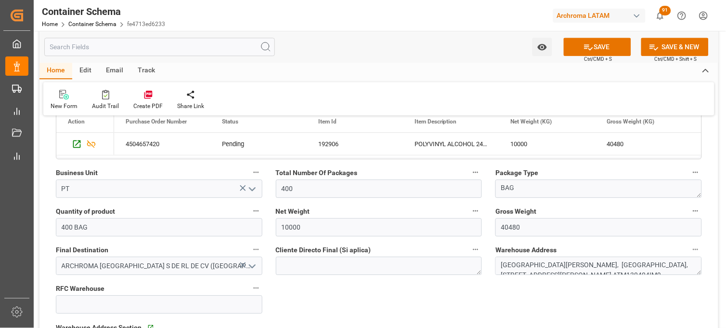
drag, startPoint x: 581, startPoint y: 43, endPoint x: 551, endPoint y: 198, distance: 158.1
click at [581, 43] on button "SAVE" at bounding box center [597, 47] width 67 height 18
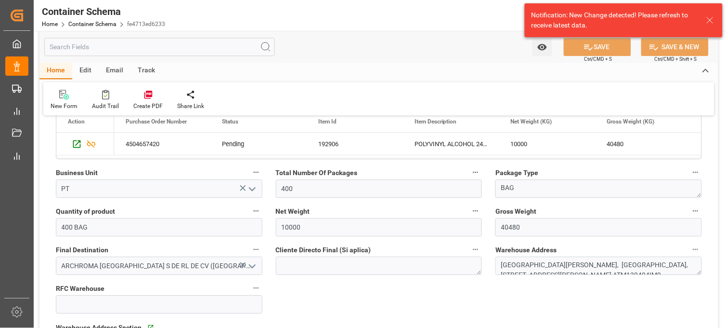
click at [307, 213] on span "Net Weight" at bounding box center [293, 211] width 34 height 10
click at [470, 213] on button "Net Weight" at bounding box center [476, 210] width 13 height 13
click at [293, 214] on div at bounding box center [363, 164] width 726 height 328
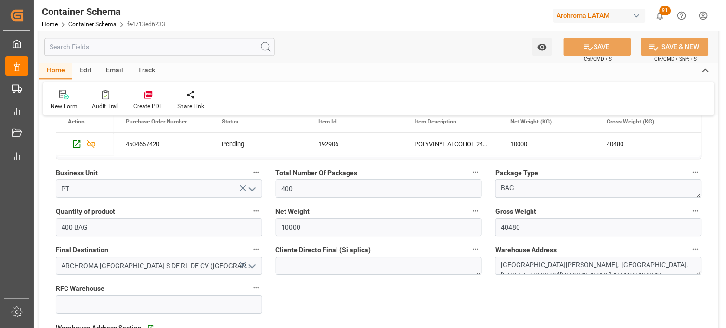
click at [702, 103] on div "New Form Audit Trail Create PDF Share Link" at bounding box center [378, 98] width 671 height 33
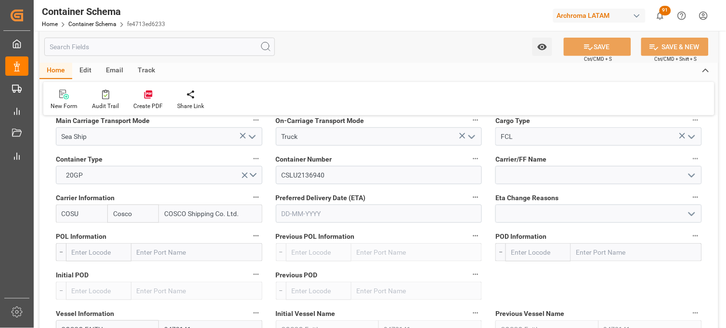
scroll to position [963, 0]
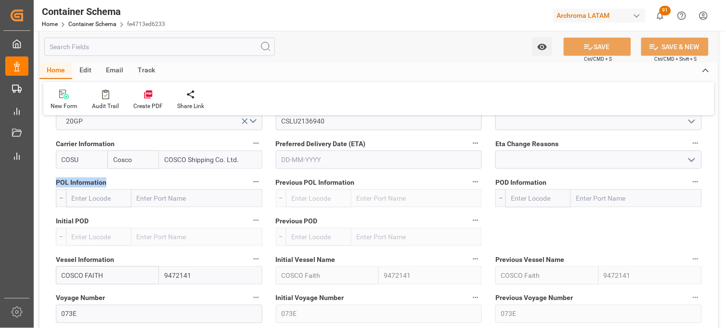
drag, startPoint x: 56, startPoint y: 182, endPoint x: 108, endPoint y: 183, distance: 52.0
click at [108, 183] on label "POL Information" at bounding box center [159, 181] width 207 height 13
copy span "POL Information"
drag, startPoint x: 498, startPoint y: 183, endPoint x: 550, endPoint y: 183, distance: 52.5
click at [550, 183] on label "POD Information" at bounding box center [599, 181] width 207 height 13
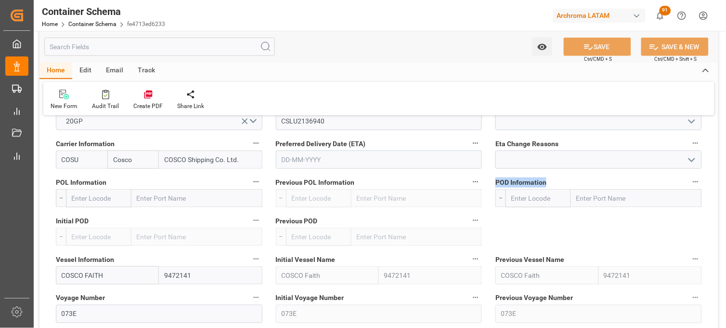
copy span "POD Information"
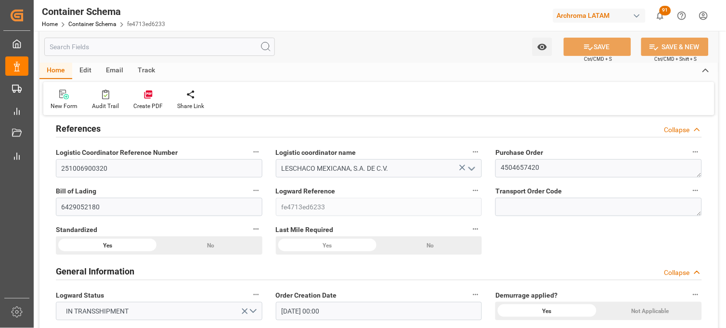
scroll to position [0, 0]
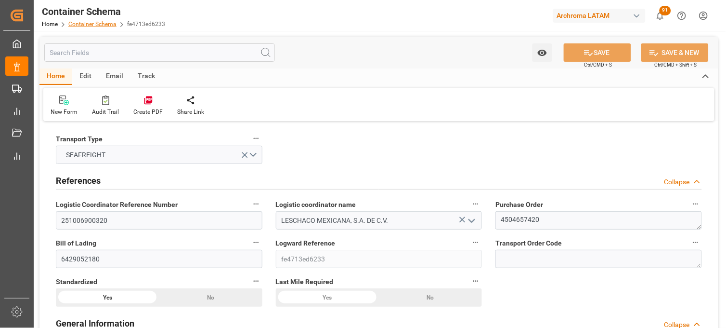
click at [92, 24] on link "Container Schema" at bounding box center [92, 24] width 48 height 7
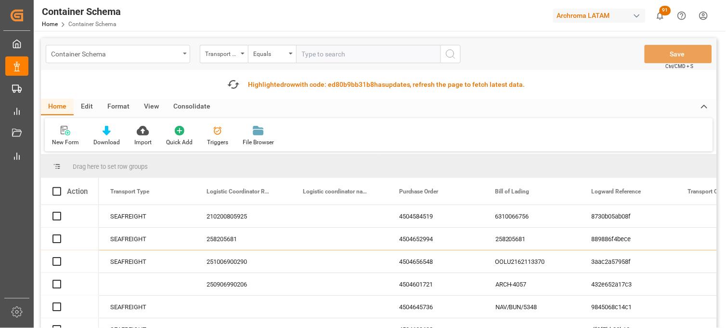
click at [94, 58] on div "Container Schema" at bounding box center [115, 53] width 129 height 12
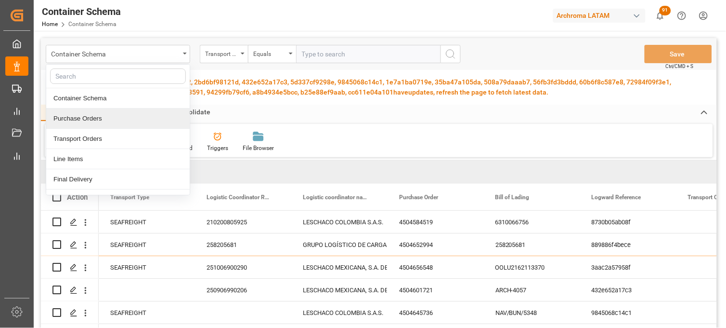
click at [87, 124] on div "Purchase Orders" at bounding box center [118, 118] width 144 height 20
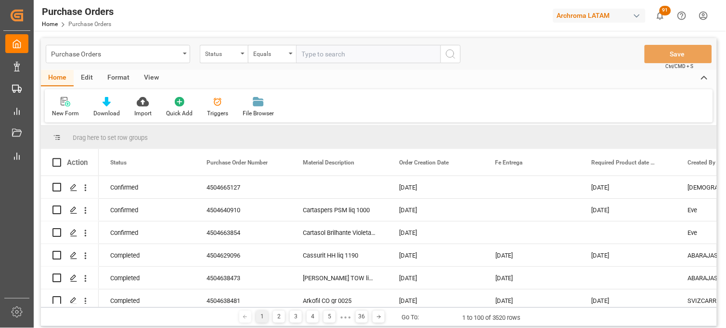
drag, startPoint x: 227, startPoint y: 52, endPoint x: 229, endPoint y: 63, distance: 11.7
click at [227, 55] on div "Status" at bounding box center [221, 52] width 33 height 11
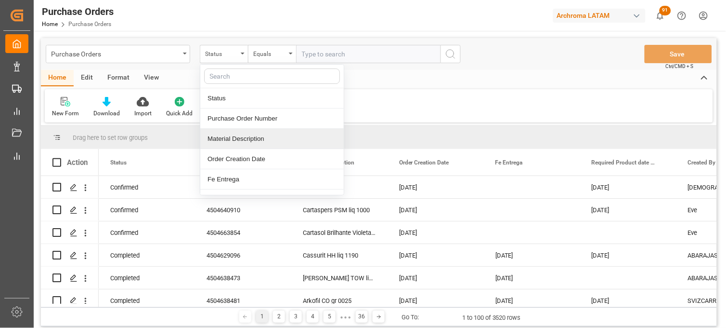
click at [235, 129] on div "Material Description" at bounding box center [272, 139] width 144 height 20
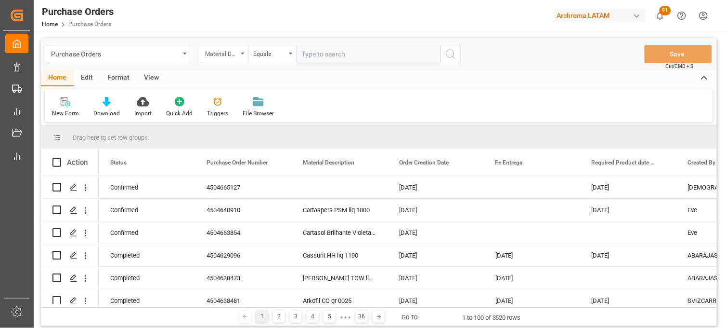
click at [220, 51] on div "Material Description" at bounding box center [221, 52] width 33 height 11
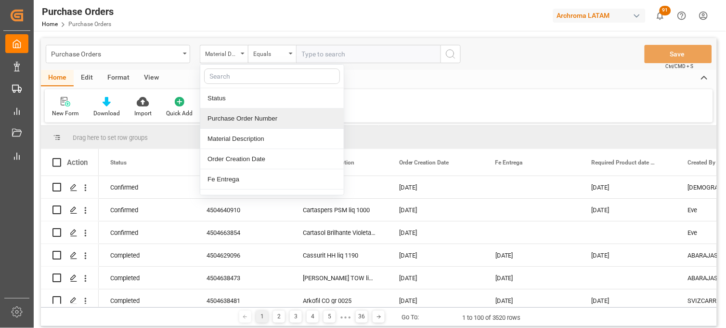
drag, startPoint x: 238, startPoint y: 116, endPoint x: 242, endPoint y: 112, distance: 5.8
click at [239, 116] on div "Purchase Order Number" at bounding box center [272, 118] width 144 height 20
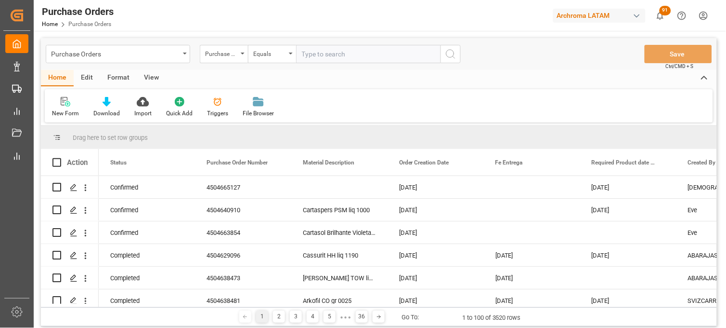
click at [318, 48] on input "text" at bounding box center [368, 54] width 144 height 18
paste input "4504653099"
type input "4504653099"
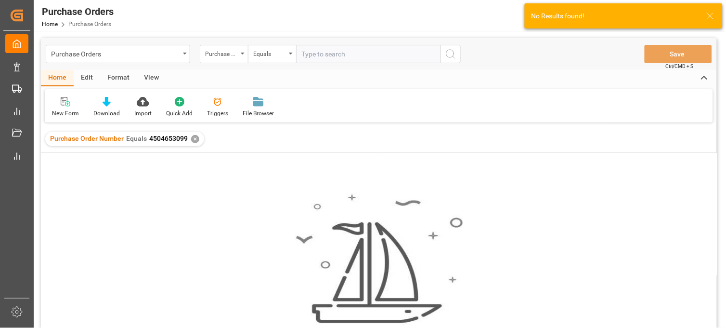
click at [194, 140] on div "✕" at bounding box center [195, 139] width 8 height 8
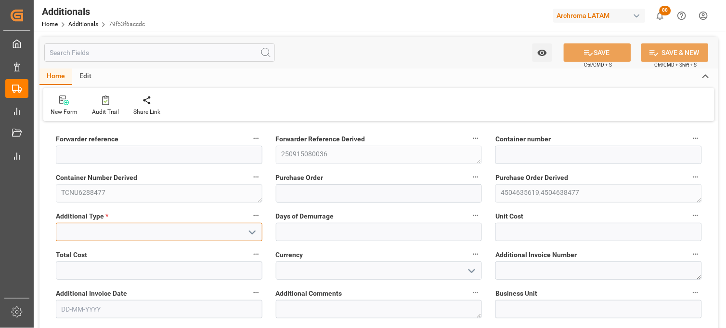
click at [188, 229] on input at bounding box center [159, 232] width 207 height 18
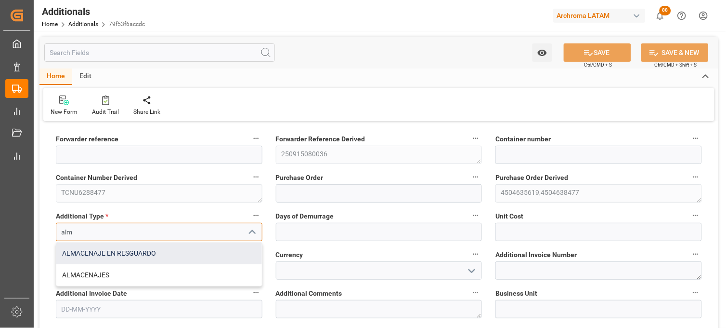
click at [188, 250] on div "ALMACENAJE EN RESGUARDO" at bounding box center [159, 253] width 206 height 22
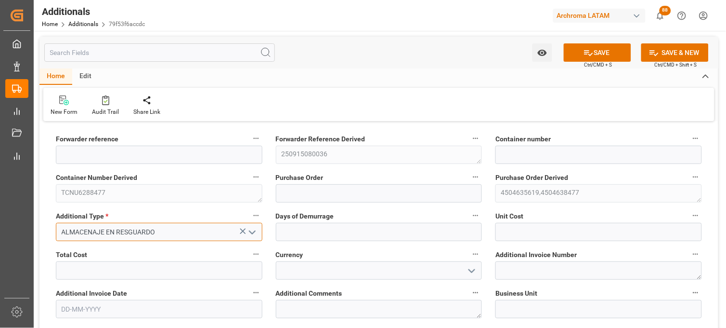
type input "ALMACENAJE EN RESGUARDO"
click at [242, 228] on icon at bounding box center [243, 231] width 10 height 10
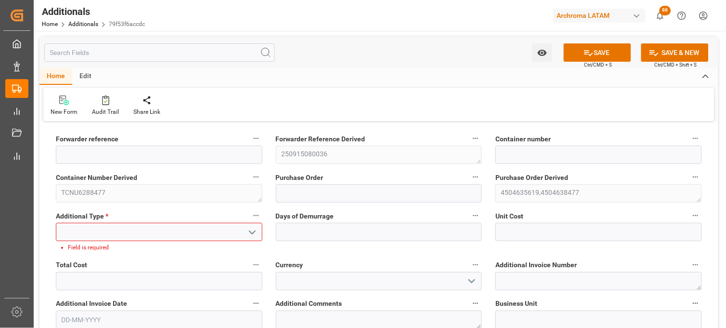
click at [247, 230] on icon "open menu" at bounding box center [253, 232] width 12 height 12
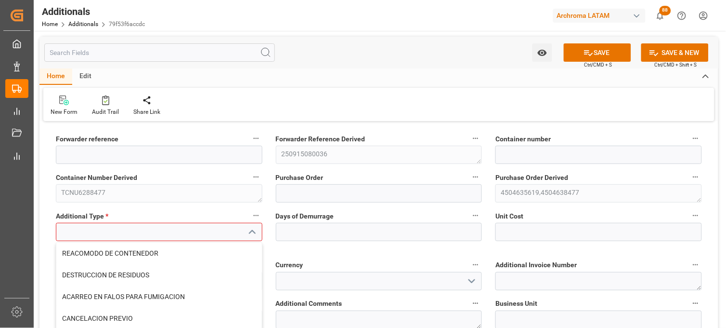
click at [219, 230] on input at bounding box center [159, 232] width 207 height 18
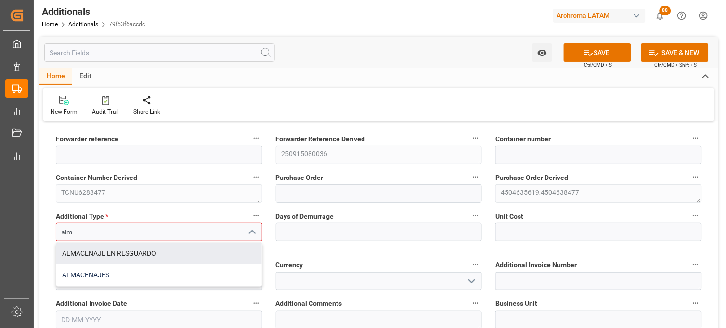
click at [184, 270] on div "ALMACENAJES" at bounding box center [159, 275] width 206 height 22
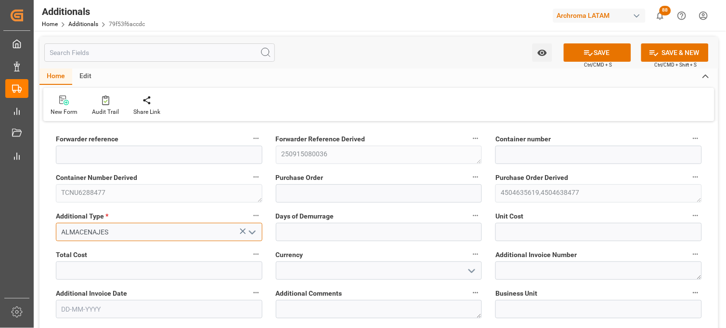
type input "ALMACENAJES"
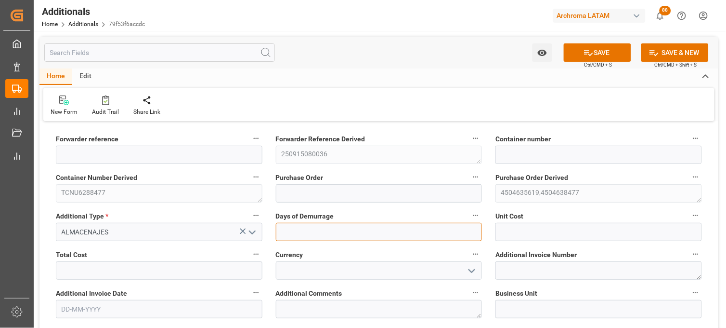
click at [311, 226] on input "text" at bounding box center [379, 232] width 207 height 18
type input "5"
type input "6"
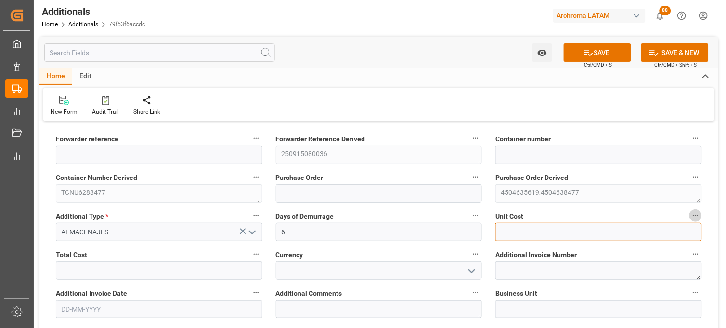
click at [506, 237] on input "text" at bounding box center [599, 232] width 207 height 18
type input "3076.38"
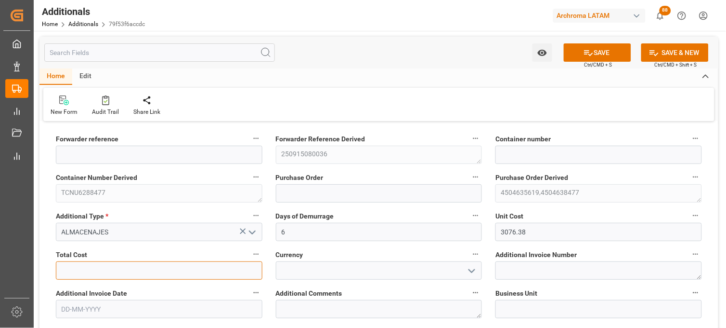
click at [107, 267] on input "text" at bounding box center [159, 270] width 207 height 18
type input "18428.28"
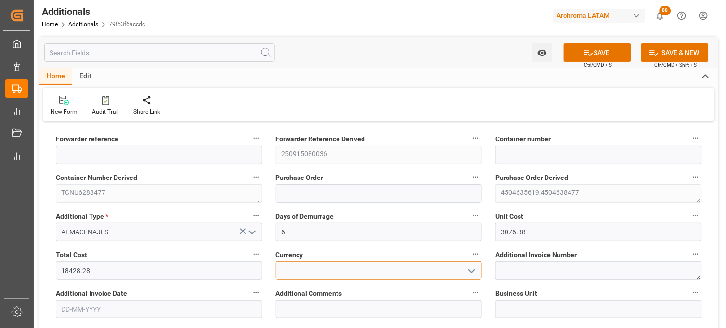
click at [288, 275] on input at bounding box center [379, 270] width 207 height 18
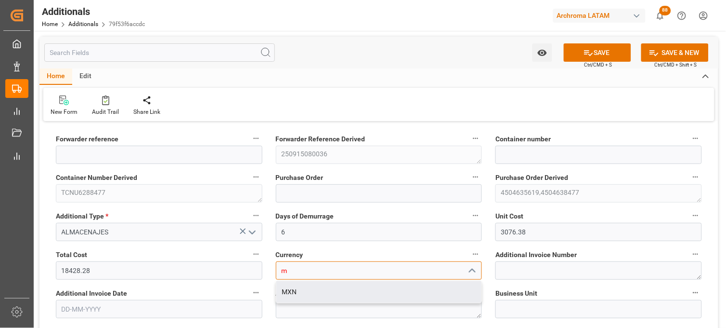
drag, startPoint x: 296, startPoint y: 294, endPoint x: 342, endPoint y: 288, distance: 46.6
click at [298, 294] on div "MXN" at bounding box center [379, 292] width 206 height 22
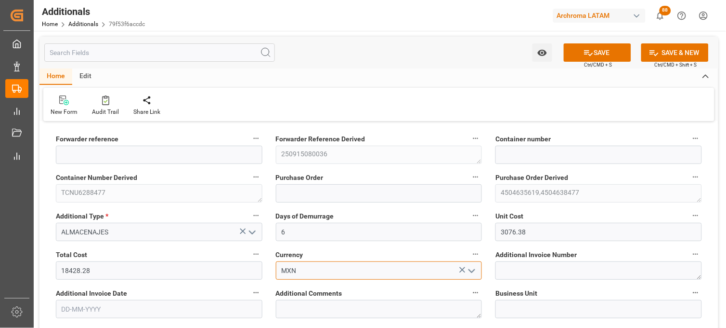
type input "MXN"
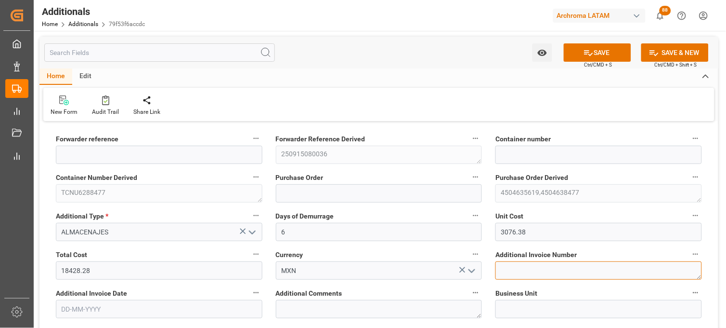
click at [514, 271] on textarea at bounding box center [599, 270] width 207 height 18
click at [516, 267] on textarea at bounding box center [599, 270] width 207 height 18
paste textarea "LM456652"
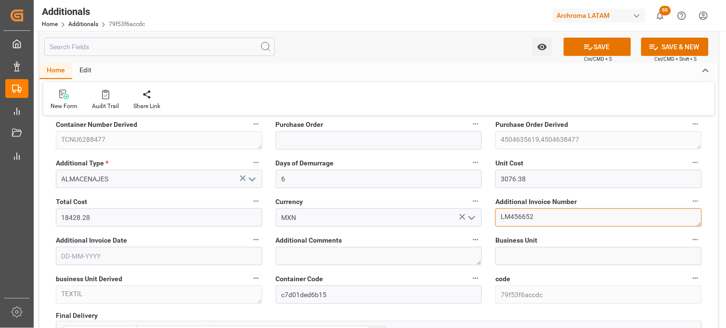
scroll to position [53, 0]
type textarea "LM456652"
click at [76, 252] on input "text" at bounding box center [159, 255] width 207 height 18
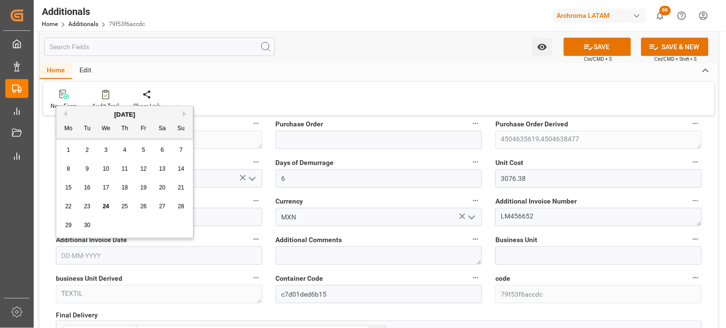
click at [75, 157] on div "1 2 3 4 5 6 7" at bounding box center [124, 150] width 131 height 19
click at [107, 206] on span "24" at bounding box center [106, 206] width 6 height 7
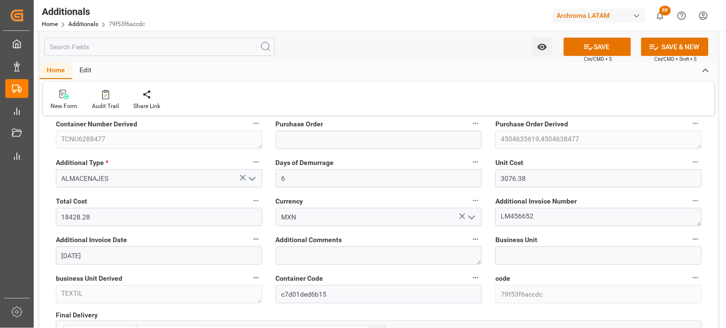
click at [71, 258] on input "[DATE]" at bounding box center [159, 255] width 207 height 18
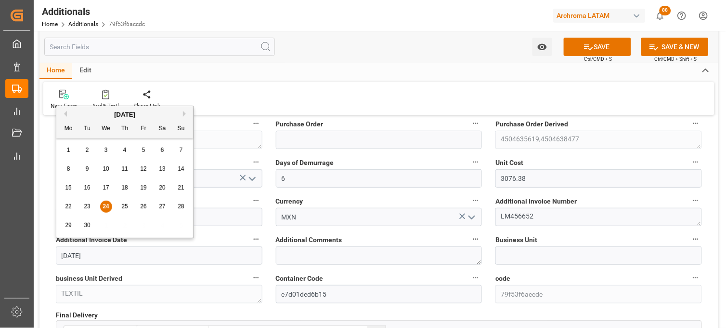
click at [87, 209] on span "23" at bounding box center [87, 206] width 6 height 7
type input "[DATE]"
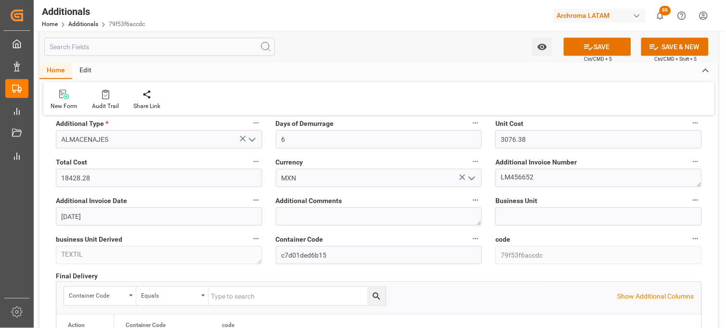
scroll to position [107, 0]
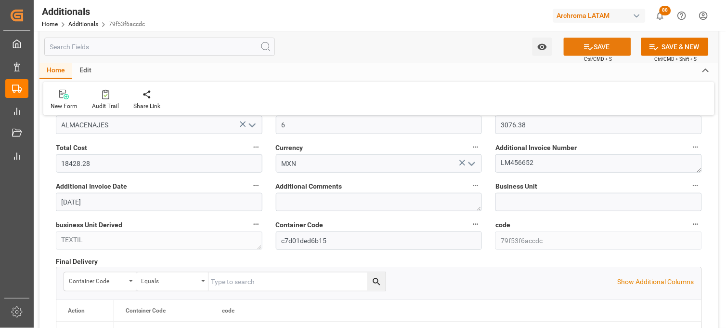
click at [601, 41] on button "SAVE" at bounding box center [597, 47] width 67 height 18
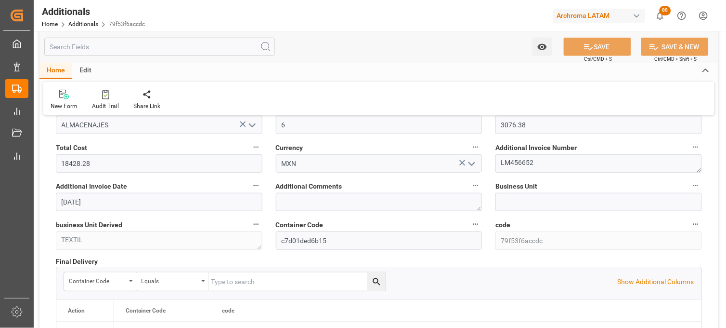
type input "250915080036"
type input "TCNU6288477"
type input "4504635619,4504638477"
type input "TEXTIL"
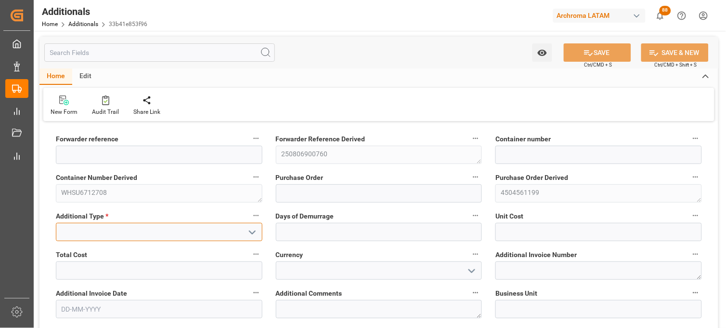
click at [106, 225] on input at bounding box center [159, 232] width 207 height 18
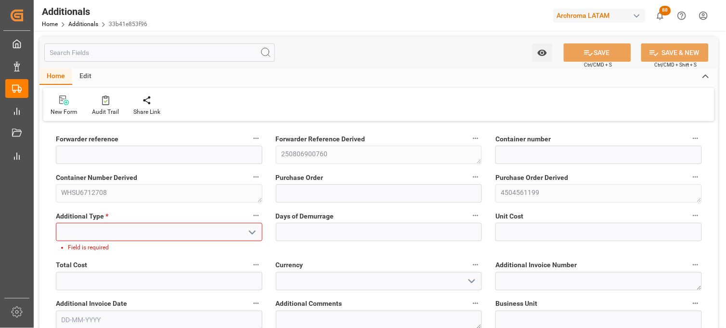
click at [127, 231] on input at bounding box center [159, 232] width 207 height 18
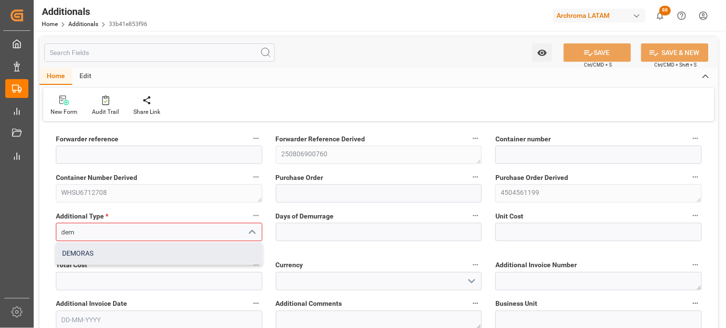
click at [119, 245] on div "DEMORAS" at bounding box center [159, 253] width 206 height 22
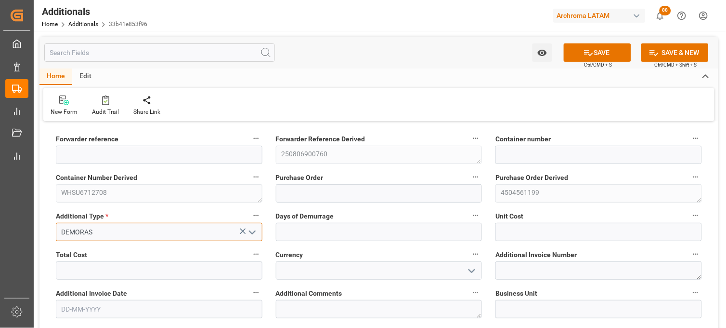
type input "DEMORAS"
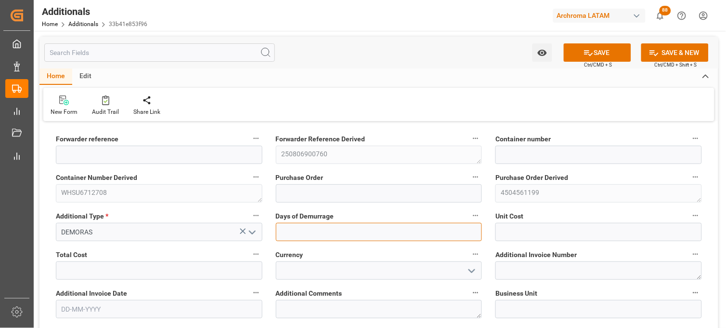
click at [323, 237] on input "text" at bounding box center [379, 232] width 207 height 18
type input "21876"
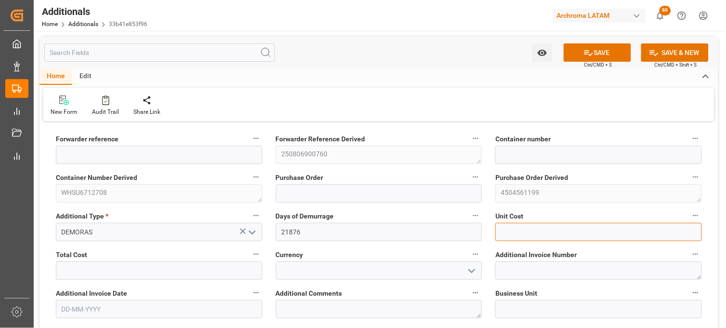
click at [538, 230] on input "text" at bounding box center [599, 232] width 207 height 18
type input "21876"
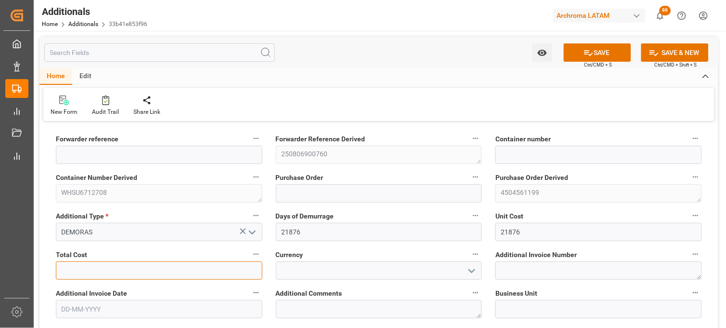
click at [83, 266] on input "text" at bounding box center [159, 270] width 207 height 18
click at [156, 268] on input "text" at bounding box center [159, 270] width 207 height 18
click at [144, 272] on input "text" at bounding box center [159, 270] width 207 height 18
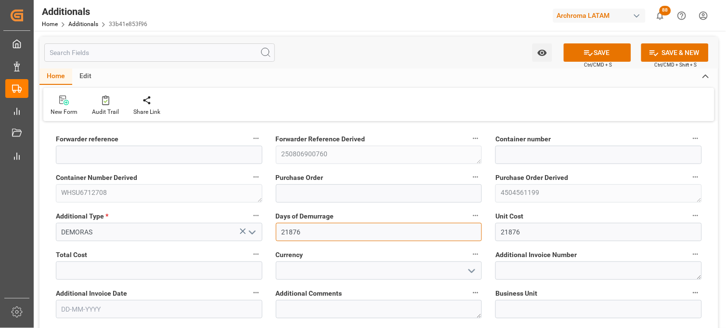
drag, startPoint x: 302, startPoint y: 234, endPoint x: 275, endPoint y: 234, distance: 26.5
click at [276, 234] on input "21876" at bounding box center [379, 232] width 207 height 18
type input "0"
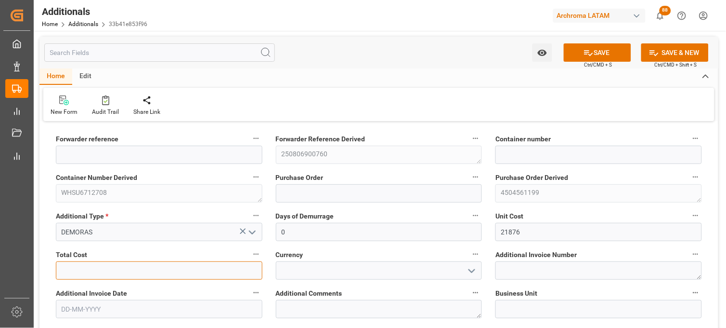
click at [150, 270] on input "text" at bounding box center [159, 270] width 207 height 18
paste input "21876"
type input "21876"
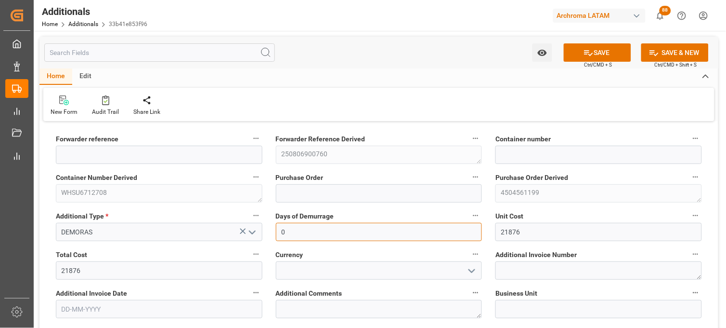
click at [289, 235] on input "0" at bounding box center [379, 232] width 207 height 18
type input "1"
drag, startPoint x: 286, startPoint y: 233, endPoint x: 280, endPoint y: 233, distance: 5.8
click at [280, 233] on input "1" at bounding box center [379, 232] width 207 height 18
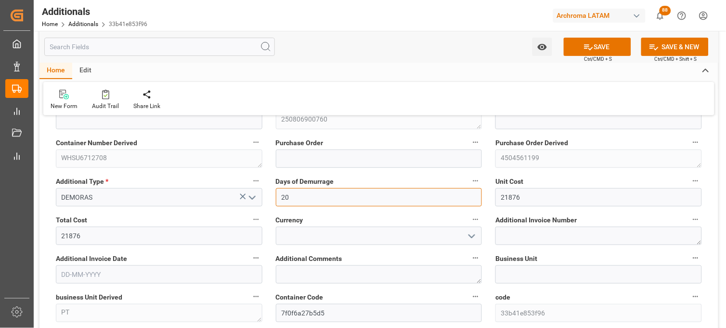
scroll to position [53, 0]
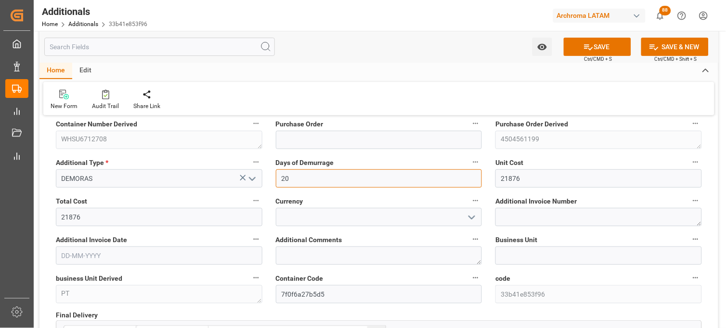
type input "20"
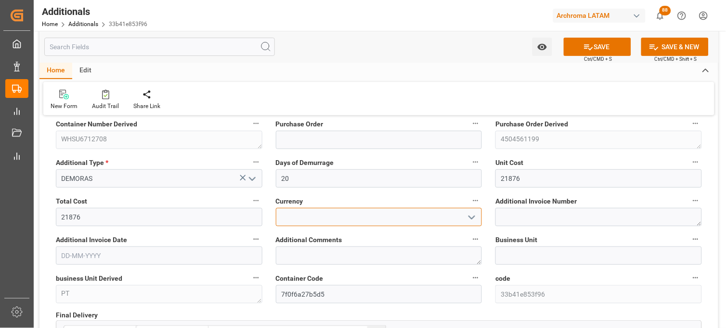
click at [302, 223] on input at bounding box center [379, 217] width 207 height 18
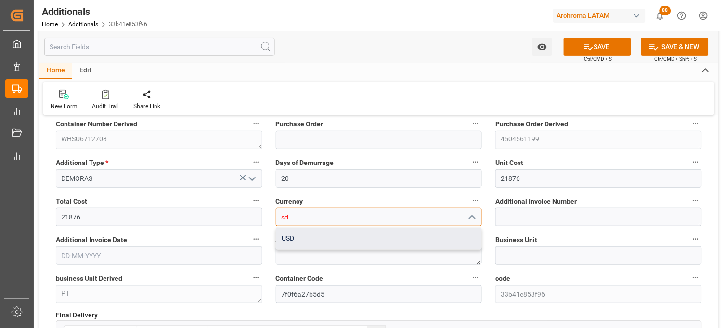
click at [295, 240] on div "USD" at bounding box center [379, 238] width 206 height 22
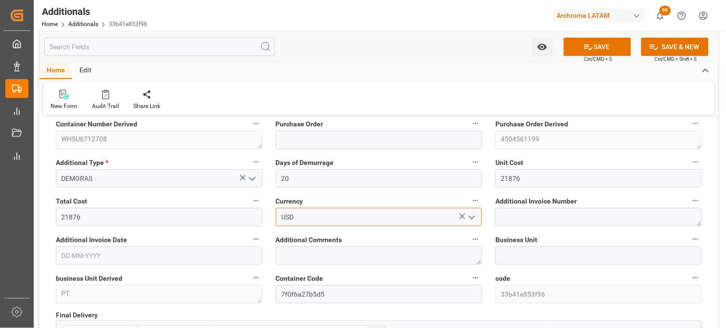
type input "USD"
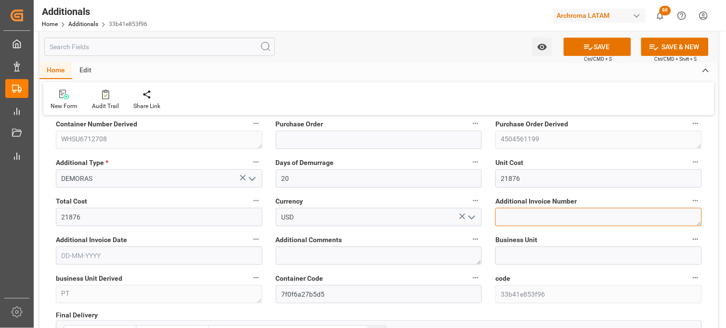
click at [514, 222] on textarea at bounding box center [599, 217] width 207 height 18
paste textarea "LM456656"
type textarea "LM456656"
click at [93, 256] on input "text" at bounding box center [159, 255] width 207 height 18
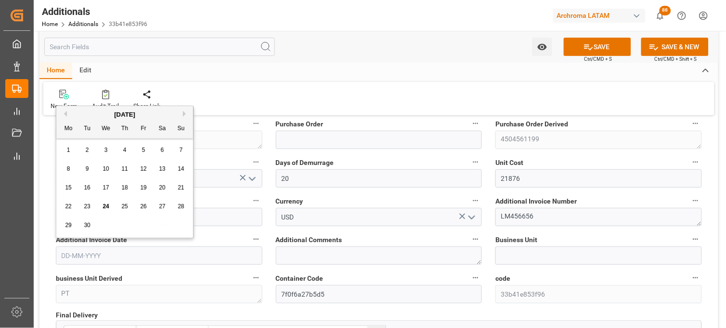
click at [75, 219] on div "29 30 1 2 3 4 5" at bounding box center [124, 225] width 131 height 19
click at [91, 206] on div "23" at bounding box center [87, 207] width 12 height 12
type input "23-09-2025"
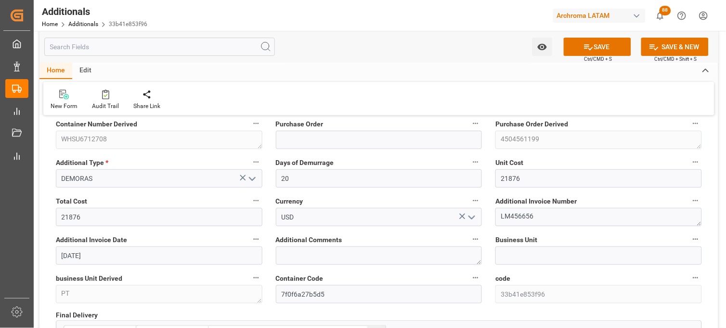
drag, startPoint x: 581, startPoint y: 50, endPoint x: 583, endPoint y: 65, distance: 14.5
click at [581, 52] on button "SAVE" at bounding box center [597, 47] width 67 height 18
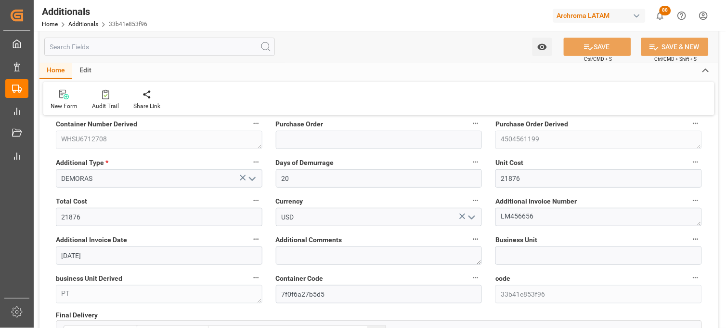
type input "250806900760"
type input "WHSU6712708"
type input "4504561199"
type input "PT"
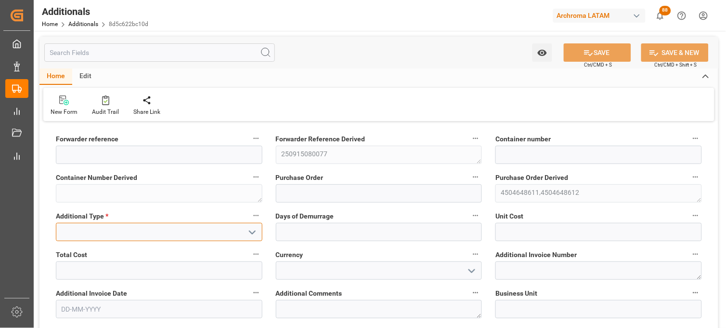
click at [179, 229] on input at bounding box center [159, 232] width 207 height 18
type input "s"
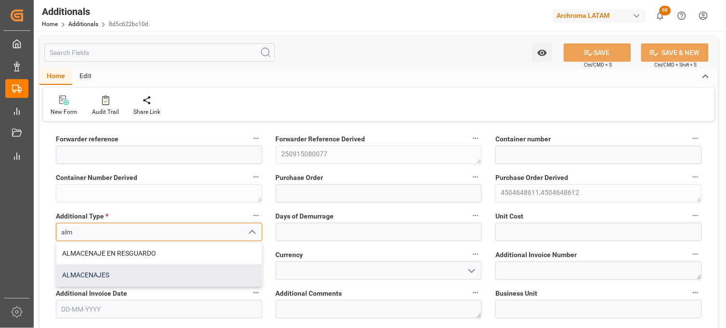
click at [126, 279] on div "ALMACENAJES" at bounding box center [159, 275] width 206 height 22
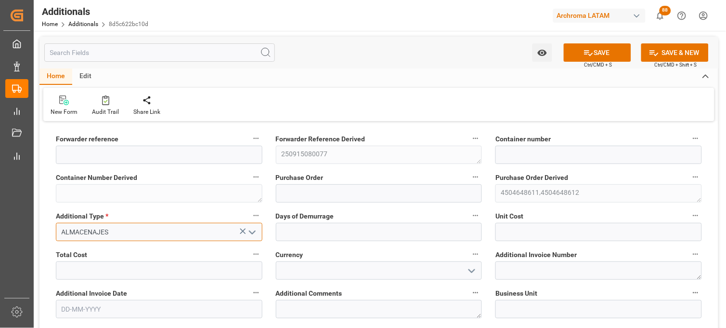
type input "ALMACENAJES"
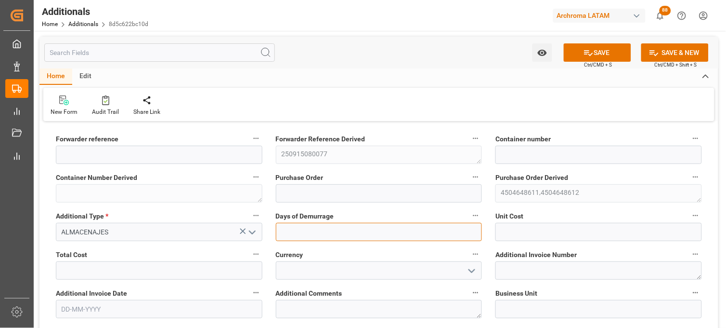
click at [289, 233] on input "text" at bounding box center [379, 232] width 207 height 18
type input "1"
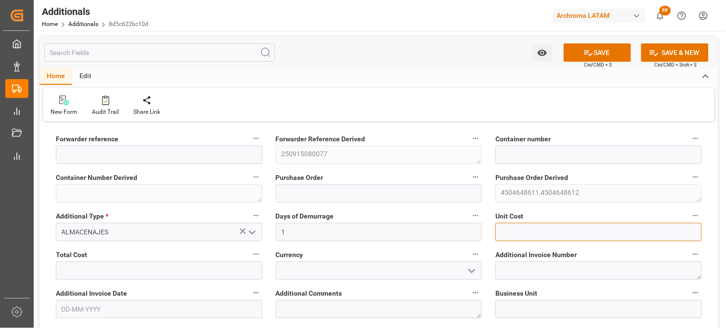
click at [523, 231] on input "text" at bounding box center [599, 232] width 207 height 18
click at [518, 246] on div "Additional Invoice Number" at bounding box center [599, 263] width 220 height 39
click at [507, 235] on input "text" at bounding box center [599, 232] width 207 height 18
type input "1930.20"
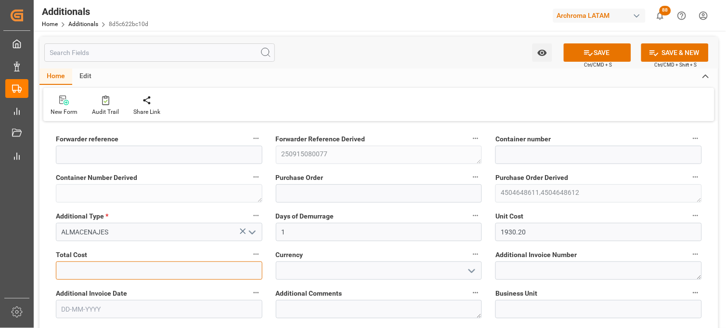
click at [82, 273] on input "text" at bounding box center [159, 270] width 207 height 18
type input "1930.20"
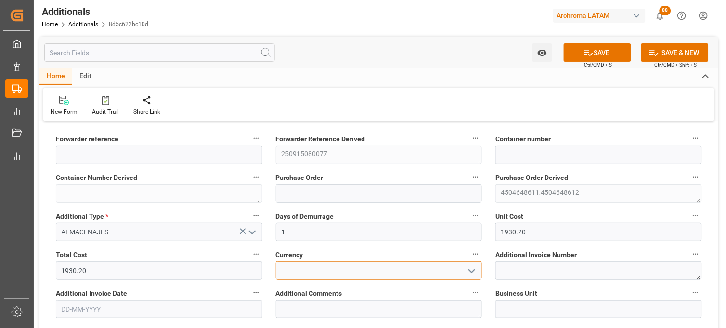
click at [296, 274] on input at bounding box center [379, 270] width 207 height 18
click at [297, 289] on div "MXN" at bounding box center [379, 292] width 206 height 22
type input "MXN"
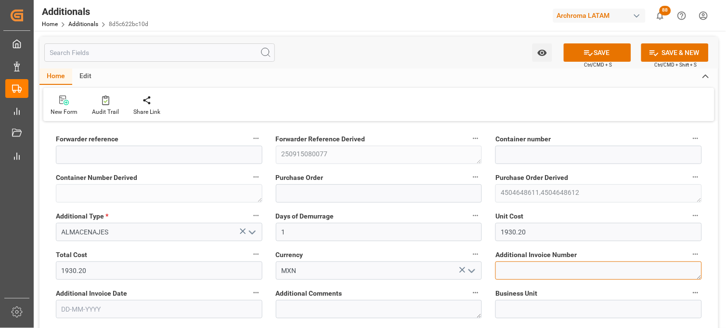
click at [517, 275] on textarea at bounding box center [599, 270] width 207 height 18
click at [518, 266] on textarea at bounding box center [599, 270] width 207 height 18
paste textarea "LM456804"
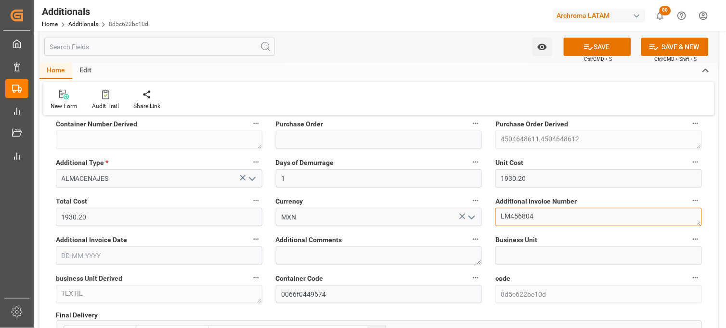
type textarea "LM456804"
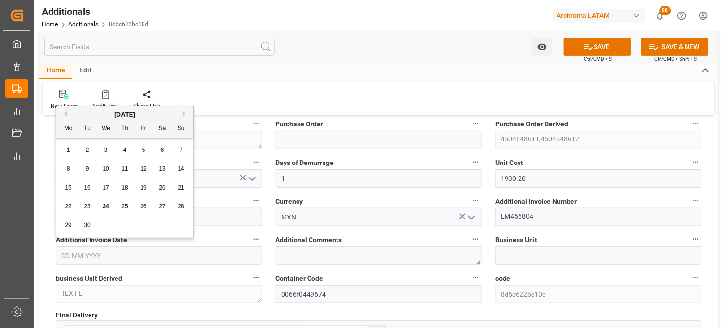
drag, startPoint x: 69, startPoint y: 254, endPoint x: 79, endPoint y: 250, distance: 10.4
click at [69, 254] on input "text" at bounding box center [159, 255] width 207 height 18
click at [74, 216] on div "29 30 1 2 3 4 5" at bounding box center [124, 225] width 131 height 19
click at [88, 209] on span "23" at bounding box center [87, 206] width 6 height 7
type input "[DATE]"
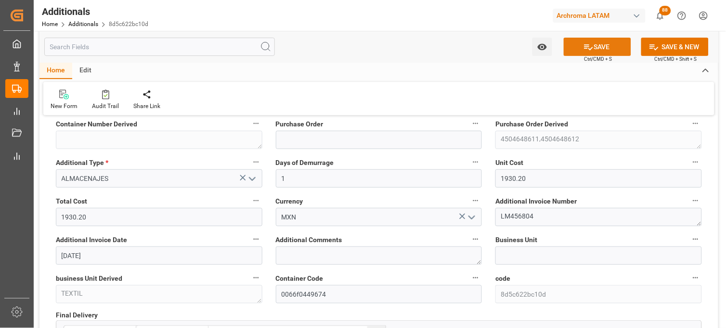
click at [584, 50] on icon at bounding box center [589, 47] width 10 height 10
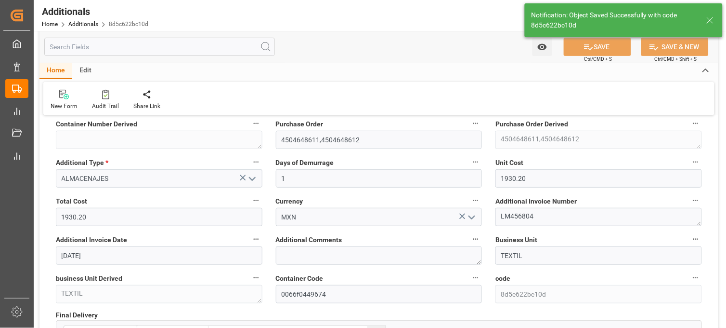
type input "250915080077"
type input "4504648611,4504648612"
type input "TEXTIL"
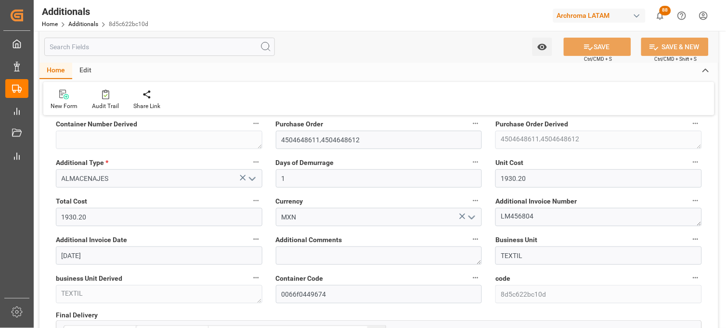
scroll to position [0, 0]
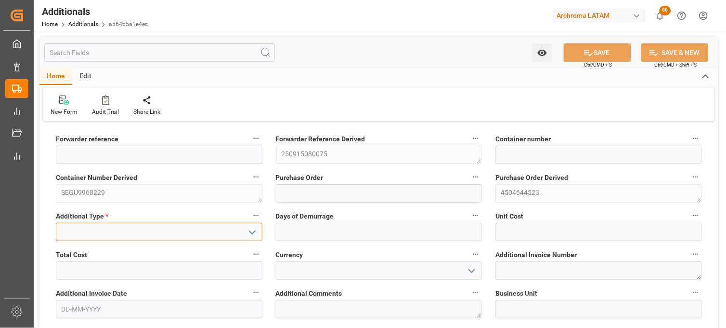
click at [228, 225] on input at bounding box center [159, 232] width 207 height 18
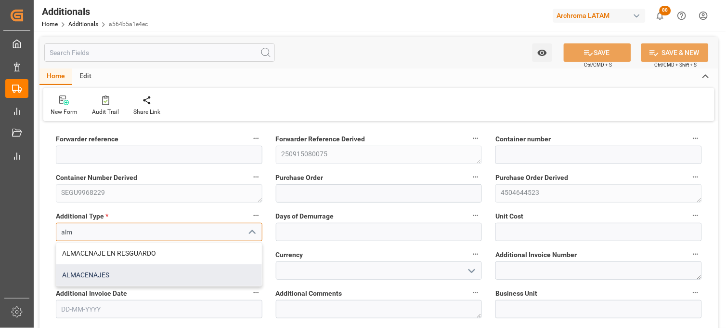
click at [142, 266] on div "ALMACENAJES" at bounding box center [159, 275] width 206 height 22
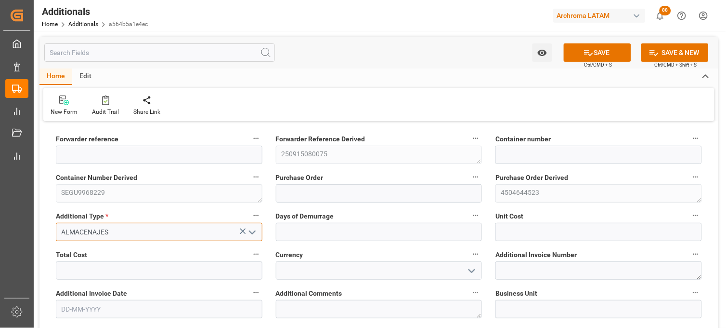
type input "ALMACENAJES"
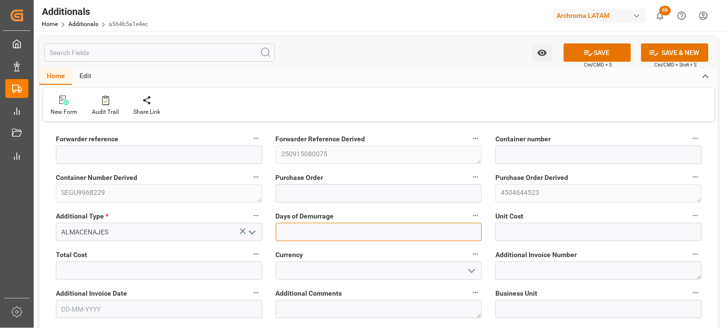
click at [307, 232] on input "text" at bounding box center [379, 232] width 207 height 18
type input "3"
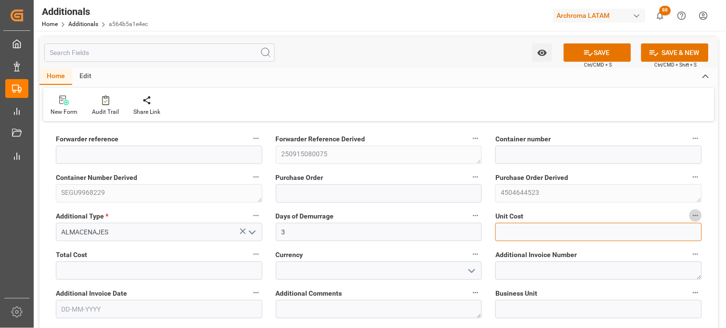
click at [531, 229] on input "text" at bounding box center [599, 232] width 207 height 18
type input "1538.19"
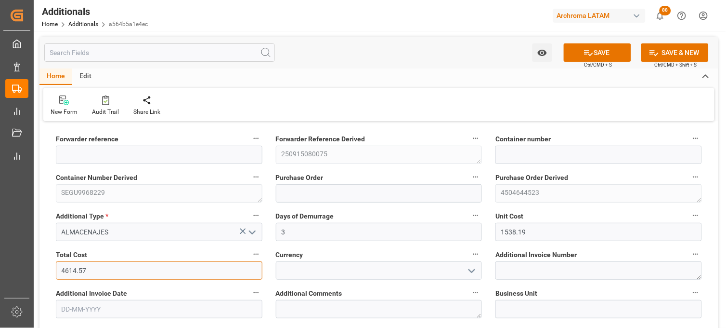
type input "4614.57"
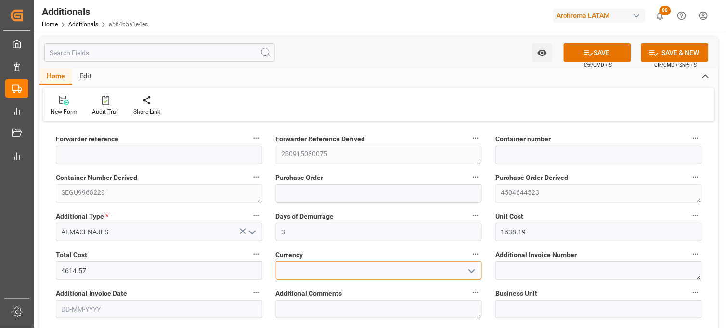
click at [381, 263] on input at bounding box center [379, 270] width 207 height 18
type input "MXN"
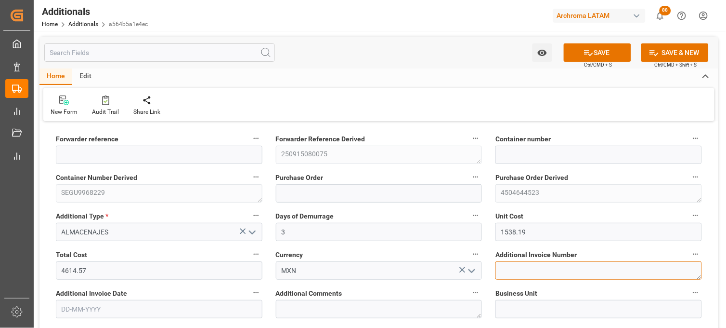
click at [515, 273] on textarea at bounding box center [599, 270] width 207 height 18
paste textarea "LM456791"
type textarea "LM456791"
click at [137, 305] on input "text" at bounding box center [159, 309] width 207 height 18
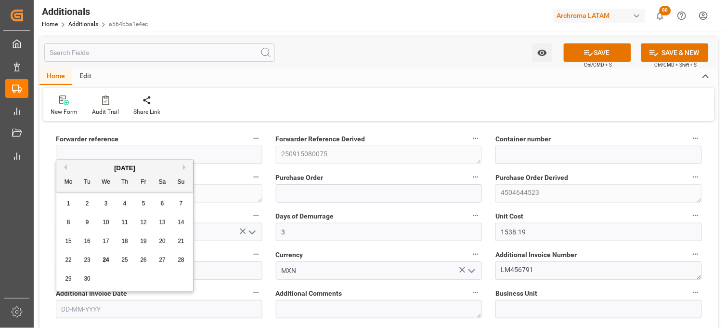
click at [75, 270] on div "29 30 1 2 3 4 5" at bounding box center [124, 278] width 131 height 19
click at [109, 262] on div "24" at bounding box center [106, 260] width 12 height 12
type input "[DATE]"
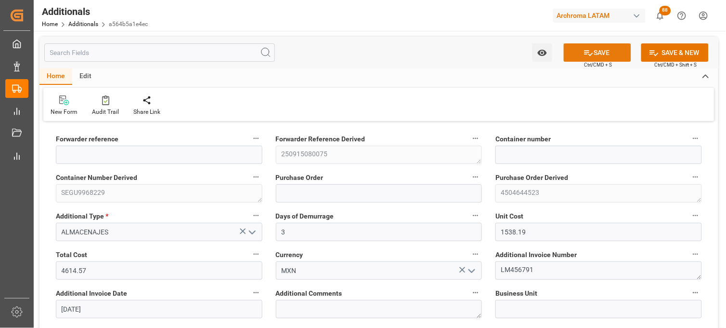
click at [589, 48] on icon at bounding box center [589, 53] width 10 height 10
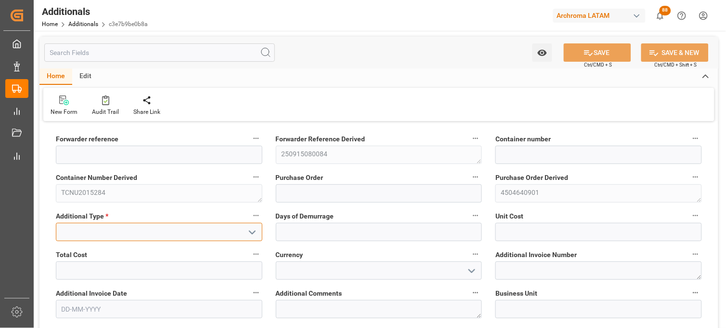
click at [186, 236] on input at bounding box center [159, 232] width 207 height 18
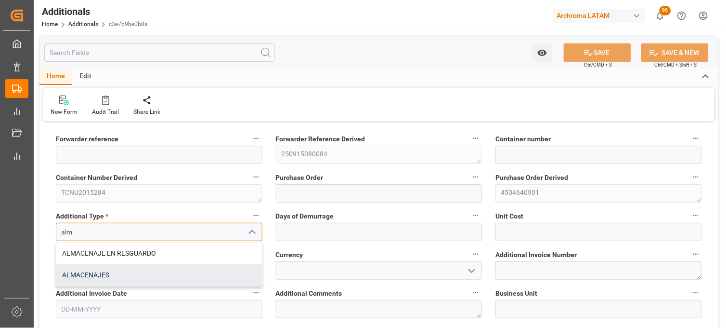
click at [128, 273] on div "ALMACENAJES" at bounding box center [159, 275] width 206 height 22
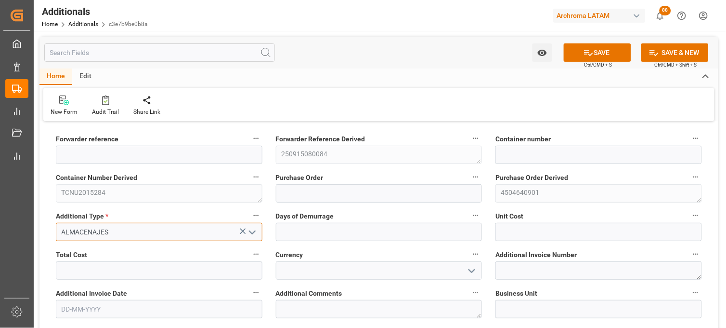
type input "ALMACENAJES"
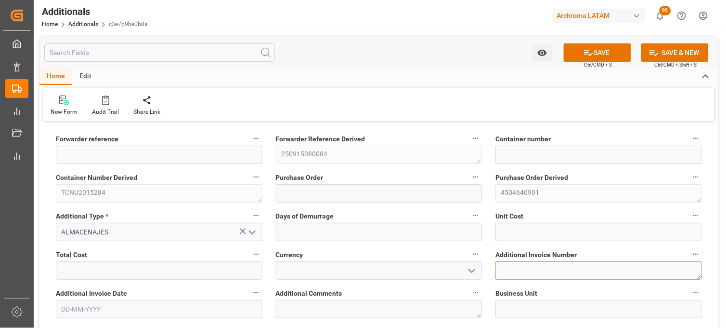
click at [509, 268] on textarea at bounding box center [599, 270] width 207 height 18
paste textarea "LM456827"
type textarea "LM456827"
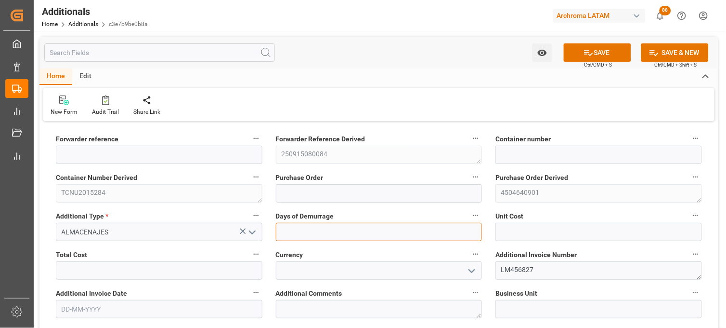
drag, startPoint x: 388, startPoint y: 240, endPoint x: 374, endPoint y: 233, distance: 15.9
click at [386, 238] on input "text" at bounding box center [379, 232] width 207 height 18
click at [374, 233] on input "text" at bounding box center [379, 232] width 207 height 18
click at [297, 232] on input "155944" at bounding box center [379, 232] width 207 height 18
drag, startPoint x: 312, startPoint y: 230, endPoint x: 273, endPoint y: 231, distance: 39.0
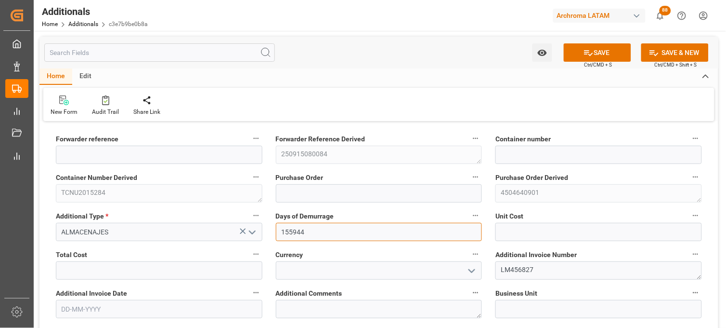
click at [273, 231] on div "Days of Demurrage 155944" at bounding box center [379, 225] width 220 height 39
type input "155944"
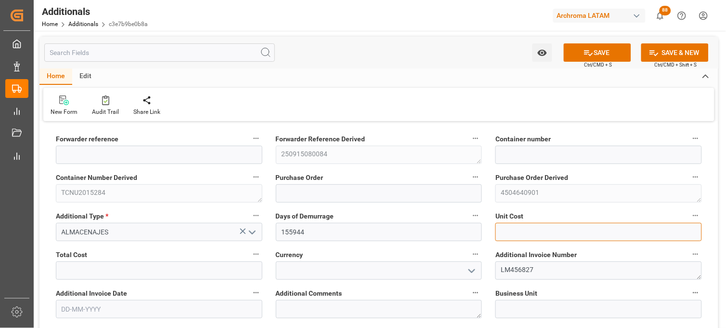
click at [511, 229] on input "text" at bounding box center [599, 232] width 207 height 18
paste input "155944"
click at [516, 233] on input "155944" at bounding box center [599, 232] width 207 height 18
type input "1559.44"
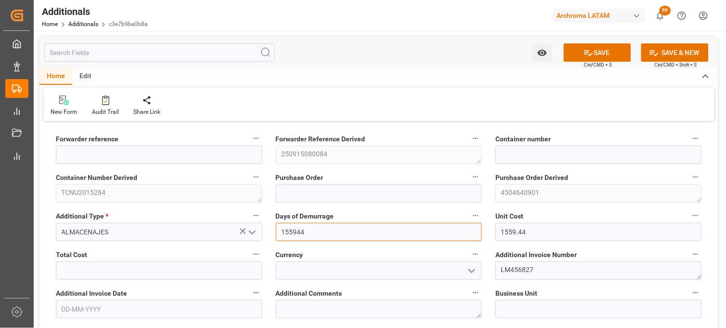
drag, startPoint x: 384, startPoint y: 231, endPoint x: 271, endPoint y: 230, distance: 112.7
click at [272, 231] on div "Days of Demurrage 155944" at bounding box center [379, 225] width 220 height 39
type input "1"
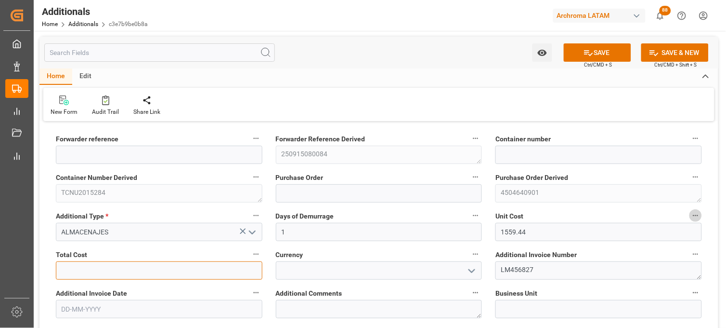
click at [154, 271] on input "text" at bounding box center [159, 270] width 207 height 18
paste input "155944"
click at [76, 271] on input "155944" at bounding box center [159, 270] width 207 height 18
type input "1559.44"
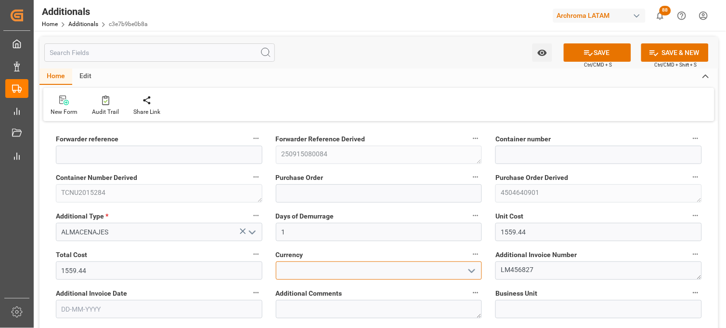
click at [290, 272] on input at bounding box center [379, 270] width 207 height 18
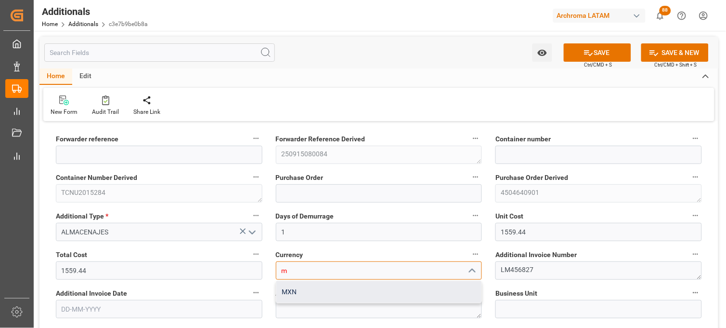
click at [295, 288] on div "MXN" at bounding box center [379, 292] width 206 height 22
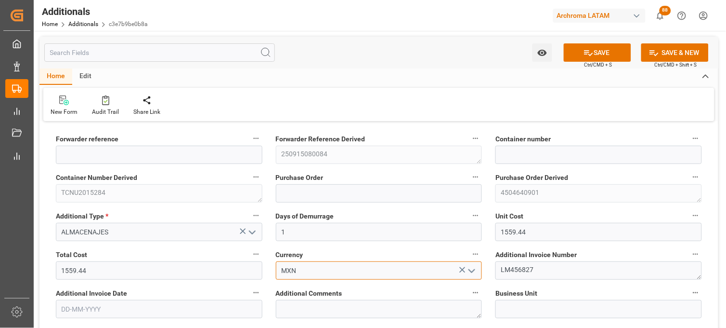
type input "MXN"
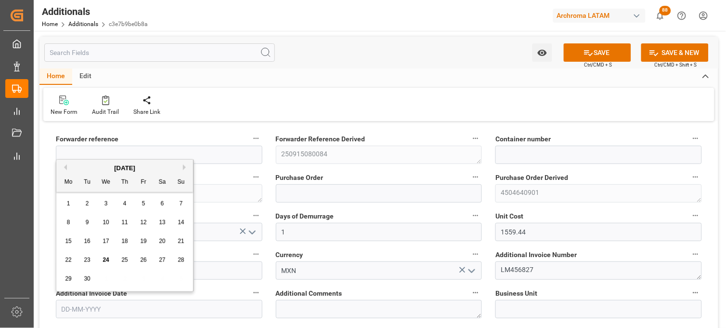
click at [155, 305] on input "text" at bounding box center [159, 309] width 207 height 18
click at [73, 270] on div "29 30 1 2 3 4 5" at bounding box center [124, 278] width 131 height 19
click at [107, 262] on span "24" at bounding box center [106, 259] width 6 height 7
type input "[DATE]"
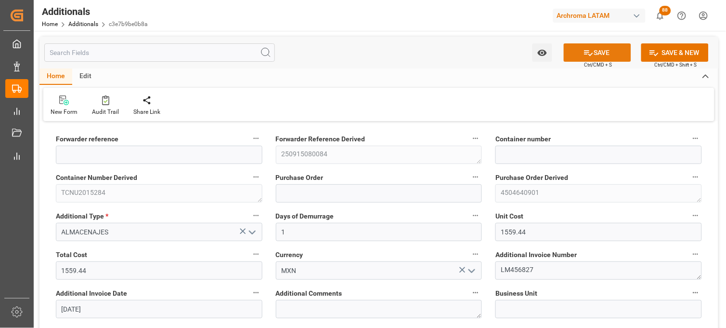
click at [590, 51] on icon at bounding box center [589, 53] width 10 height 10
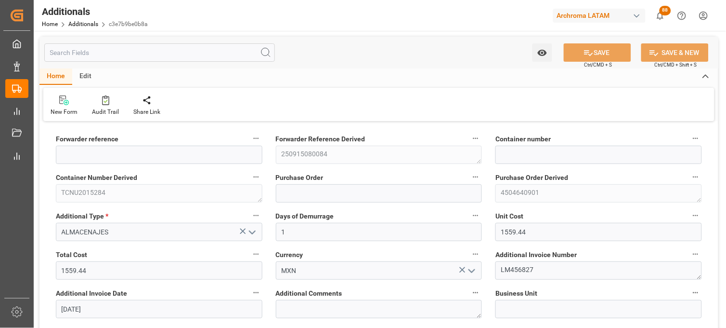
type input "250915080084"
type input "TCNU2015284"
type input "4504640901"
type input "TEXTIL"
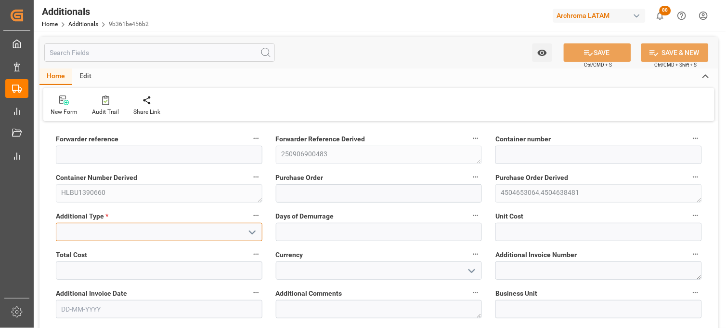
click at [230, 233] on input at bounding box center [159, 232] width 207 height 18
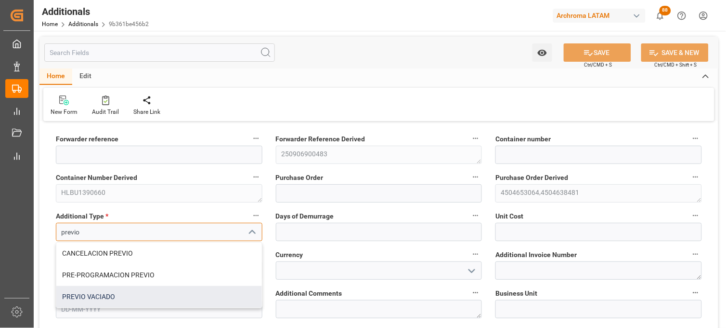
click at [126, 300] on div "PREVIO VACIADO" at bounding box center [159, 297] width 206 height 22
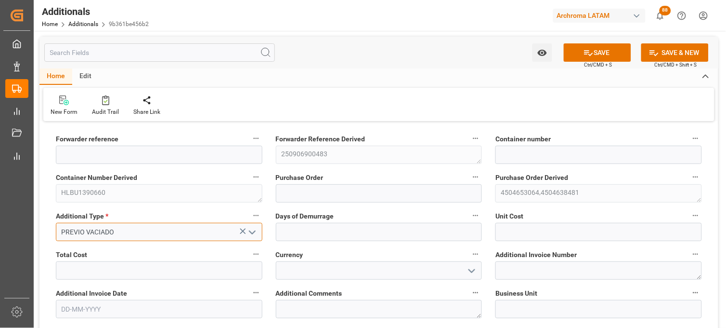
type input "PREVIO VACIADO"
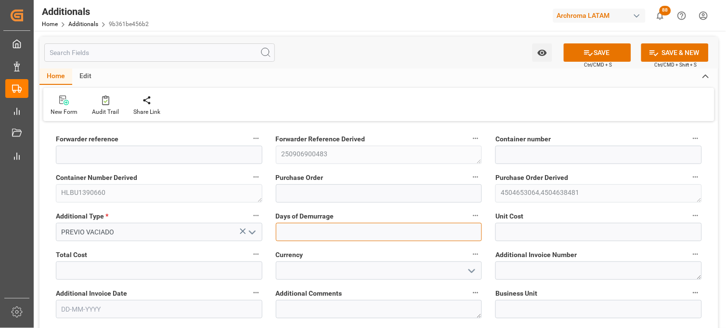
click at [296, 231] on input "text" at bounding box center [379, 232] width 207 height 18
type input "1"
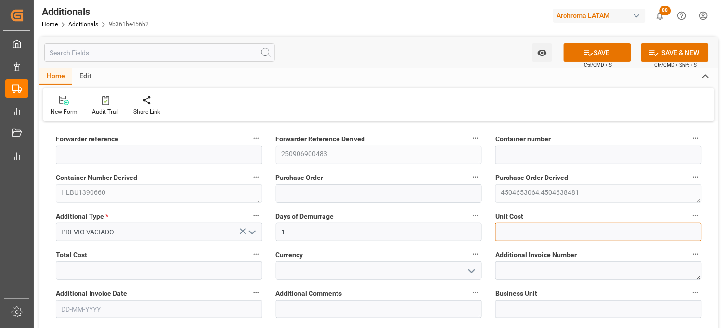
click at [507, 236] on input "text" at bounding box center [599, 232] width 207 height 18
type input "864.34"
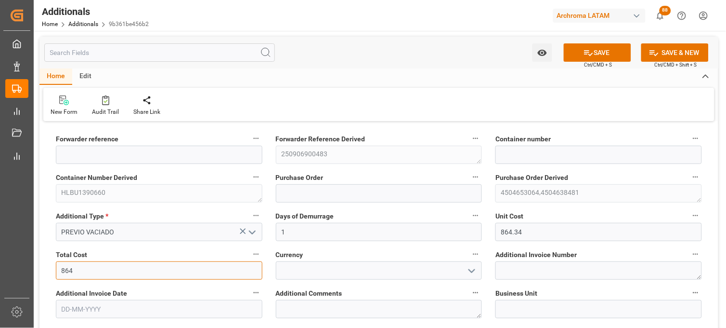
type input "864.34"
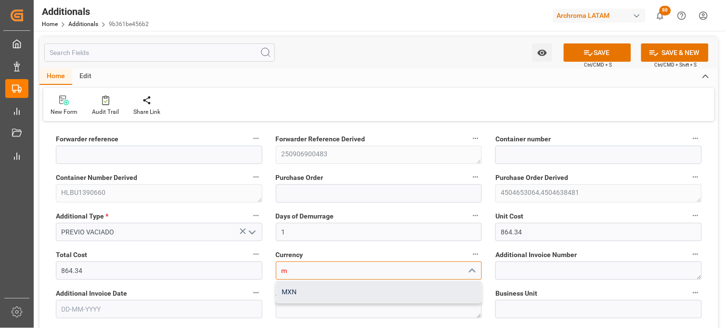
click at [328, 290] on div "MXN" at bounding box center [379, 292] width 206 height 22
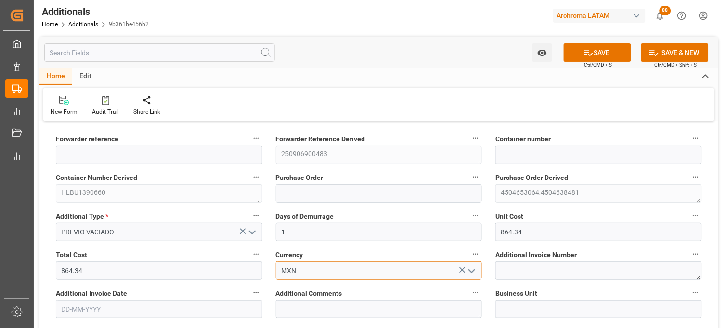
type input "MXN"
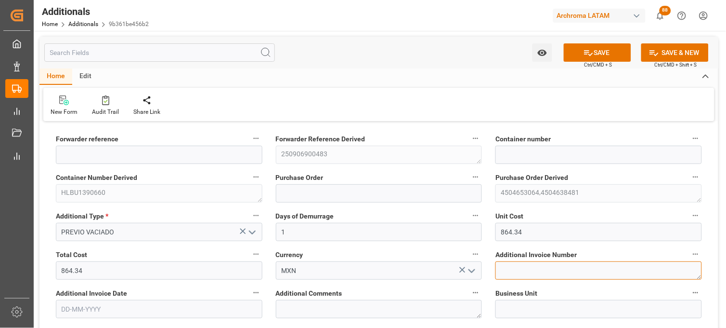
click at [519, 267] on textarea at bounding box center [599, 270] width 207 height 18
paste textarea "LM456854"
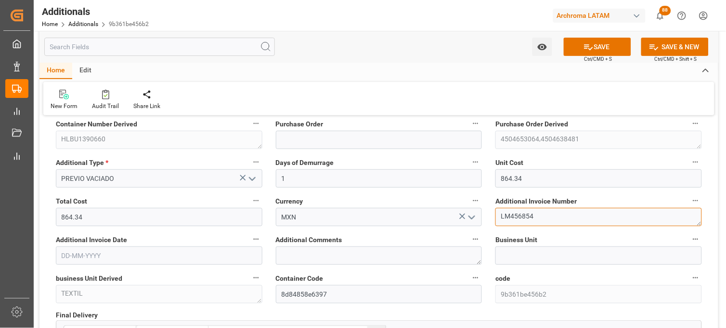
type textarea "LM456854"
click at [84, 251] on input "text" at bounding box center [159, 255] width 207 height 18
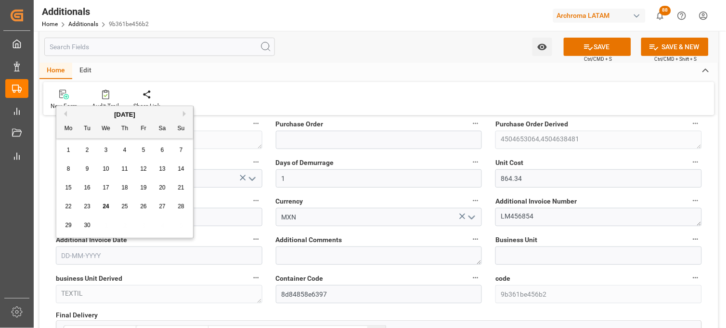
click at [76, 213] on div "22 23 24 25 26 27 28" at bounding box center [124, 206] width 131 height 19
click at [104, 209] on span "24" at bounding box center [106, 206] width 6 height 7
type input "[DATE]"
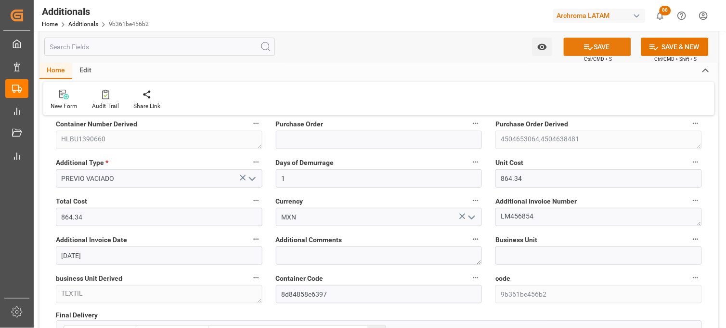
click at [580, 53] on button "SAVE" at bounding box center [597, 47] width 67 height 18
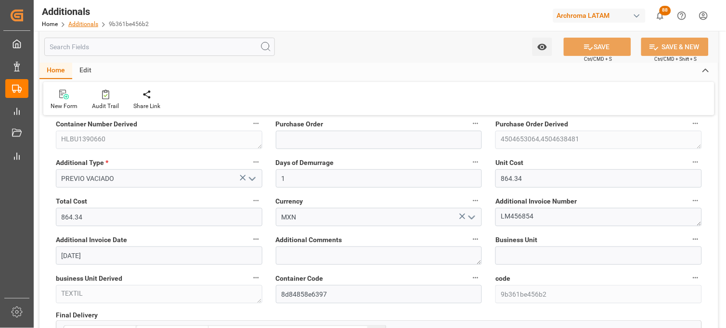
click at [78, 25] on link "Additionals" at bounding box center [83, 24] width 30 height 7
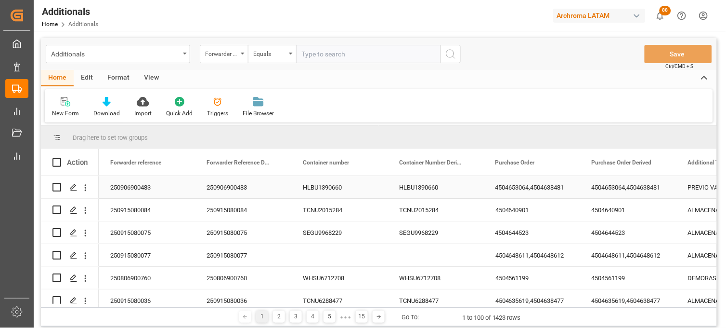
click at [54, 186] on input "Press Space to toggle row selection (unchecked)" at bounding box center [56, 187] width 9 height 9
checkbox input "true"
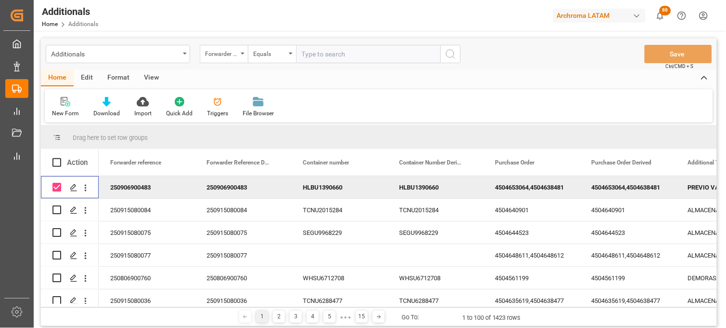
click at [90, 76] on div "Edit" at bounding box center [87, 78] width 26 height 16
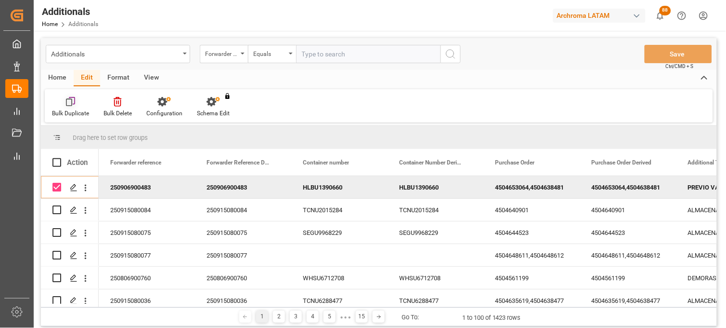
click at [74, 100] on icon at bounding box center [72, 101] width 6 height 8
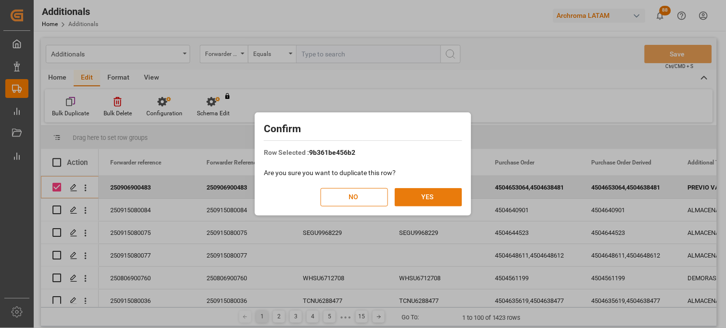
click at [416, 195] on button "YES" at bounding box center [428, 197] width 67 height 18
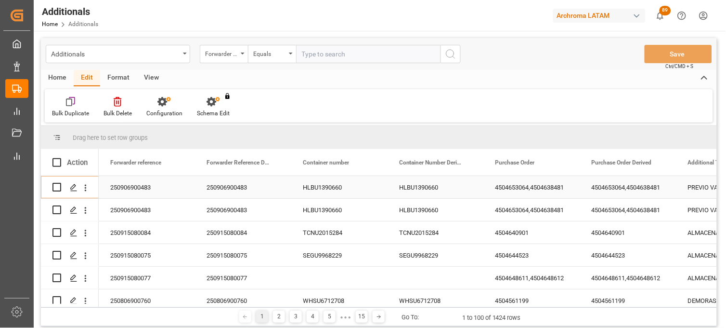
click at [607, 186] on div "4504653064,4504638481" at bounding box center [628, 187] width 96 height 22
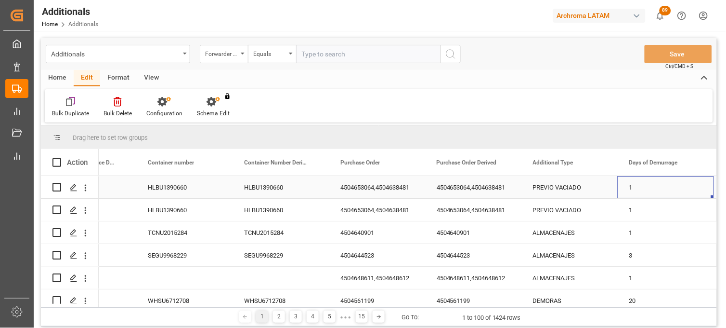
scroll to position [0, 251]
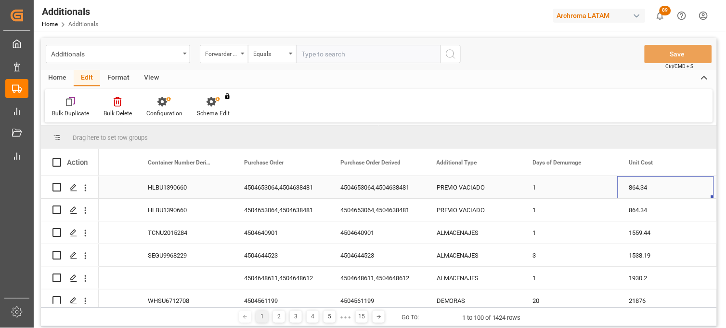
click at [448, 188] on div "PREVIO VACIADO" at bounding box center [473, 187] width 96 height 22
click at [493, 190] on icon "Press SPACE to select this row." at bounding box center [495, 192] width 6 height 6
click at [453, 191] on input "Press SPACE to select this row." at bounding box center [473, 193] width 81 height 18
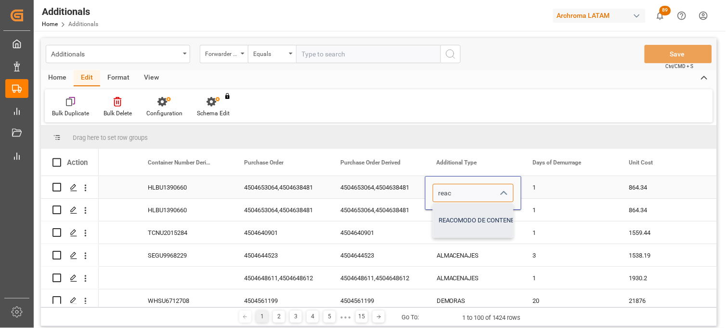
click at [461, 222] on div "REACOMODO DE CONTENEDOR" at bounding box center [483, 220] width 100 height 34
type input "REACOMODO DE CONTENEDOR"
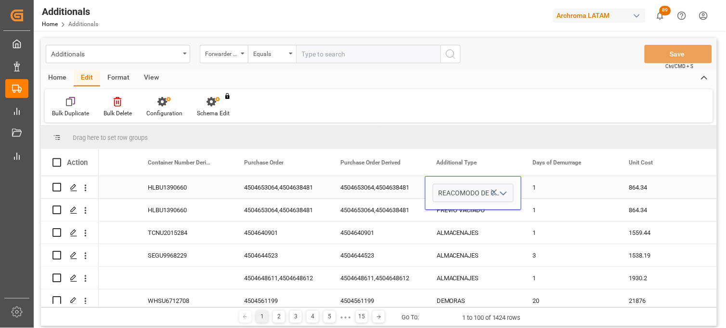
click at [549, 184] on div "1" at bounding box center [570, 187] width 96 height 22
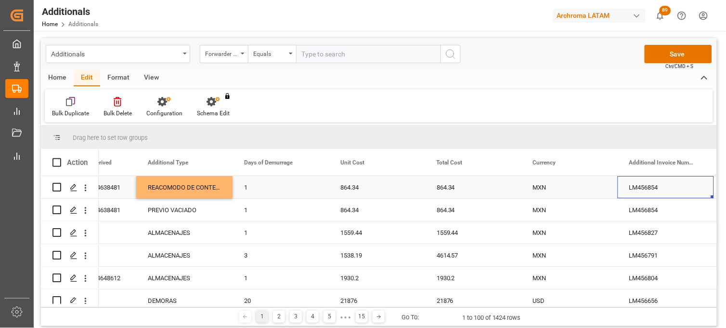
scroll to position [0, 540]
click at [348, 187] on div "864.34" at bounding box center [377, 187] width 96 height 22
click at [337, 191] on div "864.34" at bounding box center [377, 193] width 81 height 18
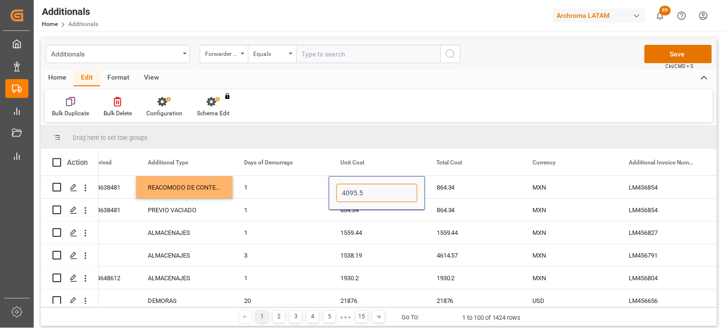
type input "4095.55"
click at [455, 189] on div "864.34" at bounding box center [473, 187] width 96 height 22
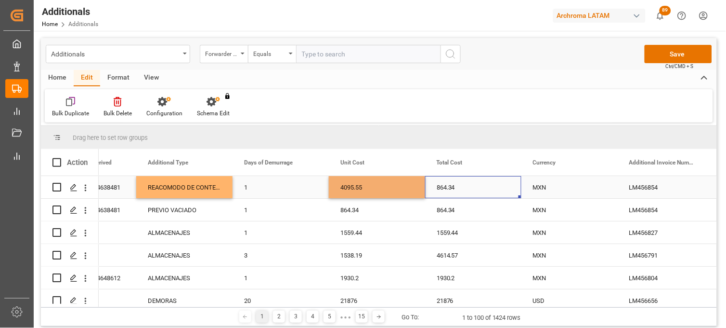
click at [455, 189] on div "864.34" at bounding box center [473, 187] width 96 height 22
type input "4095.55"
click at [392, 186] on div "4095.55" at bounding box center [377, 187] width 96 height 22
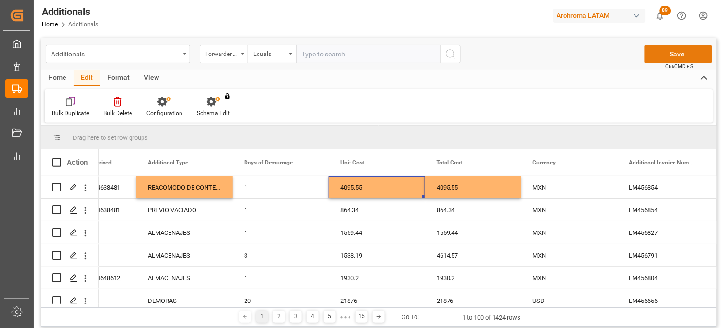
click at [671, 56] on button "Save" at bounding box center [678, 54] width 67 height 18
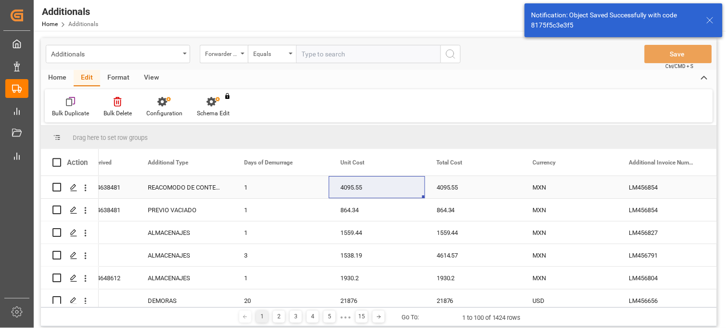
click at [54, 188] on input "Press Space to toggle row selection (unchecked)" at bounding box center [56, 187] width 9 height 9
checkbox input "true"
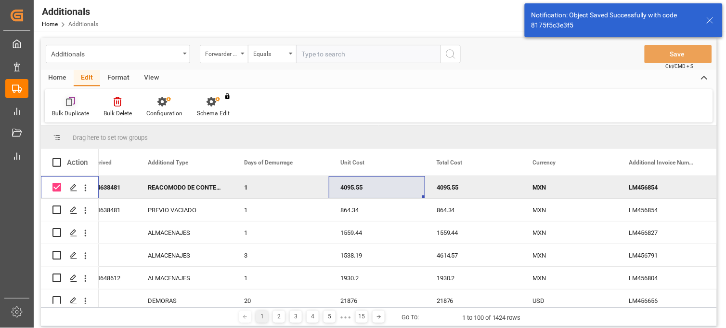
click at [74, 104] on icon at bounding box center [72, 101] width 6 height 8
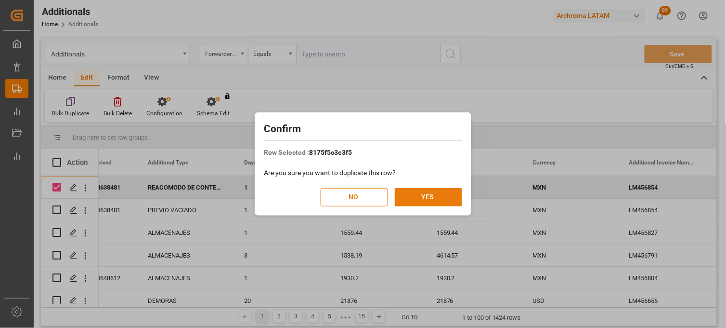
click at [417, 191] on button "YES" at bounding box center [428, 197] width 67 height 18
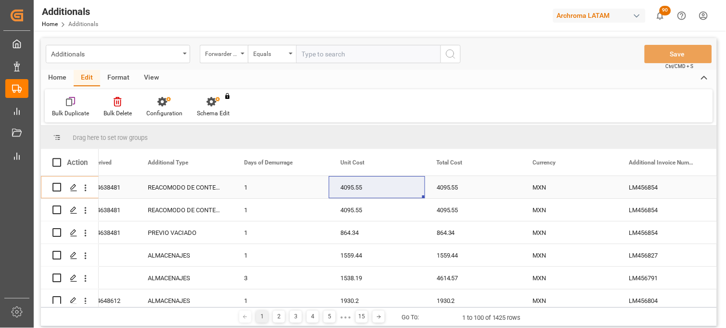
click at [190, 188] on div "REACOMODO DE CONTENEDOR" at bounding box center [184, 187] width 96 height 22
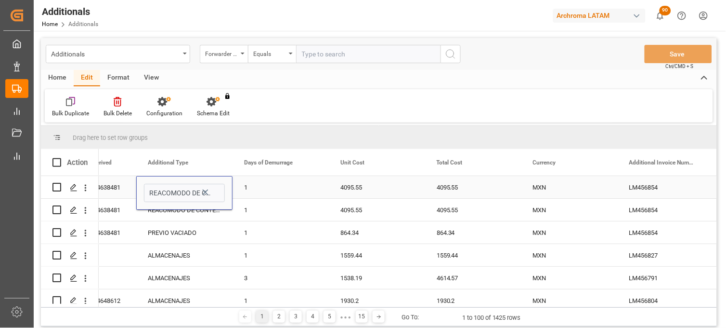
click at [206, 190] on icon "Press SPACE to select this row." at bounding box center [205, 192] width 10 height 10
click at [187, 191] on input "Press SPACE to select this row." at bounding box center [184, 193] width 81 height 18
type input "retiro"
drag, startPoint x: 155, startPoint y: 192, endPoint x: 140, endPoint y: 185, distance: 16.2
click at [141, 192] on div "retiro" at bounding box center [184, 193] width 95 height 18
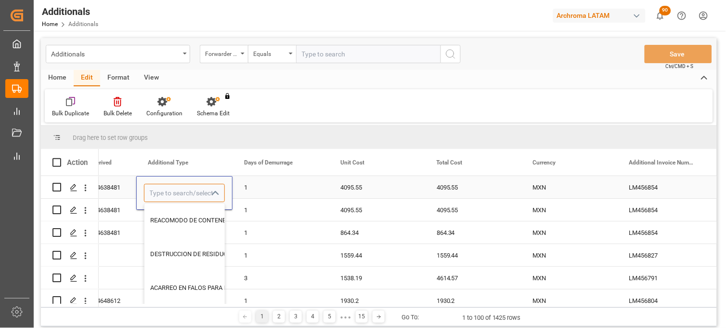
click at [161, 190] on input "Press SPACE to select this row." at bounding box center [184, 193] width 81 height 18
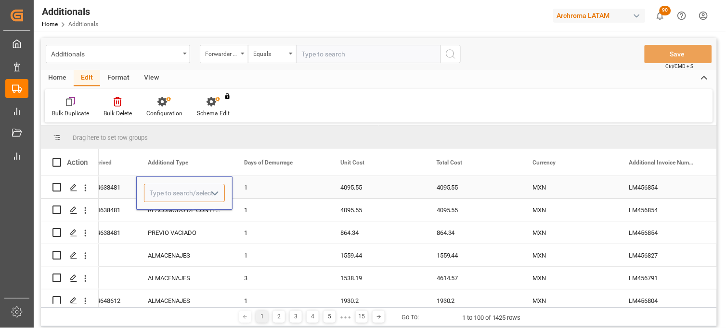
click at [157, 191] on input "Press SPACE to select this row." at bounding box center [184, 193] width 81 height 18
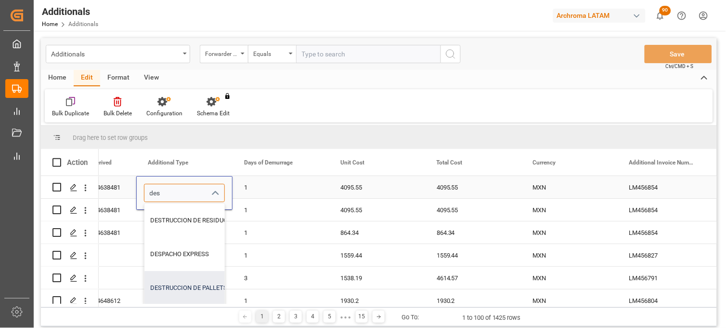
click at [176, 287] on div "DESTRUCCION DE PALLETS" at bounding box center [190, 288] width 93 height 34
type input "DESTRUCCION DE PALLETS"
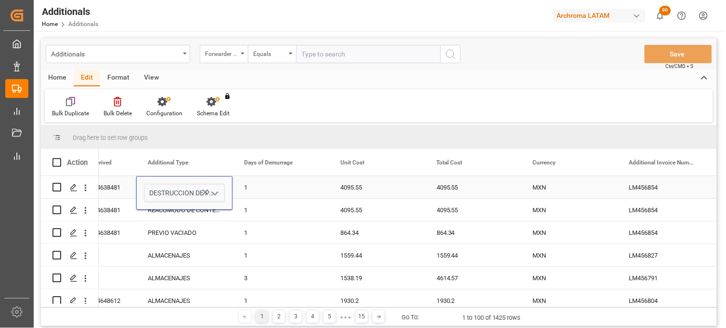
click at [259, 191] on div "1" at bounding box center [281, 187] width 96 height 22
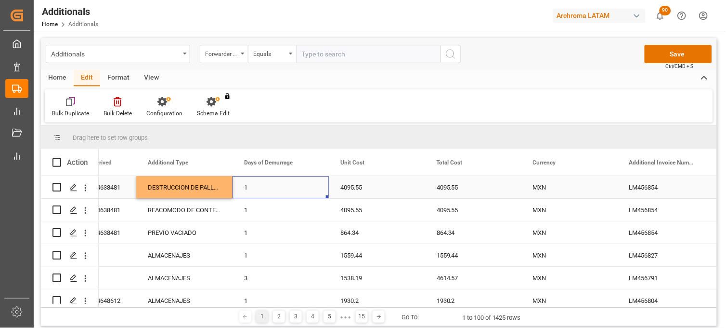
click at [344, 186] on div "4095.55" at bounding box center [377, 187] width 96 height 22
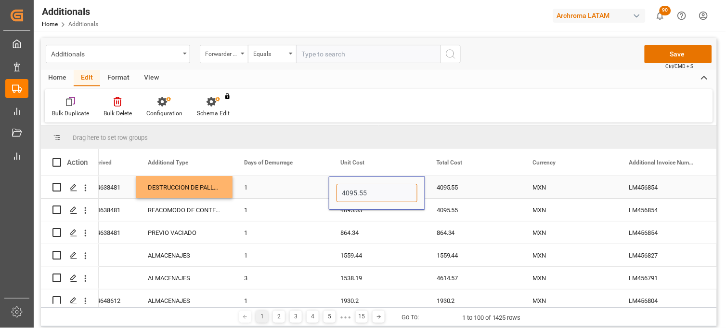
click at [383, 193] on input "4095.55" at bounding box center [377, 193] width 81 height 18
type input "12824.31"
click at [446, 190] on div "4095.55" at bounding box center [473, 187] width 96 height 22
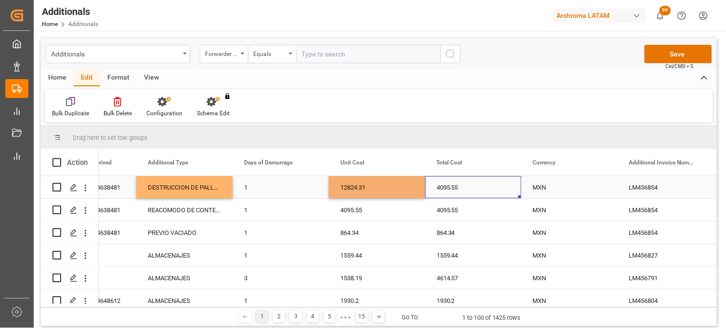
click at [446, 190] on div "4095.55" at bounding box center [473, 187] width 96 height 22
click at [446, 190] on input "4095.55" at bounding box center [473, 193] width 81 height 18
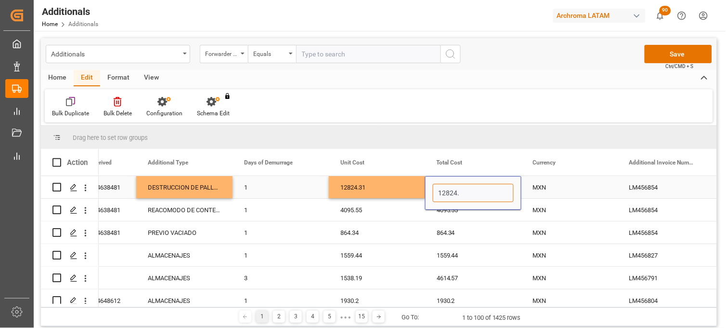
click at [467, 193] on input "12824." at bounding box center [473, 193] width 81 height 18
type input "12824.31"
click at [539, 190] on div "MXN" at bounding box center [569, 187] width 73 height 22
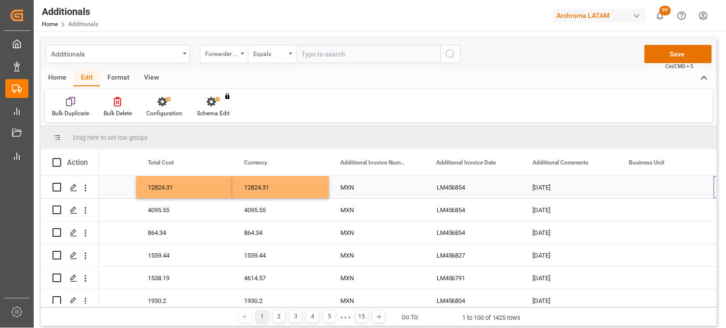
scroll to position [0, 829]
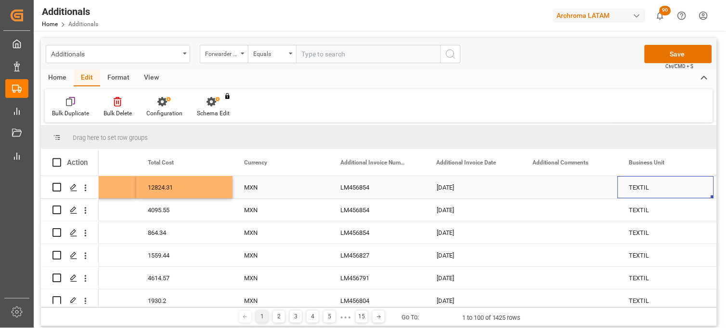
click at [548, 185] on div "Press SPACE to select this row." at bounding box center [570, 187] width 96 height 22
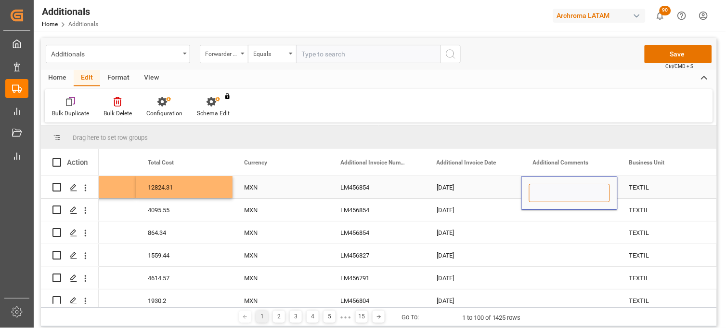
click at [547, 188] on input "Press SPACE to select this row." at bounding box center [569, 193] width 81 height 18
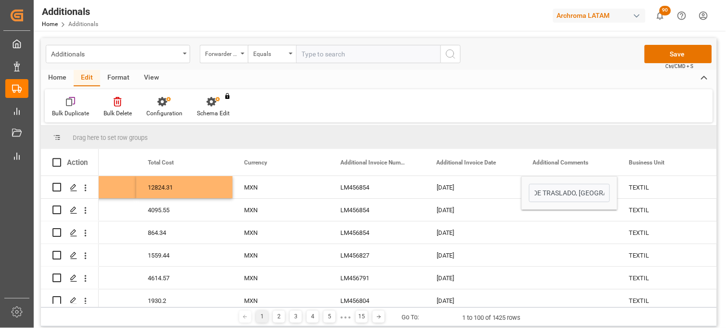
scroll to position [0, 0]
click at [588, 194] on input "GASTOS POR DESTRUCCION DE PALLET- INCLUYE MAN. DE TRASLADO, [GEOGRAPHIC_DATA]" at bounding box center [569, 193] width 81 height 18
drag, startPoint x: 561, startPoint y: 194, endPoint x: 601, endPoint y: 193, distance: 40.0
click at [601, 193] on input "GASTOS POR DESTRUCCION DE PALLET- INCLUYE MAN. DE TRASLADO, [GEOGRAPHIC_DATA]" at bounding box center [569, 193] width 81 height 18
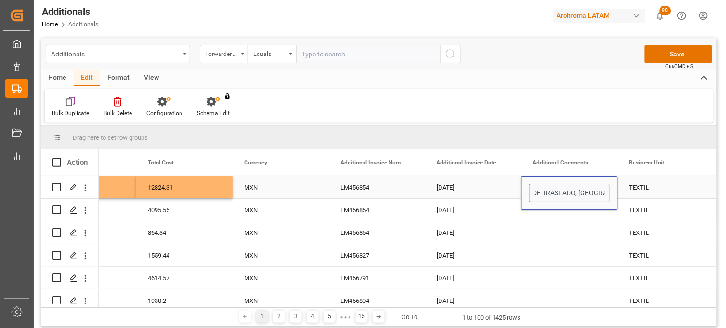
click at [594, 193] on input "GASTOS POR DESTRUCCION DE PALLET- INCLUYE MAN. DE TRASLADO, [GEOGRAPHIC_DATA]" at bounding box center [569, 193] width 81 height 18
drag, startPoint x: 597, startPoint y: 191, endPoint x: 610, endPoint y: 191, distance: 13.0
click at [610, 191] on div "GASTOS POR DESTRUCCION DE PALLET- INCLUYE MAN. DE TRASLADO, [GEOGRAPHIC_DATA]" at bounding box center [570, 193] width 96 height 34
click at [604, 192] on input "GASTOS POR DESTRUCCION DE PALLET- INCLUYE MAN. DE TRASLADO, [GEOGRAPHIC_DATA]" at bounding box center [569, 193] width 81 height 18
type input "GASTOS POR DESTRUCCION DE PALLET- INCLUYE MAN. DE TRASLADO, [GEOGRAPHIC_DATA] ,…"
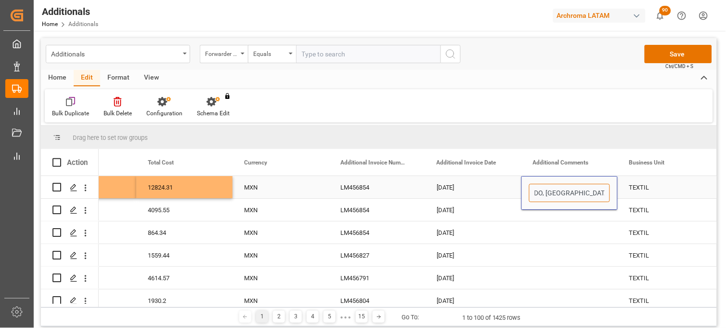
scroll to position [0, 213]
click at [639, 190] on div "TEXTIL" at bounding box center [666, 187] width 96 height 22
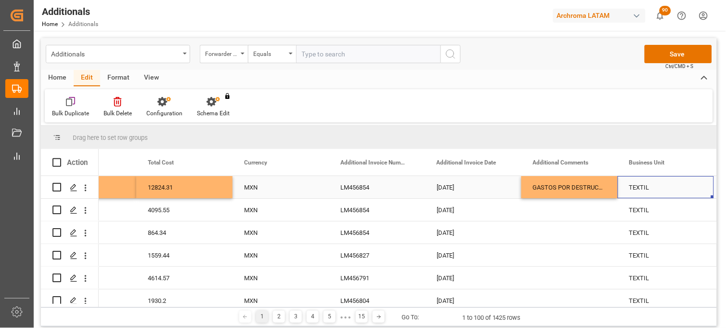
click at [186, 186] on div "12824.31" at bounding box center [184, 187] width 96 height 22
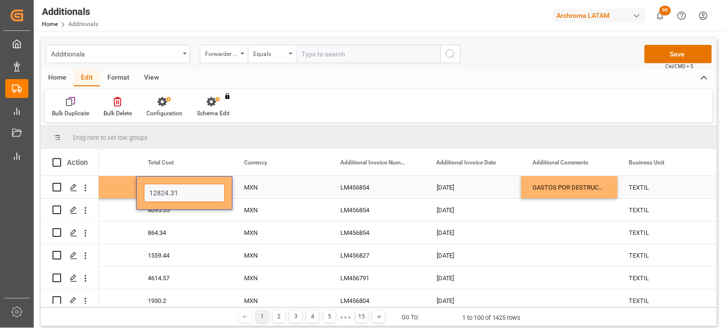
drag, startPoint x: 177, startPoint y: 193, endPoint x: 148, endPoint y: 194, distance: 28.4
click at [148, 194] on input "12824.31" at bounding box center [184, 193] width 81 height 18
type input "18739.11"
drag, startPoint x: 179, startPoint y: 192, endPoint x: 141, endPoint y: 192, distance: 38.0
click at [141, 192] on div "18739.11" at bounding box center [184, 193] width 96 height 34
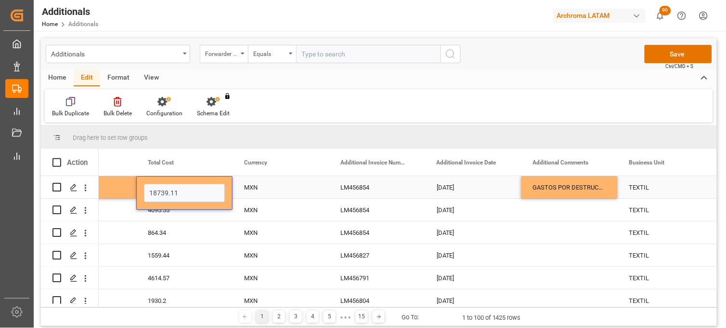
click at [128, 193] on div "12824.31" at bounding box center [88, 187] width 96 height 22
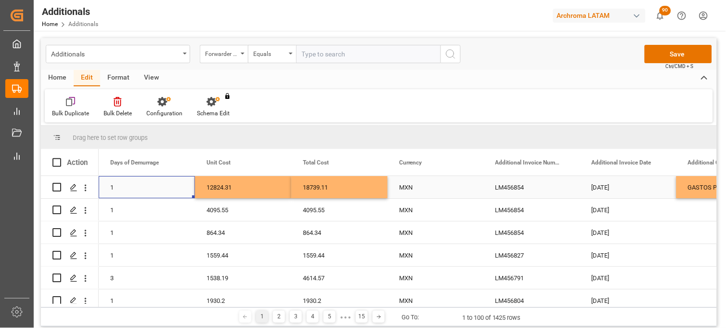
scroll to position [0, 578]
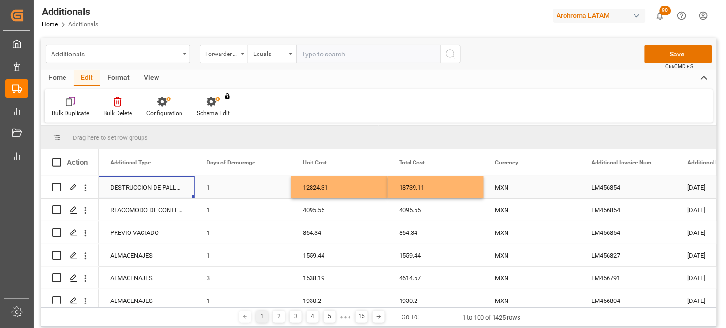
click at [325, 187] on div "12824.31" at bounding box center [339, 187] width 96 height 22
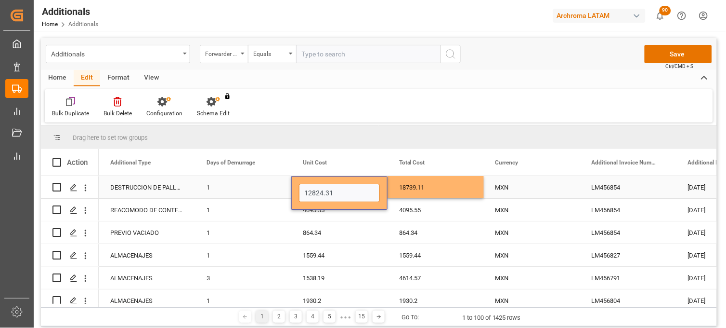
drag, startPoint x: 338, startPoint y: 188, endPoint x: 296, endPoint y: 191, distance: 41.5
click at [296, 191] on div "12824.31" at bounding box center [339, 193] width 96 height 34
paste input "8739.1"
type input "18739.11"
click at [414, 188] on div "18739.11" at bounding box center [436, 187] width 96 height 22
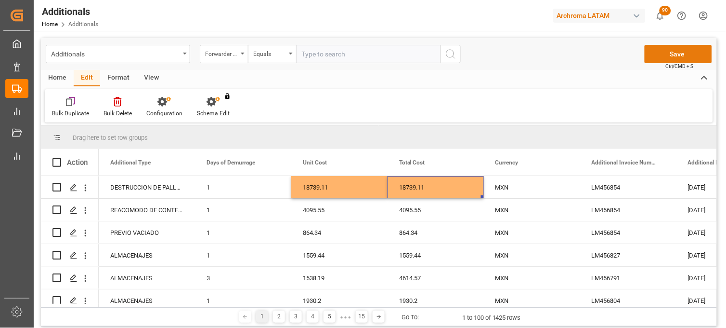
click at [669, 52] on button "Save" at bounding box center [678, 54] width 67 height 18
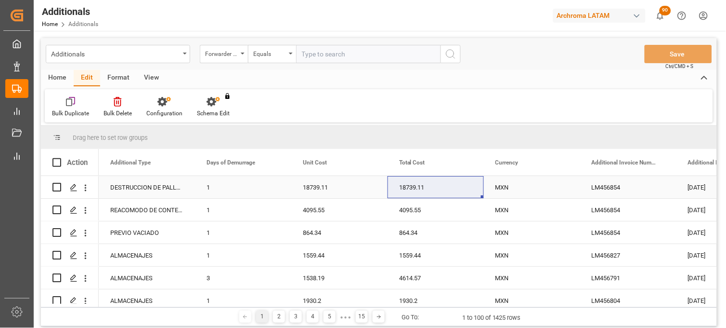
click at [58, 188] on input "Press Space to toggle row selection (unchecked)" at bounding box center [56, 187] width 9 height 9
checkbox input "true"
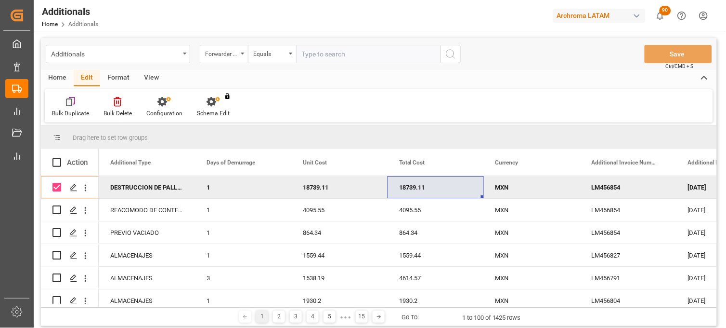
click at [66, 103] on icon at bounding box center [69, 103] width 7 height 8
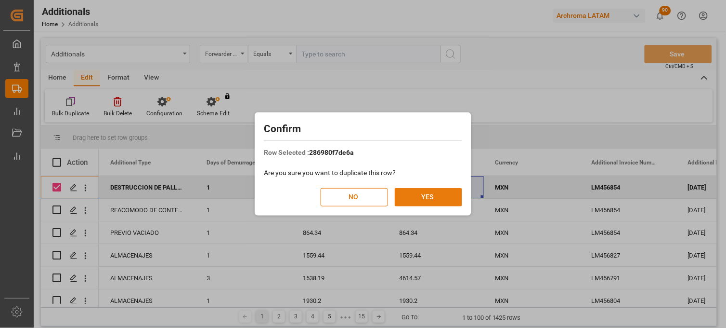
click at [427, 197] on button "YES" at bounding box center [428, 197] width 67 height 18
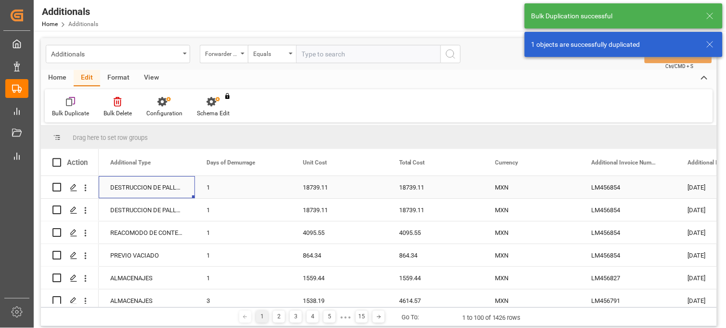
click at [153, 189] on div "DESTRUCCION DE PALLETS" at bounding box center [147, 187] width 96 height 22
click at [166, 189] on icon "Press SPACE to select this row." at bounding box center [168, 192] width 6 height 6
click at [151, 191] on input "Press SPACE to select this row." at bounding box center [146, 193] width 81 height 18
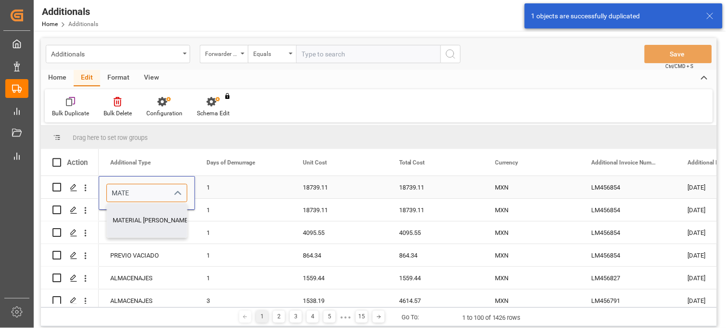
click at [134, 221] on div "MATERIAL [PERSON_NAME]" at bounding box center [151, 220] width 88 height 34
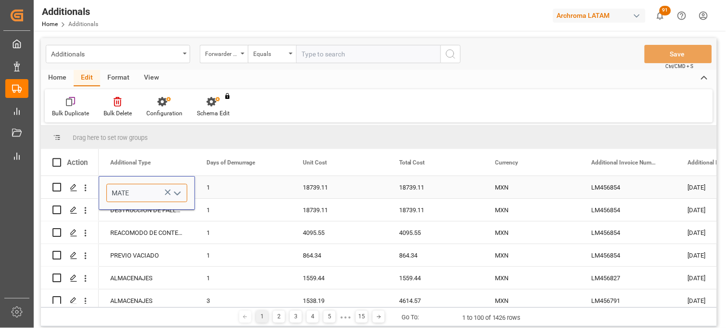
type input "MATERIAL [PERSON_NAME]"
click at [319, 188] on div "18739.11" at bounding box center [339, 187] width 96 height 22
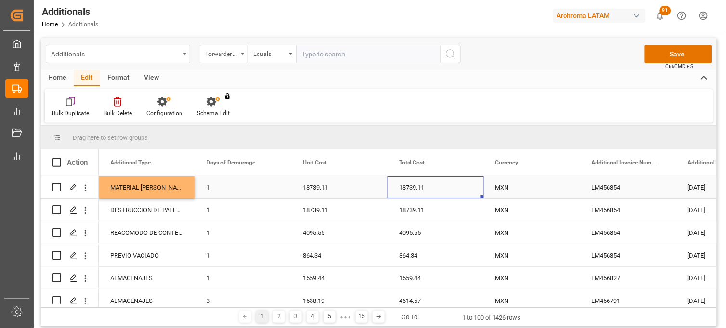
click at [309, 190] on div "18739.11" at bounding box center [339, 187] width 96 height 22
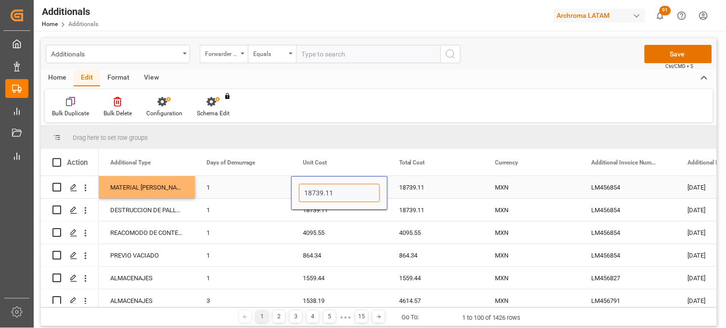
drag, startPoint x: 304, startPoint y: 188, endPoint x: 349, endPoint y: 191, distance: 44.4
click at [349, 191] on input "18739.11" at bounding box center [339, 193] width 81 height 18
type input "450"
click at [234, 189] on div "1" at bounding box center [243, 187] width 96 height 22
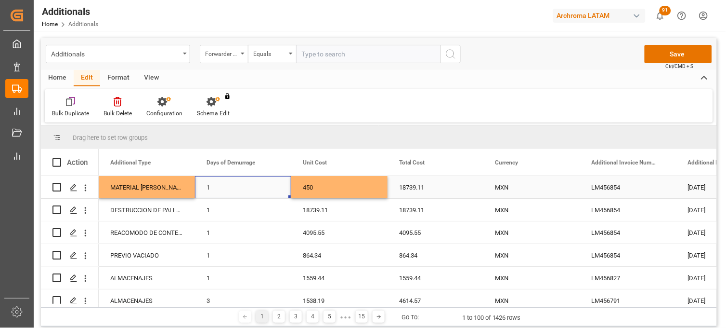
click at [218, 188] on div "1" at bounding box center [243, 187] width 96 height 22
click at [210, 190] on input "1" at bounding box center [243, 193] width 81 height 18
drag, startPoint x: 208, startPoint y: 190, endPoint x: 220, endPoint y: 191, distance: 11.6
click at [220, 191] on input "1" at bounding box center [243, 193] width 81 height 18
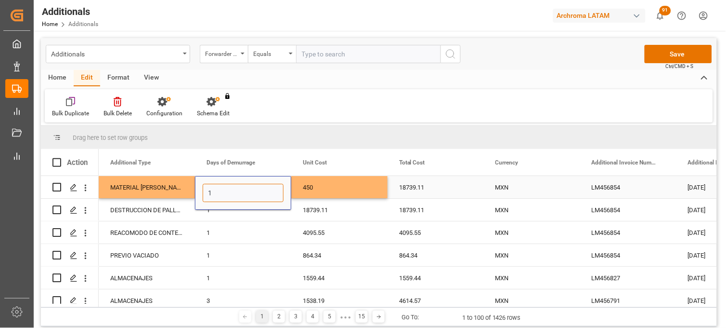
type input "2"
click at [422, 186] on div "18739.11" at bounding box center [436, 187] width 96 height 22
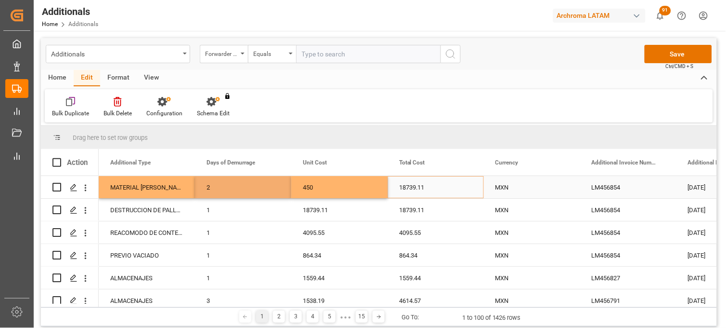
click at [420, 186] on div "18739.11" at bounding box center [436, 187] width 96 height 22
drag, startPoint x: 402, startPoint y: 190, endPoint x: 372, endPoint y: 190, distance: 30.3
click at [373, 190] on div "4504653064,4504638481 4504653064,4504638481 MATERIAL [PERSON_NAME] 2 450 18739.…" at bounding box center [484, 187] width 1927 height 23
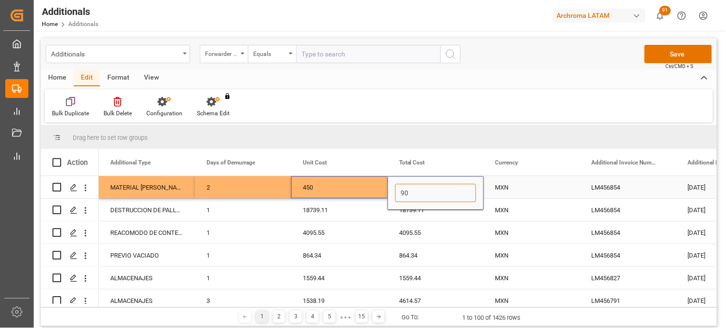
type input "900"
click at [505, 188] on div "MXN" at bounding box center [532, 187] width 73 height 22
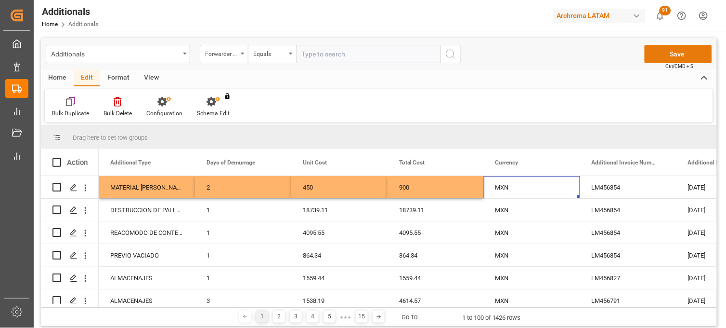
click at [672, 52] on button "Save" at bounding box center [678, 54] width 67 height 18
